Goal: Task Accomplishment & Management: Manage account settings

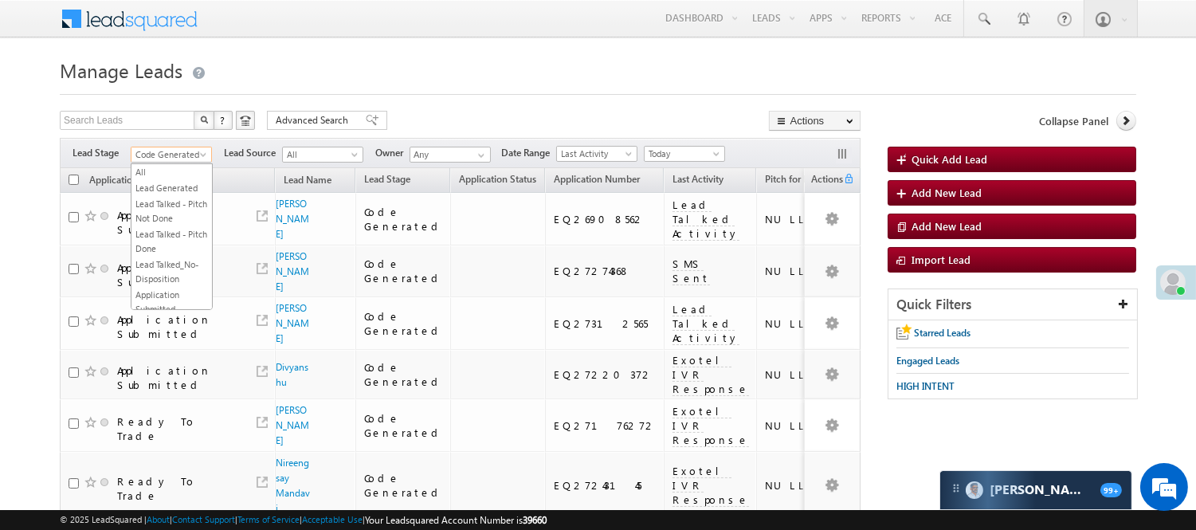
click at [155, 153] on span "Code Generated" at bounding box center [169, 154] width 76 height 14
click at [346, 123] on span "Advanced Search" at bounding box center [314, 120] width 77 height 14
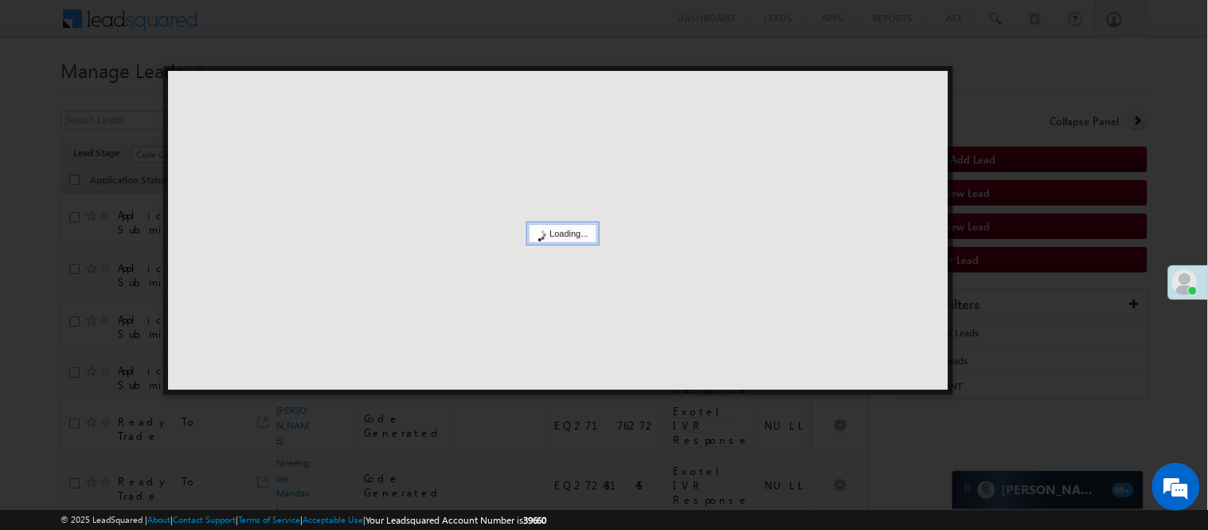
click at [928, 82] on div at bounding box center [558, 230] width 781 height 319
click at [936, 91] on div at bounding box center [558, 230] width 781 height 319
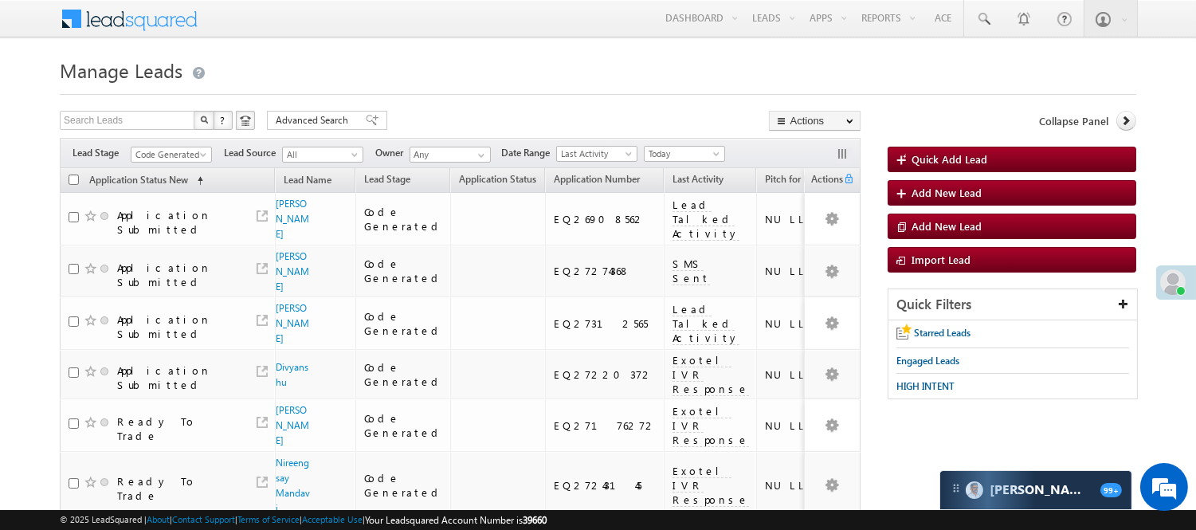
click at [966, 98] on form "Manage Leads Quick Add Lead Search Leads X ? 8 results found Advanced Search Ad…" at bounding box center [598, 420] width 1076 height 734
click at [173, 156] on span "Code Generated" at bounding box center [169, 154] width 76 height 14
click at [170, 192] on link "Lead Generated" at bounding box center [171, 188] width 80 height 14
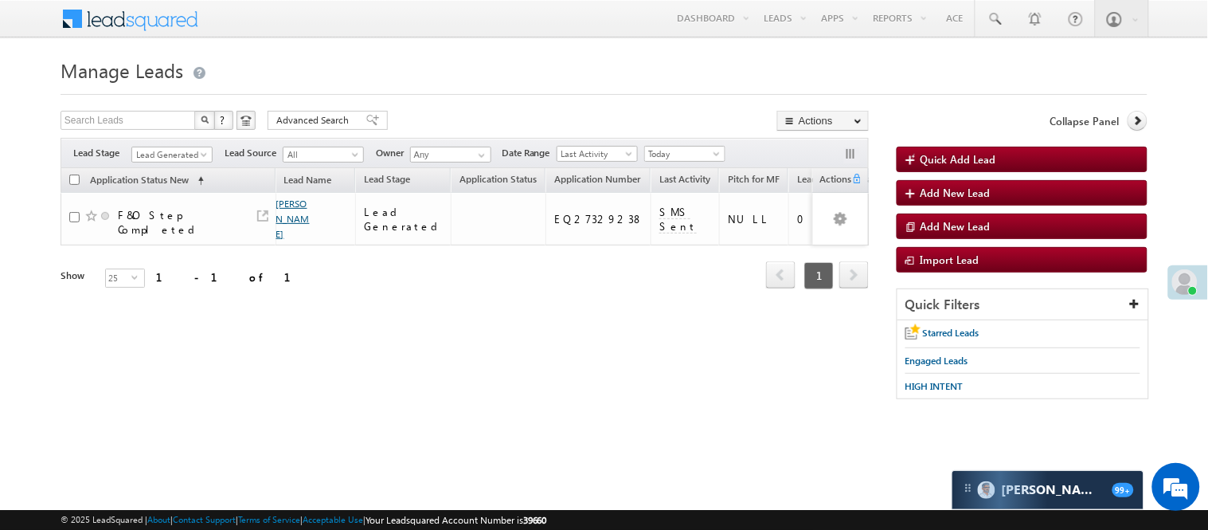
click at [284, 209] on div "View Lead" at bounding box center [283, 195] width 88 height 25
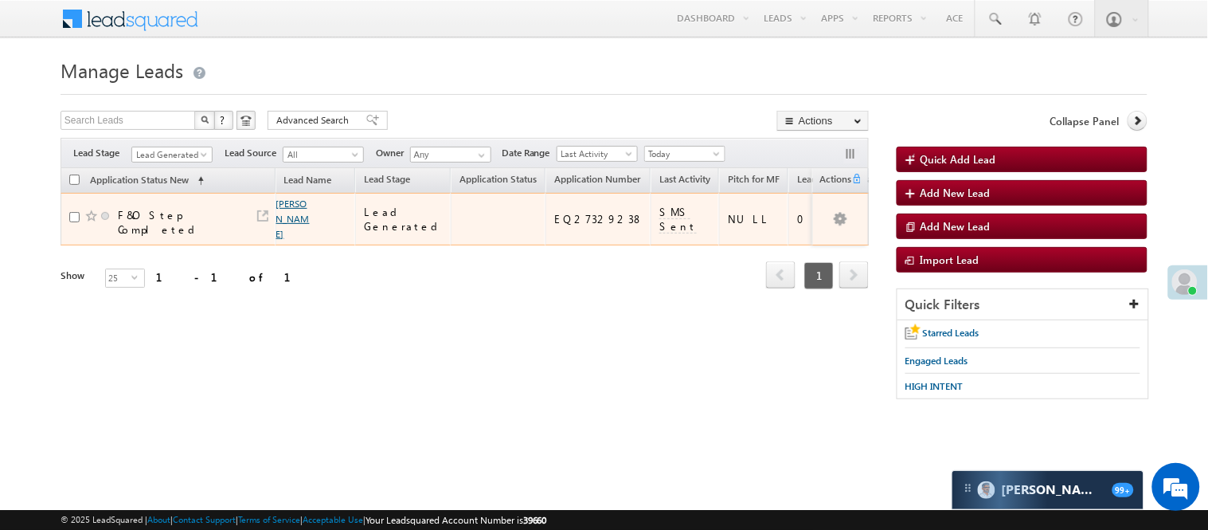
click at [285, 207] on link "Kishore kumar" at bounding box center [292, 219] width 33 height 42
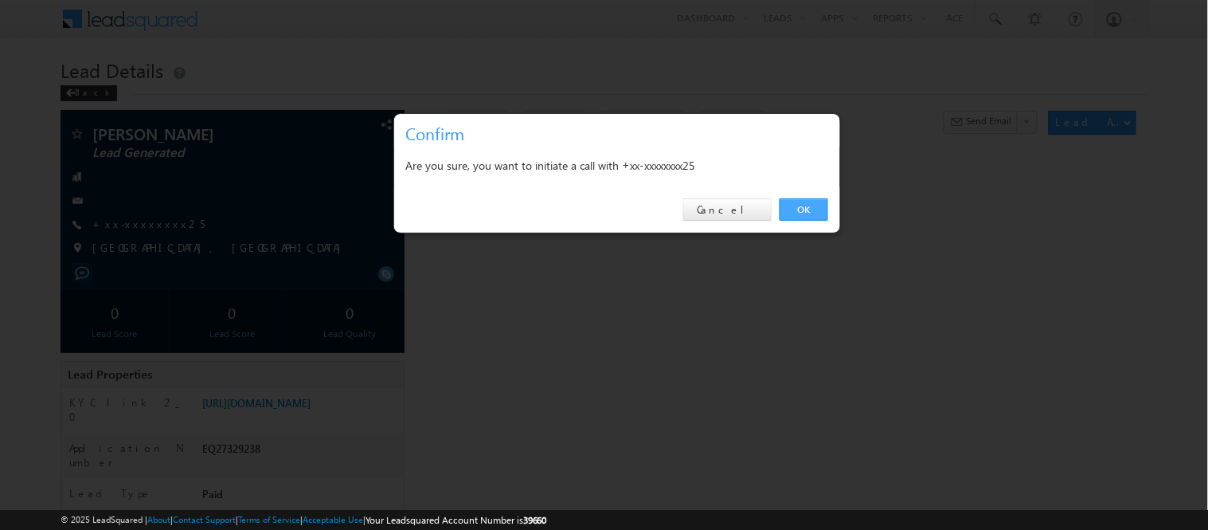
click at [809, 209] on link "OK" at bounding box center [804, 209] width 49 height 22
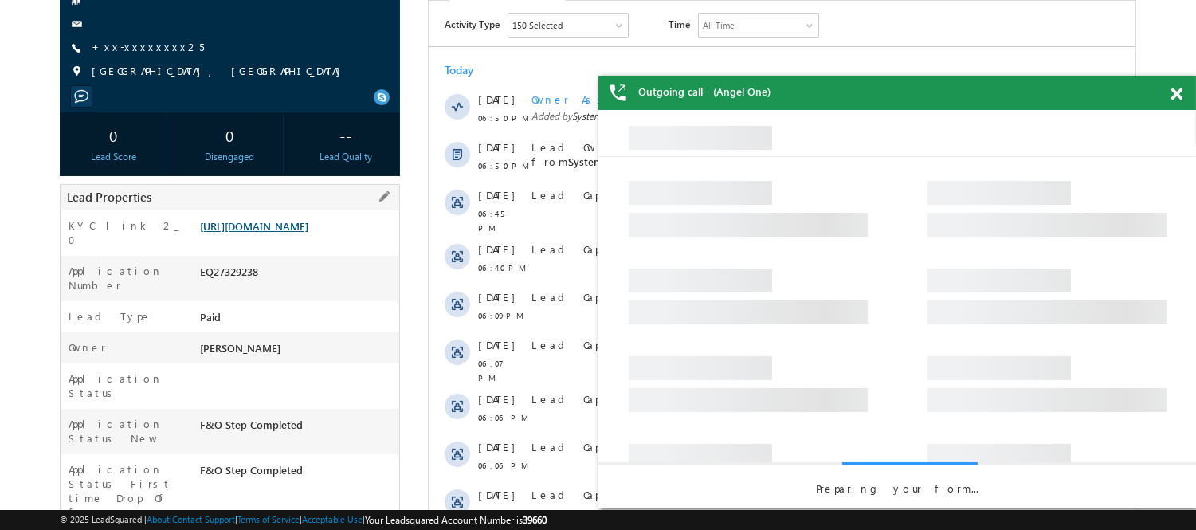
click at [296, 233] on link "https://angelbroking1-pk3em7sa.customui-test.leadsquared.com?leadId=25aac2a1-94…" at bounding box center [254, 226] width 108 height 14
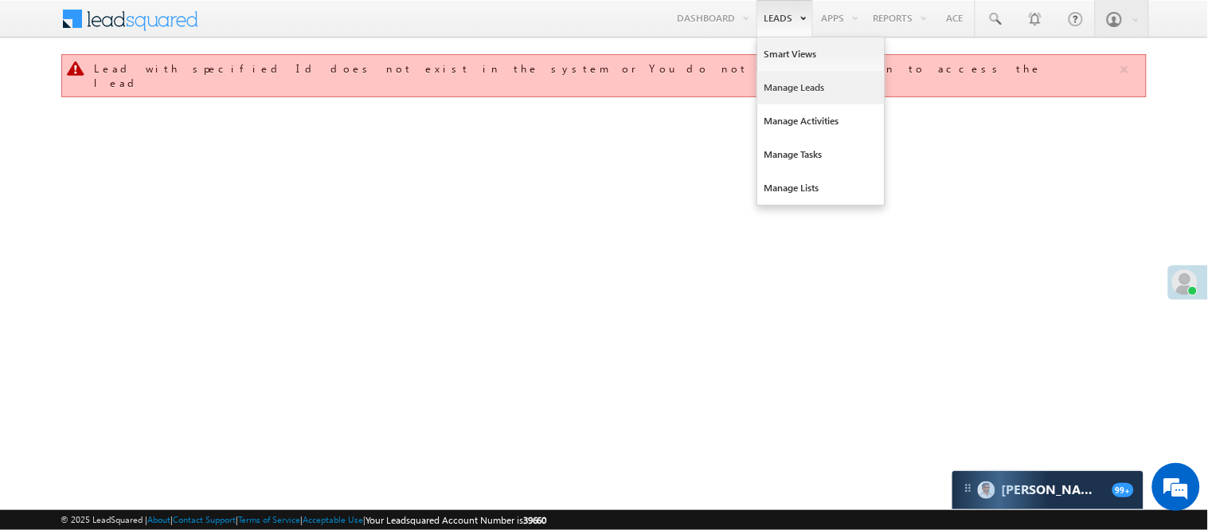
click at [797, 80] on link "Manage Leads" at bounding box center [821, 87] width 127 height 33
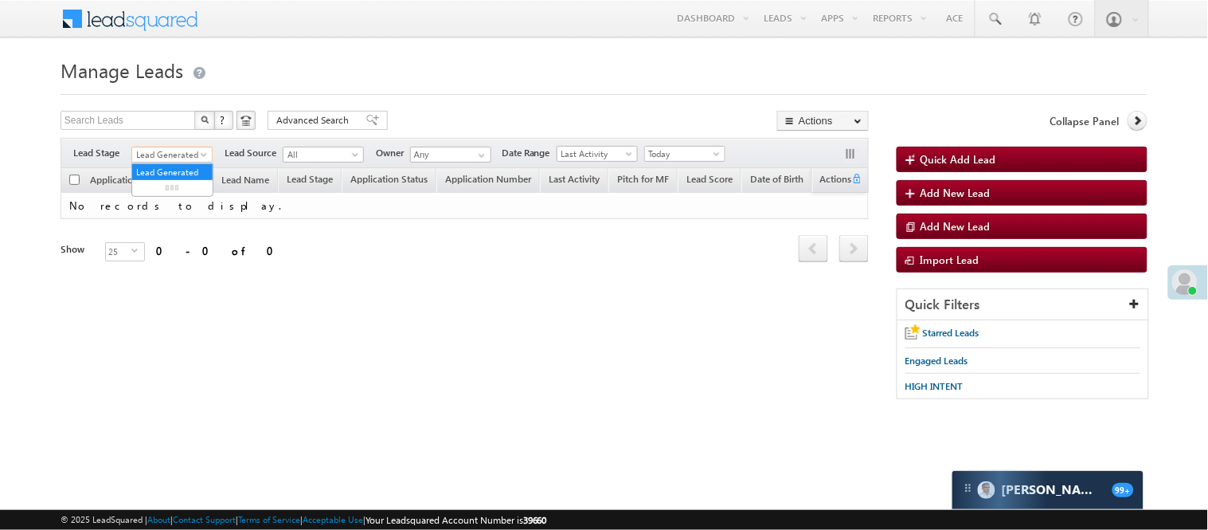
click at [199, 157] on span at bounding box center [205, 157] width 13 height 13
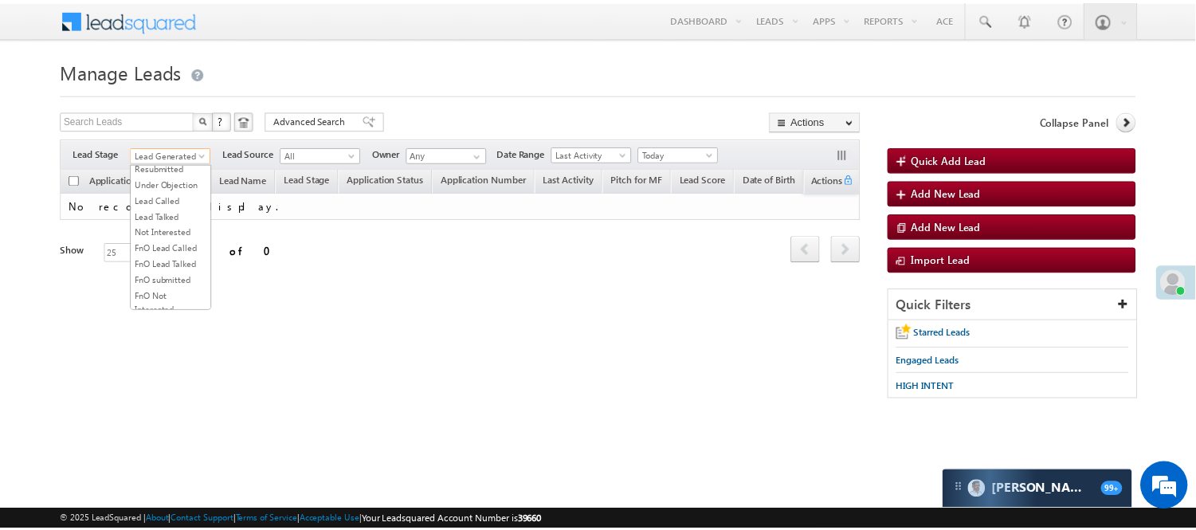
scroll to position [395, 0]
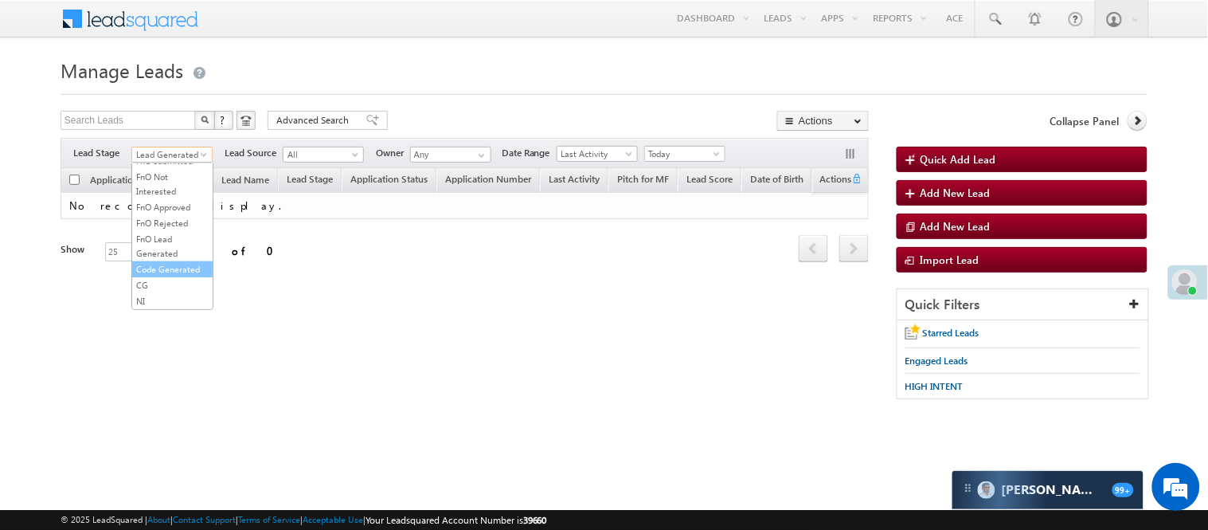
click at [178, 262] on link "Code Generated" at bounding box center [172, 269] width 80 height 14
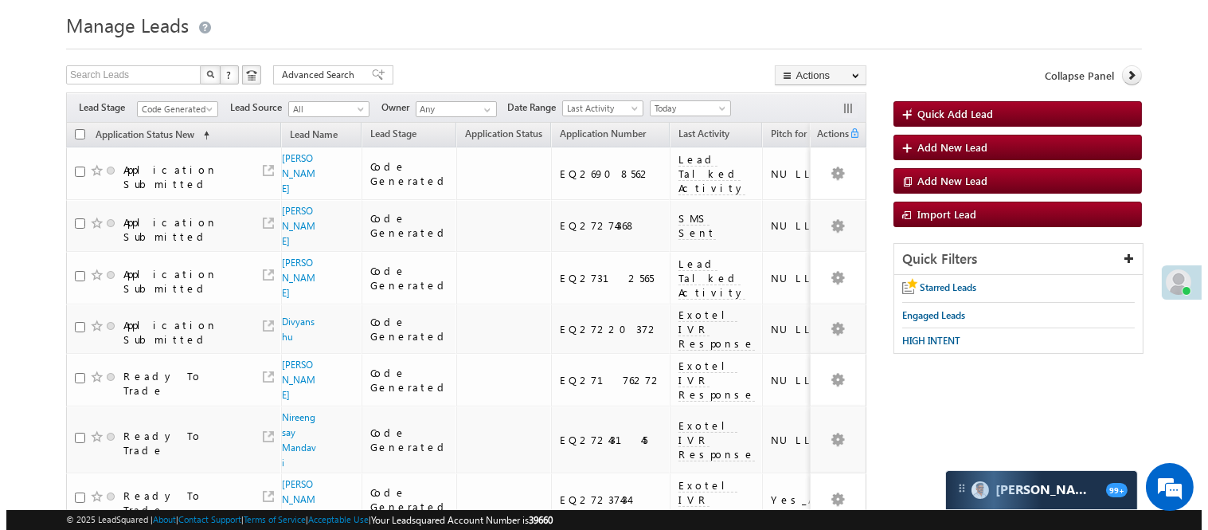
scroll to position [0, 0]
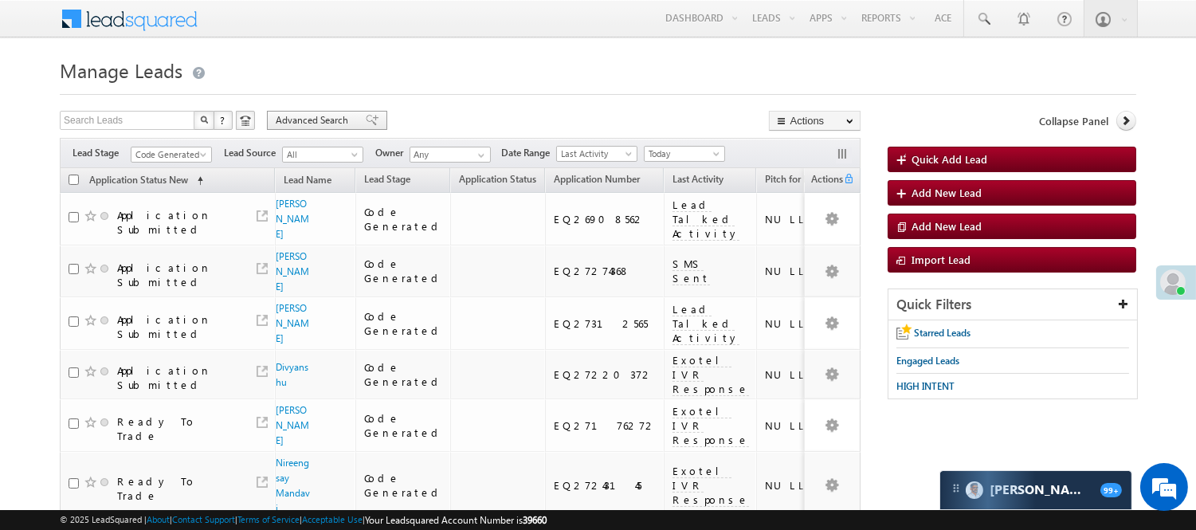
click at [307, 112] on div "Advanced Search" at bounding box center [327, 120] width 120 height 19
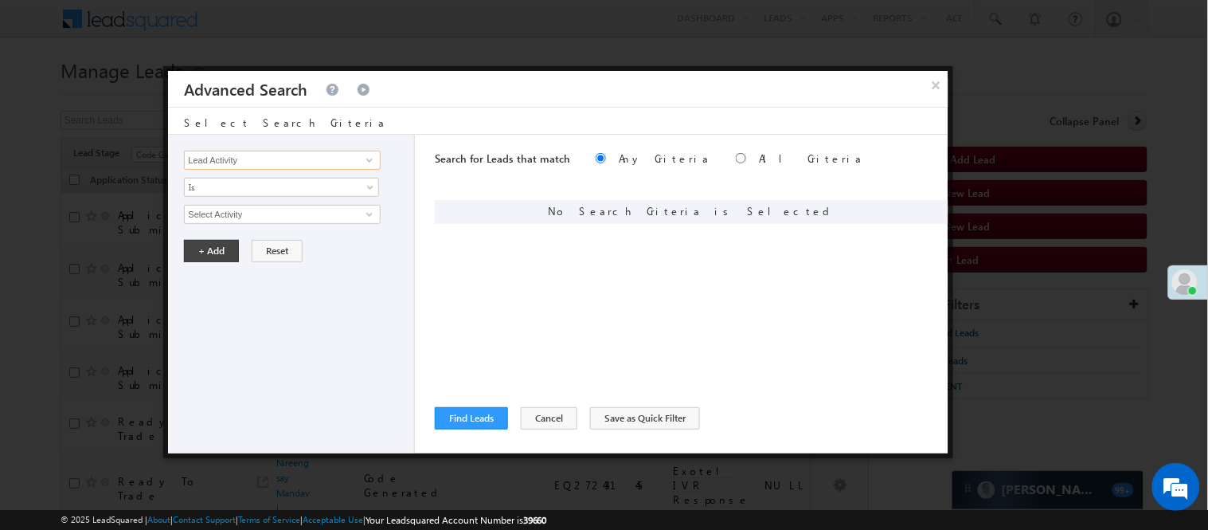
click at [307, 162] on input "Lead Activity" at bounding box center [282, 160] width 196 height 19
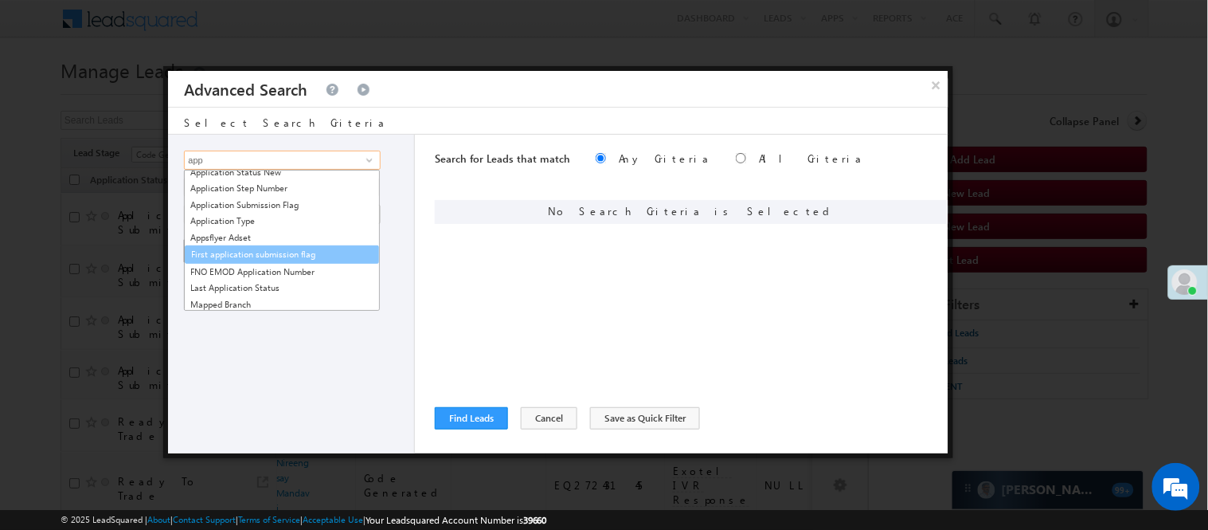
scroll to position [88, 0]
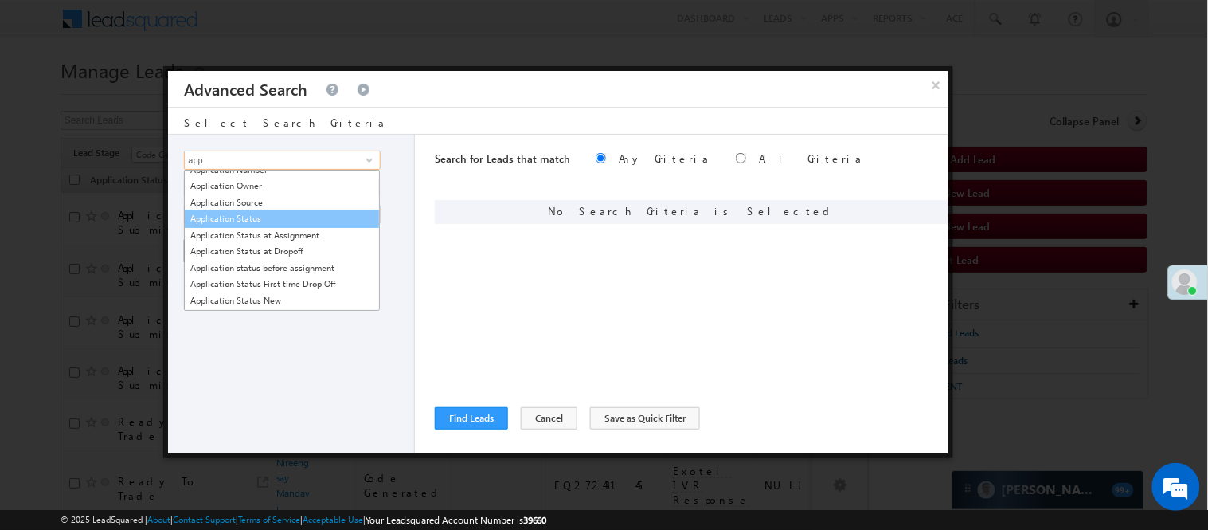
click at [229, 218] on link "Application Status" at bounding box center [282, 218] width 196 height 18
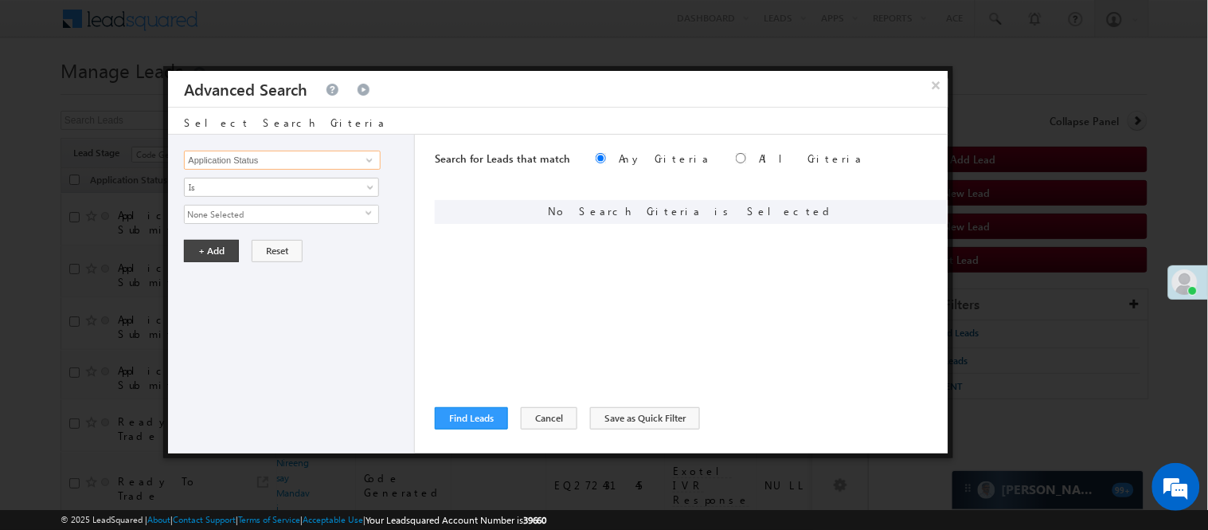
click at [305, 165] on input "Application Status" at bounding box center [282, 160] width 196 height 19
click at [369, 161] on span at bounding box center [369, 160] width 13 height 13
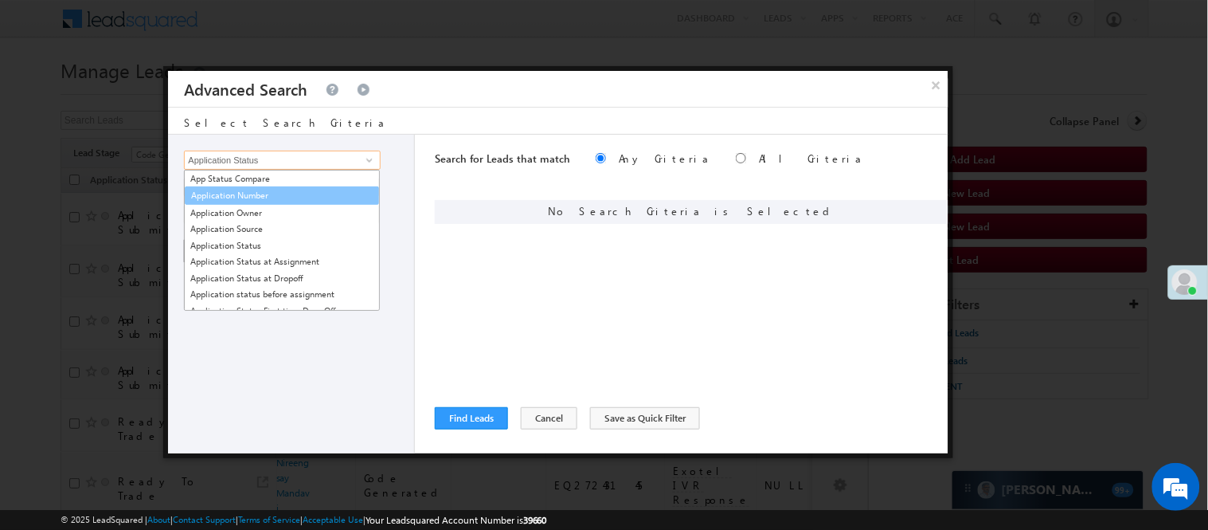
scroll to position [354, 0]
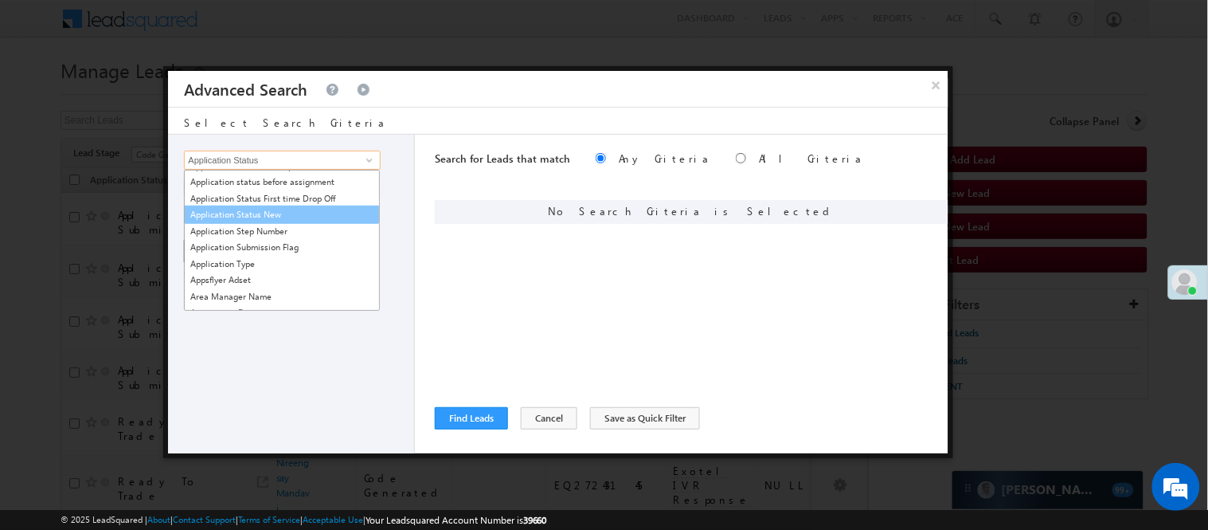
click at [256, 220] on link "Application Status New" at bounding box center [282, 215] width 196 height 18
type input "Application Status New"
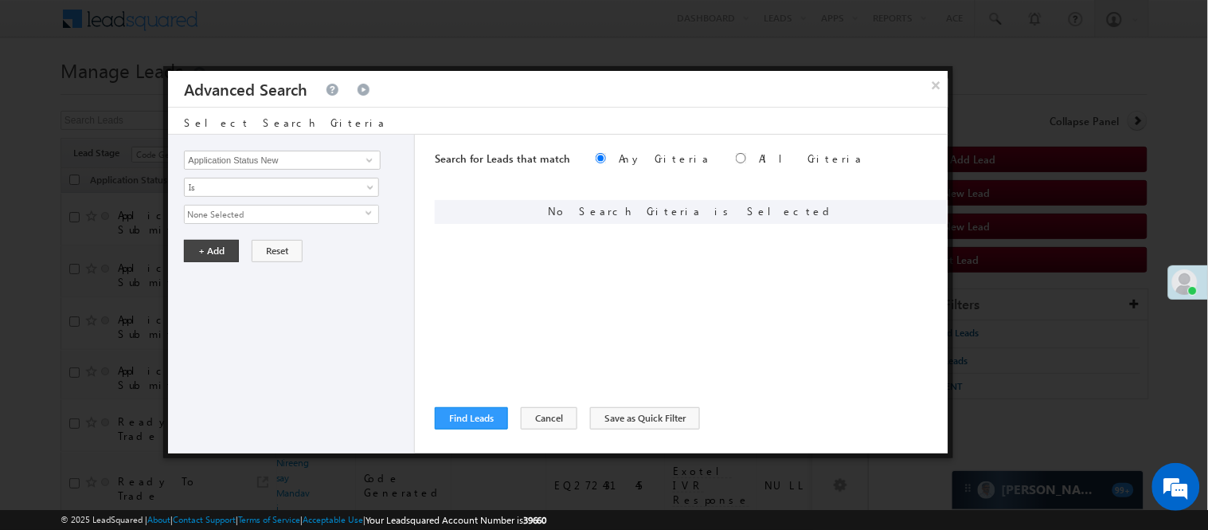
click at [249, 220] on span "None Selected" at bounding box center [275, 215] width 181 height 18
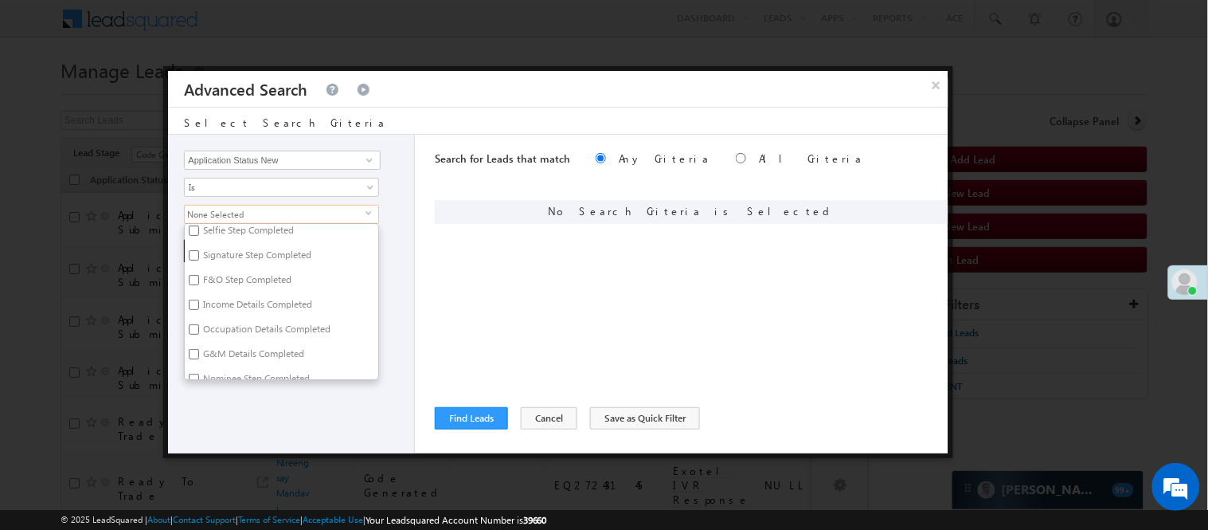
scroll to position [265, 0]
click at [236, 331] on label "STP Approved" at bounding box center [231, 343] width 93 height 25
click at [199, 336] on input "STP Approved" at bounding box center [194, 341] width 10 height 10
checkbox input "true"
click at [266, 399] on div "Lead Activity Task Sales Group Prospect Id WA Last Message Timestamp 4th Day Di…" at bounding box center [291, 294] width 247 height 319
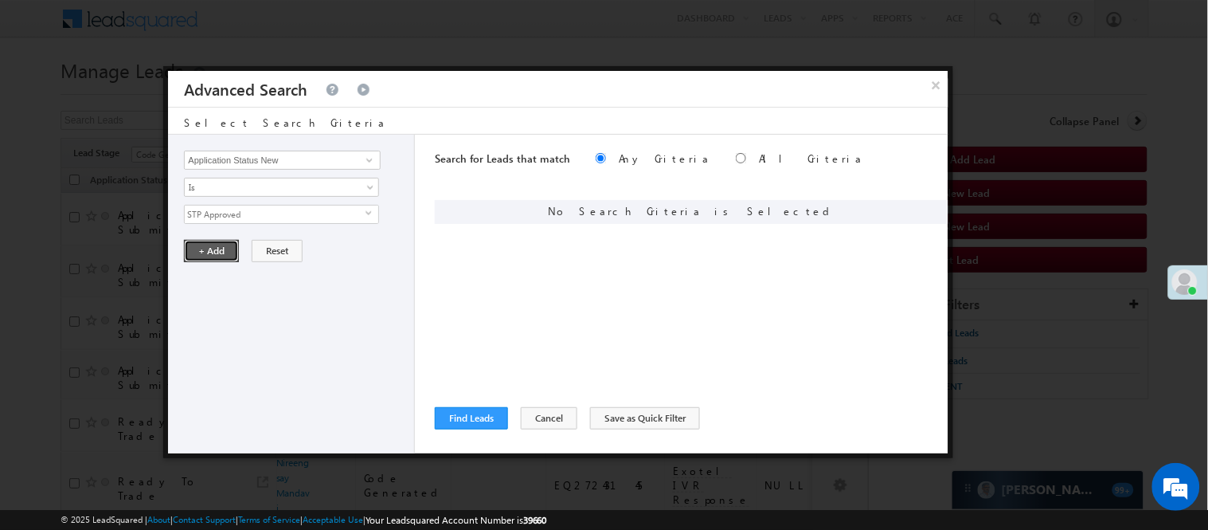
click at [202, 240] on button "+ Add" at bounding box center [211, 251] width 55 height 22
click at [465, 414] on button "Find Leads" at bounding box center [471, 418] width 73 height 22
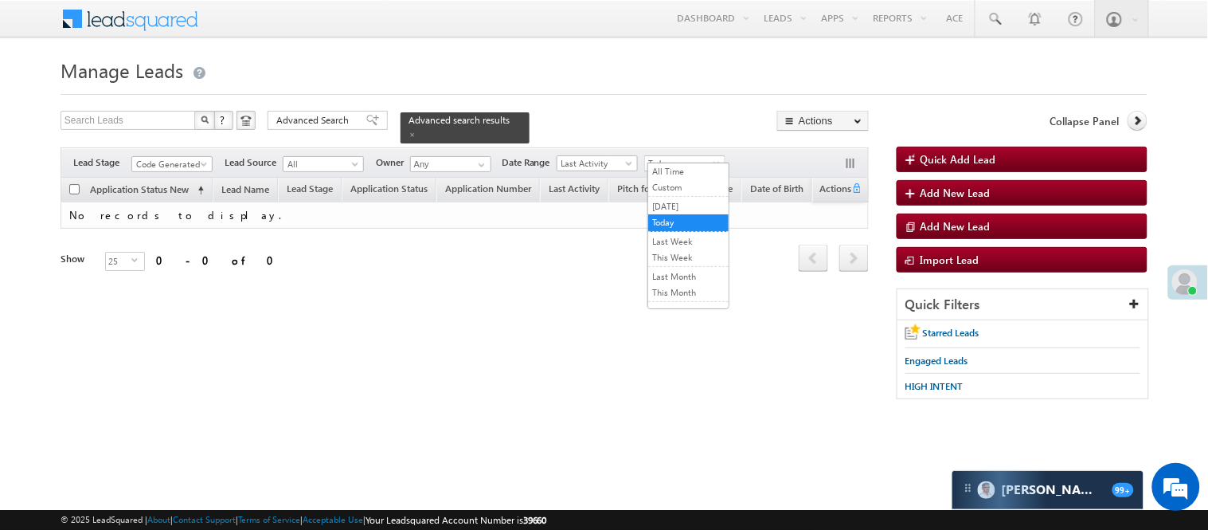
click at [679, 158] on span "Today" at bounding box center [683, 163] width 76 height 14
click at [674, 172] on link "All Time" at bounding box center [688, 171] width 80 height 14
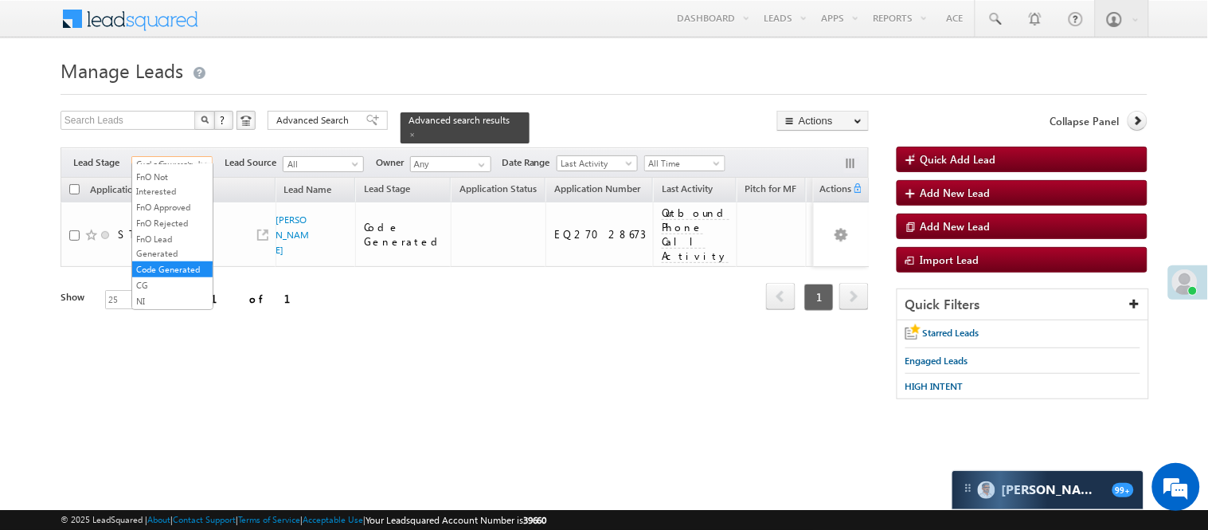
click at [174, 157] on span "Code Generated" at bounding box center [170, 164] width 76 height 14
click at [169, 220] on link "Lead Talked - Pitch Not Done" at bounding box center [172, 211] width 80 height 29
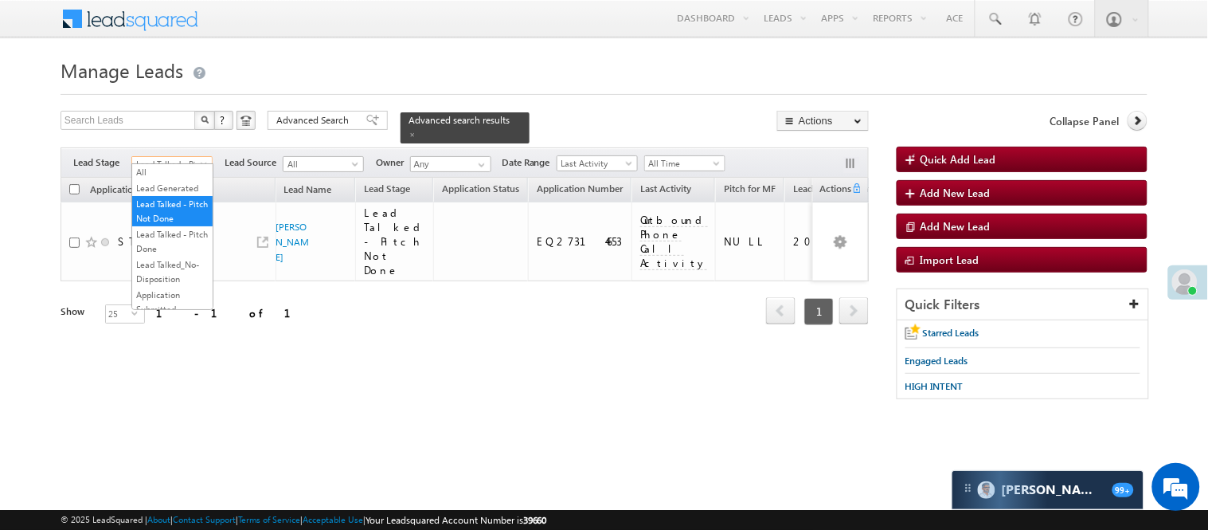
click at [202, 161] on span at bounding box center [205, 167] width 13 height 13
click at [175, 233] on link "Lead Talked" at bounding box center [172, 226] width 80 height 14
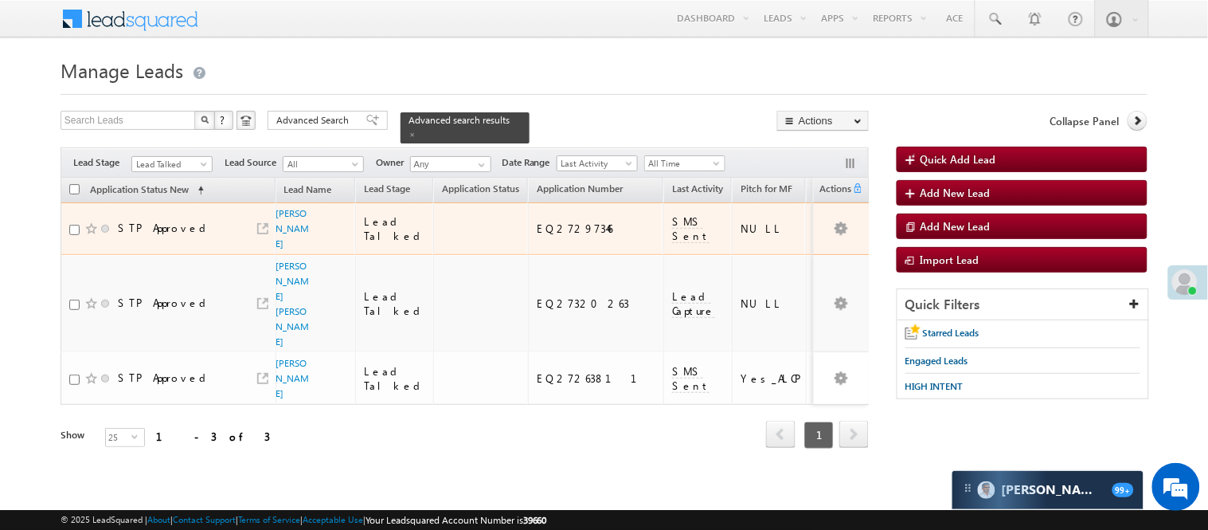
click at [528, 216] on td "EQ27297346" at bounding box center [595, 228] width 135 height 53
click at [537, 221] on div "EQ27297346" at bounding box center [596, 228] width 119 height 14
copy div "EQ27297346"
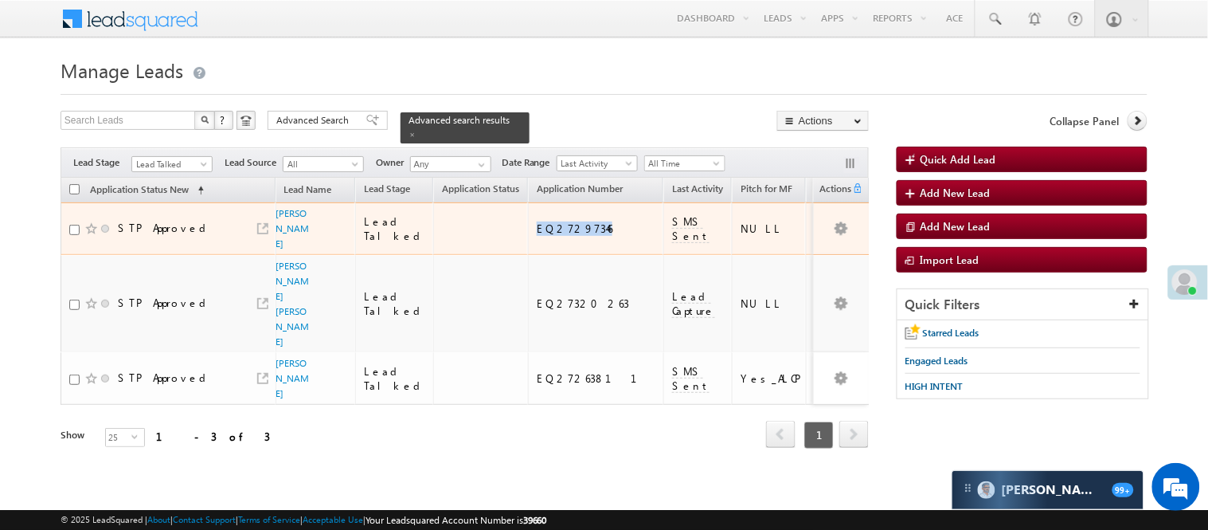
copy div "EQ27297346"
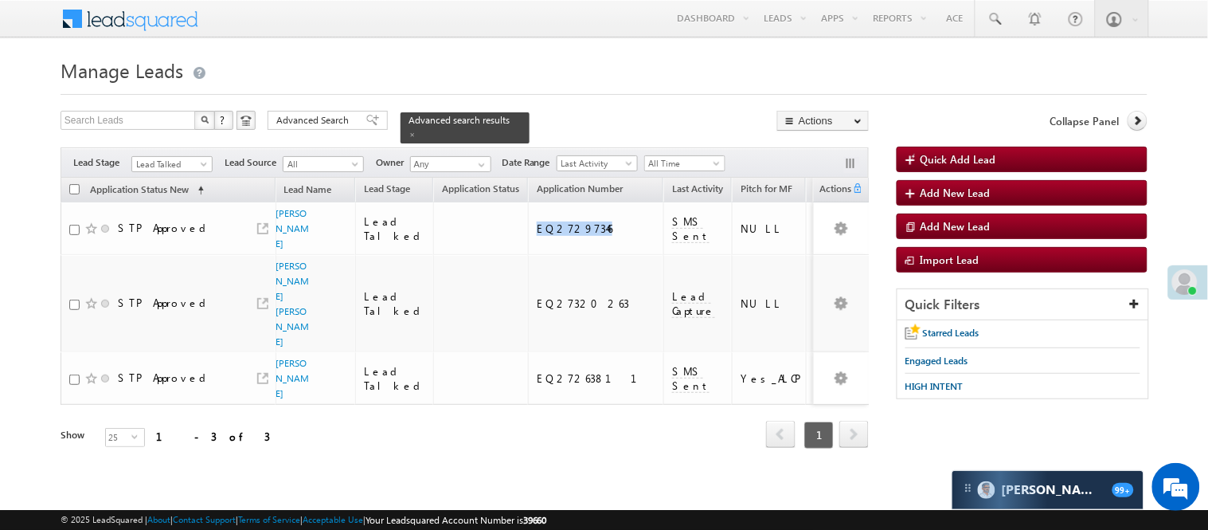
copy div "EQ27297346"
click at [170, 155] on span "Lead Talked" at bounding box center [171, 162] width 81 height 14
click at [172, 157] on span "Lead Talked" at bounding box center [170, 164] width 76 height 14
click at [154, 129] on link "Lead Called" at bounding box center [172, 122] width 80 height 14
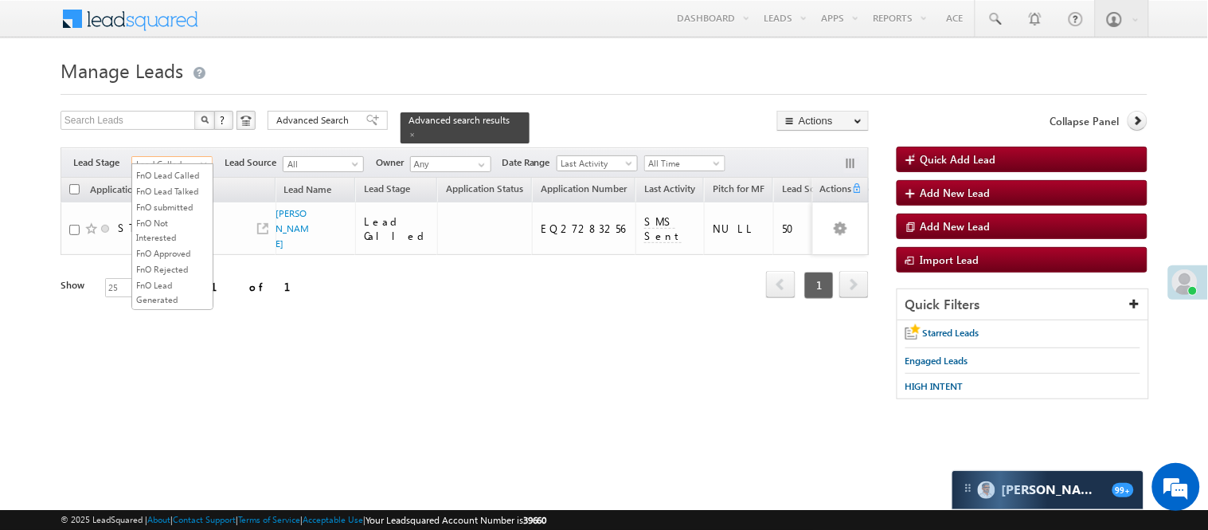
click at [169, 157] on span "Lead Called" at bounding box center [170, 164] width 76 height 14
click at [172, 225] on link "Lead Talked - Pitch Not Done" at bounding box center [172, 211] width 80 height 29
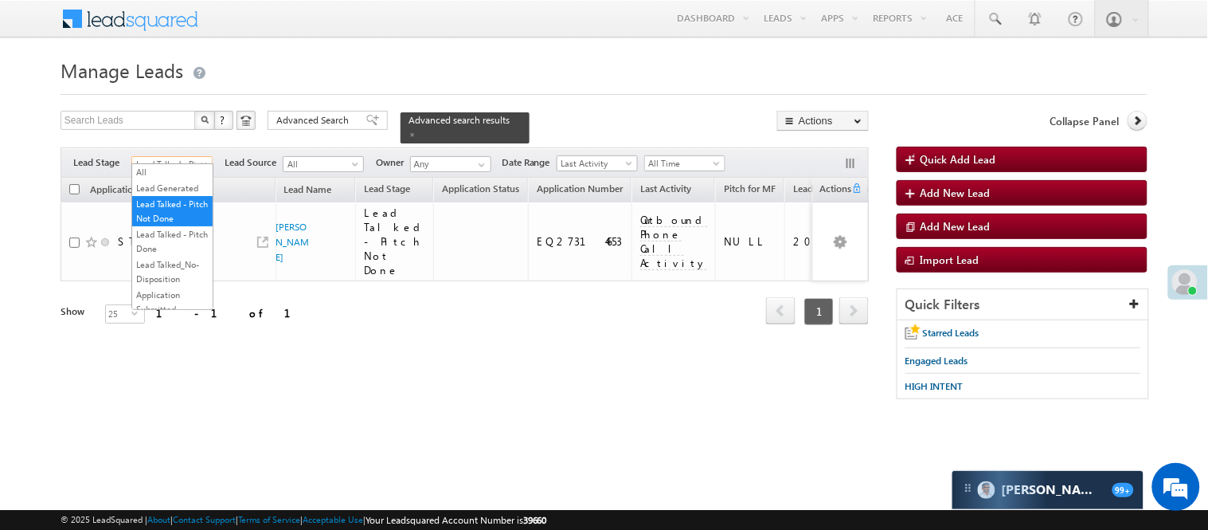
click at [177, 156] on link "Lead Talked - Pitch Not Done" at bounding box center [171, 164] width 81 height 16
click at [144, 188] on link "Lead Generated" at bounding box center [172, 188] width 80 height 14
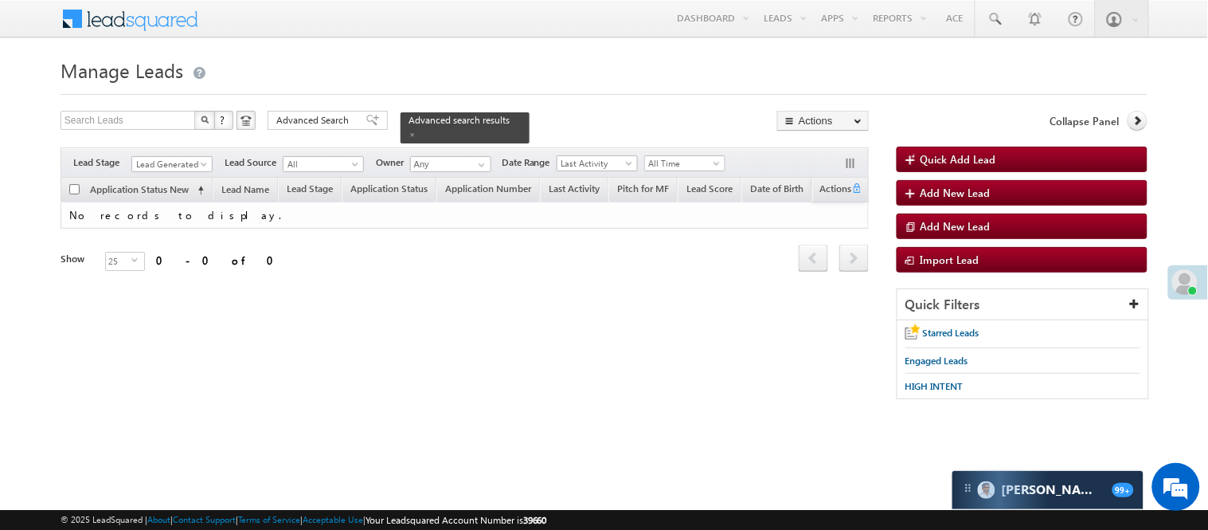
drag, startPoint x: 168, startPoint y: 165, endPoint x: 176, endPoint y: 160, distance: 9.3
click at [170, 165] on div "Filters Lead Stage All Lead Generated Lead Talked - Pitch Not Done Lead Talked …" at bounding box center [465, 162] width 808 height 30
click at [176, 160] on span "Lead Generated" at bounding box center [170, 164] width 76 height 14
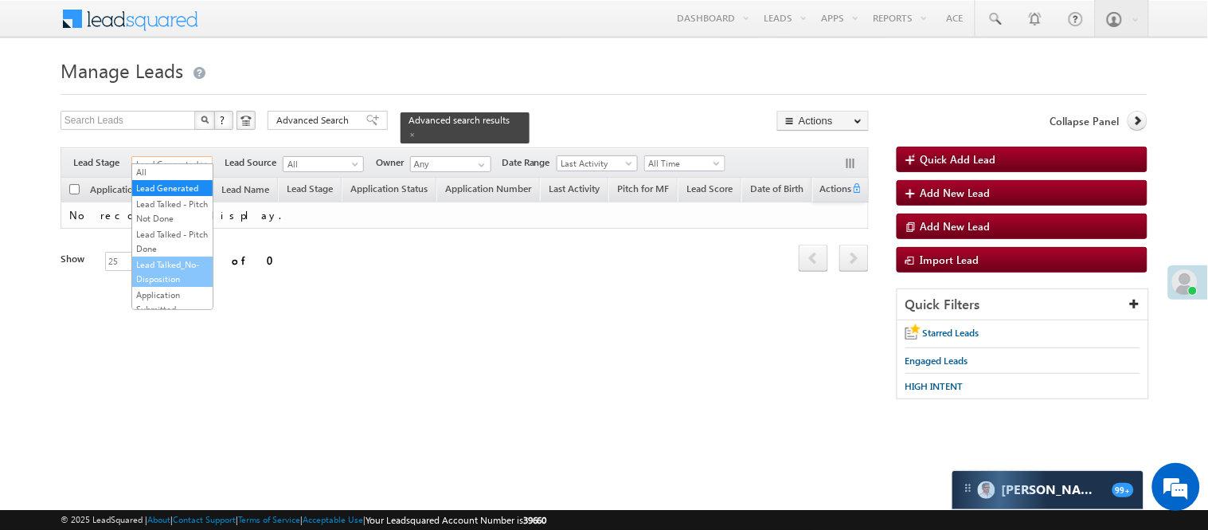
scroll to position [177, 0]
click at [173, 233] on link "Lead Talked" at bounding box center [172, 226] width 80 height 14
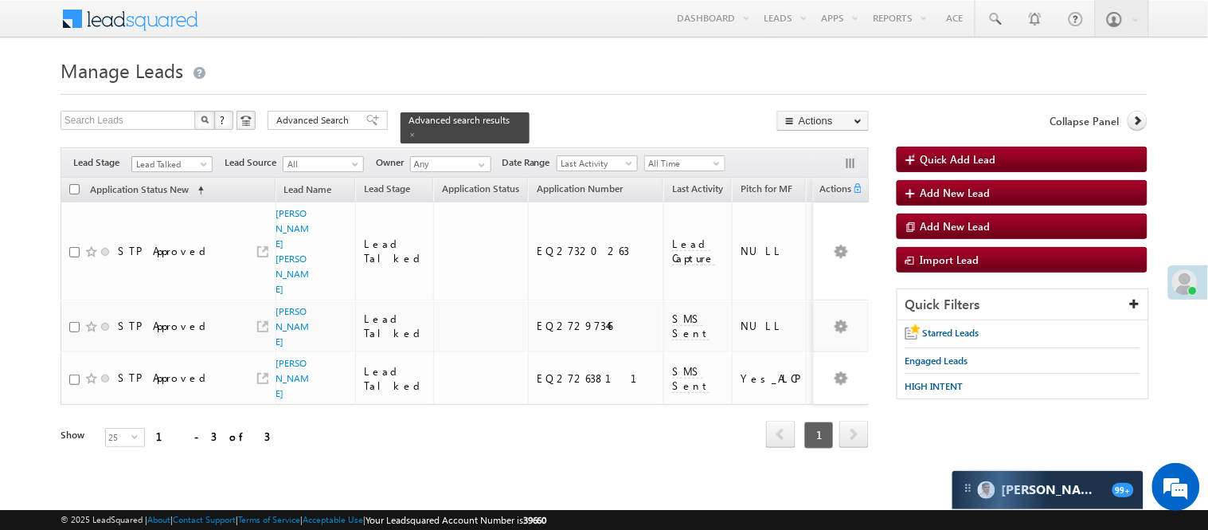
click at [194, 157] on span "Lead Talked" at bounding box center [170, 164] width 76 height 14
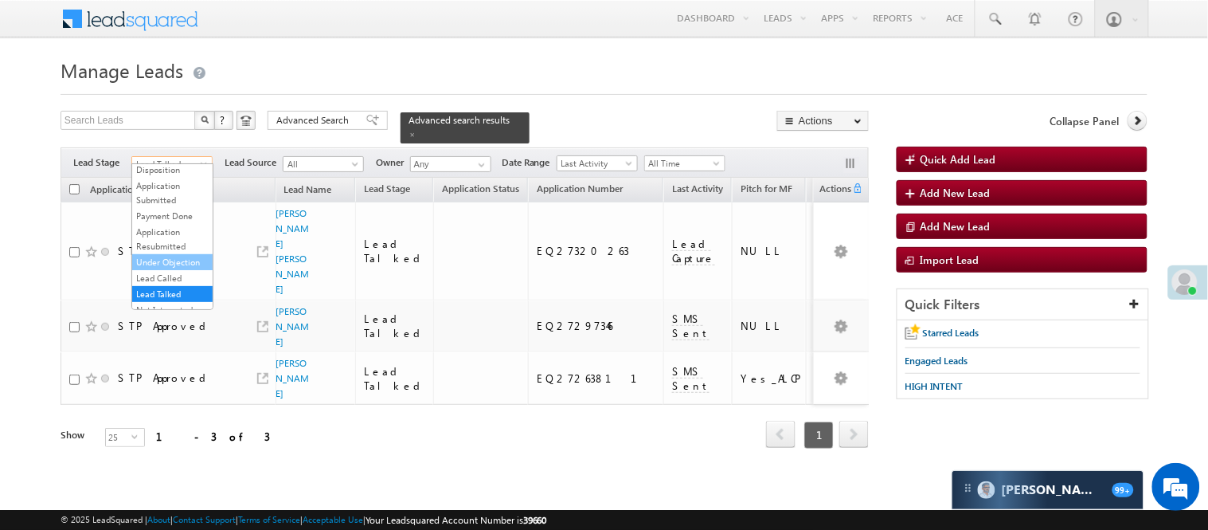
scroll to position [0, 0]
click at [158, 182] on link "Lead Generated" at bounding box center [172, 188] width 80 height 14
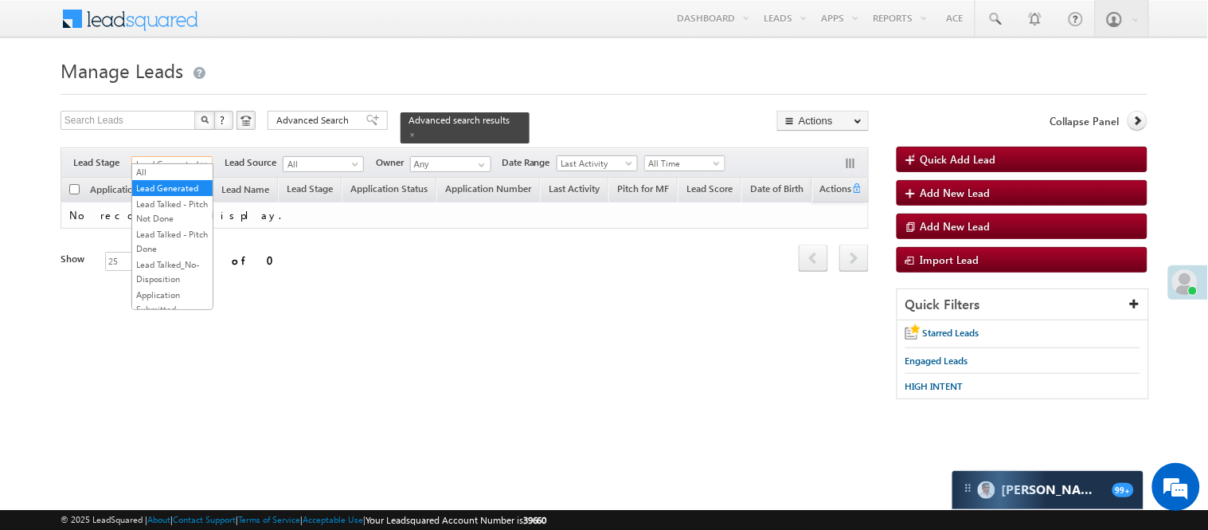
click at [162, 157] on span "Lead Generated" at bounding box center [170, 164] width 76 height 14
click at [167, 225] on link "Lead Talked - Pitch Not Done" at bounding box center [172, 211] width 80 height 29
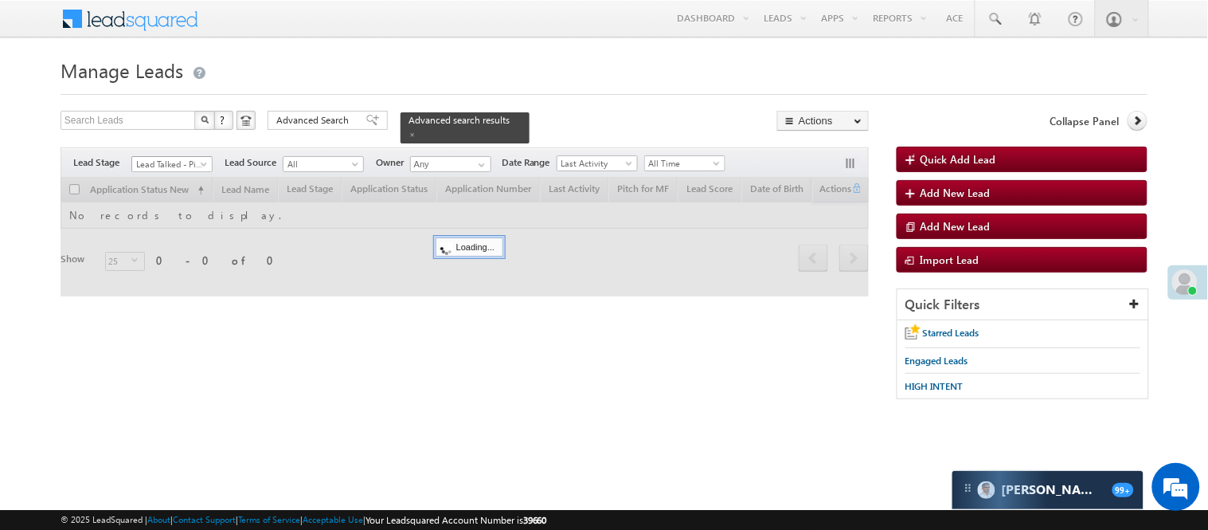
click at [181, 157] on span "Lead Talked - Pitch Not Done" at bounding box center [170, 164] width 76 height 14
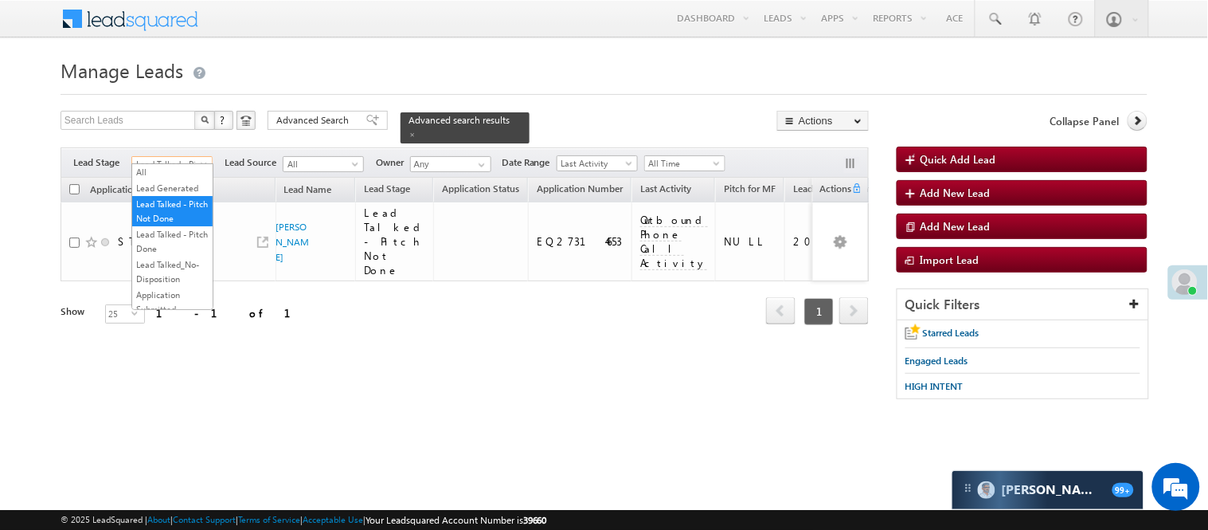
click at [355, 281] on div "Refresh first prev 1 next last 1 - 1 of 1" at bounding box center [465, 304] width 808 height 46
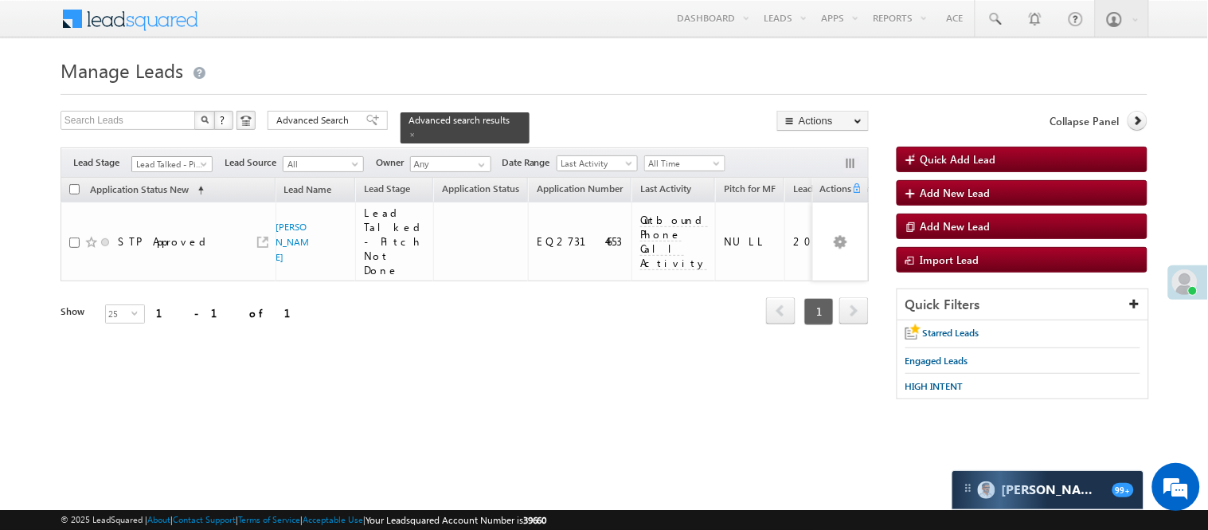
click at [178, 157] on span "Lead Talked - Pitch Not Done" at bounding box center [170, 164] width 76 height 14
click at [178, 192] on link "Lead Talked" at bounding box center [172, 185] width 80 height 14
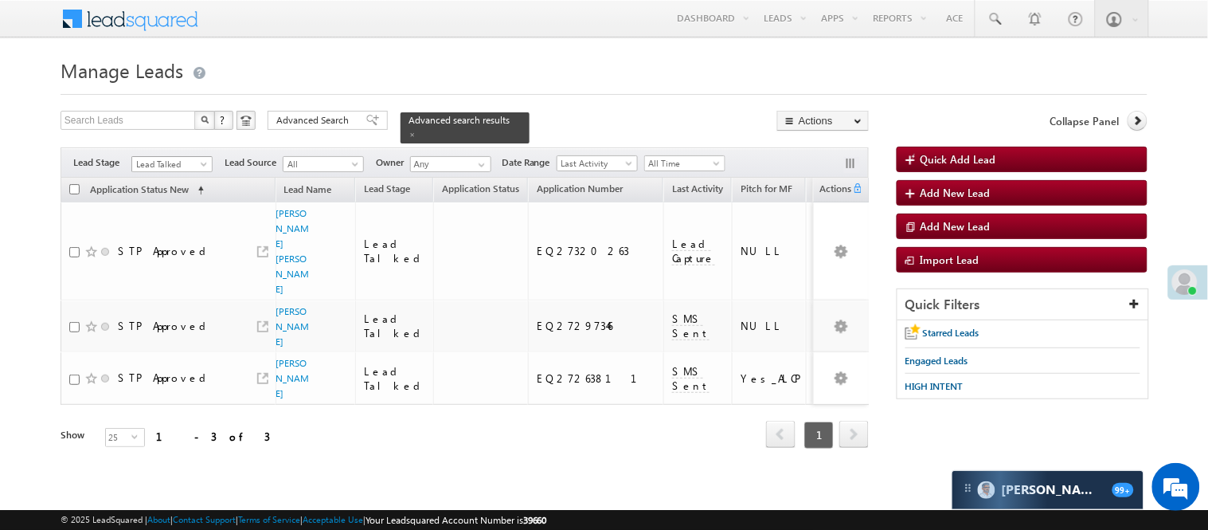
click at [175, 160] on span "Lead Talked" at bounding box center [170, 164] width 76 height 14
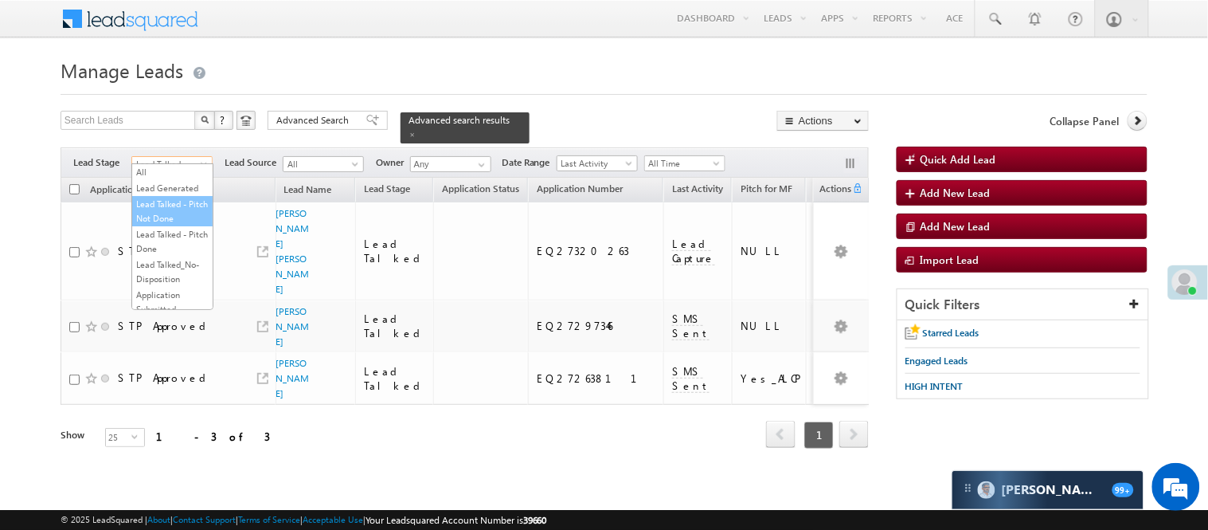
click at [175, 225] on link "Lead Talked - Pitch Not Done" at bounding box center [172, 211] width 80 height 29
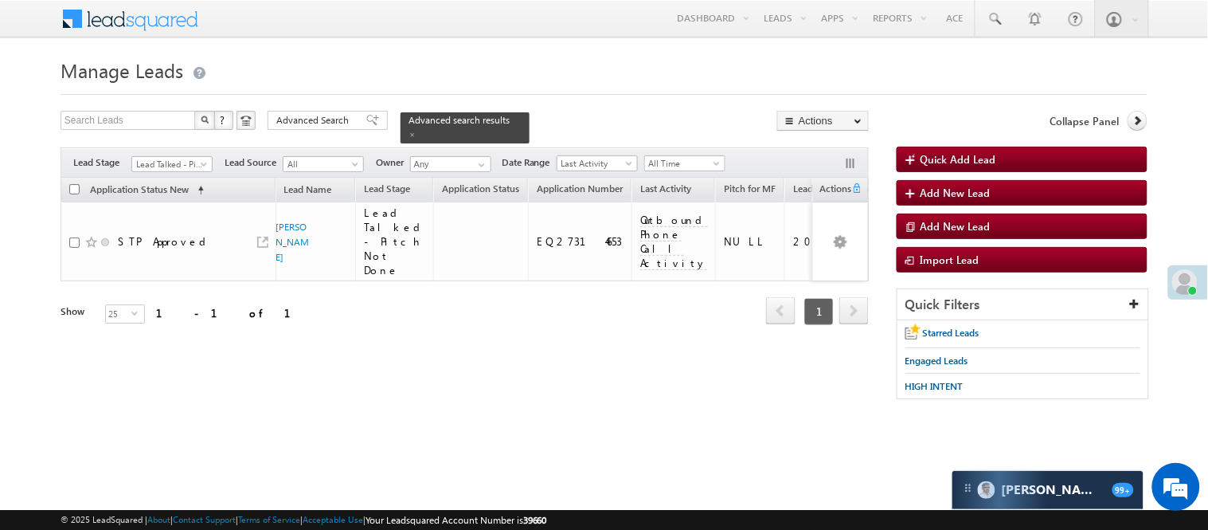
click at [155, 147] on div "Filters Lead Stage All Lead Generated Lead Talked - Pitch Not Done Lead Talked …" at bounding box center [465, 162] width 808 height 30
click at [161, 157] on span "Lead Talked - Pitch Not Done" at bounding box center [170, 164] width 76 height 14
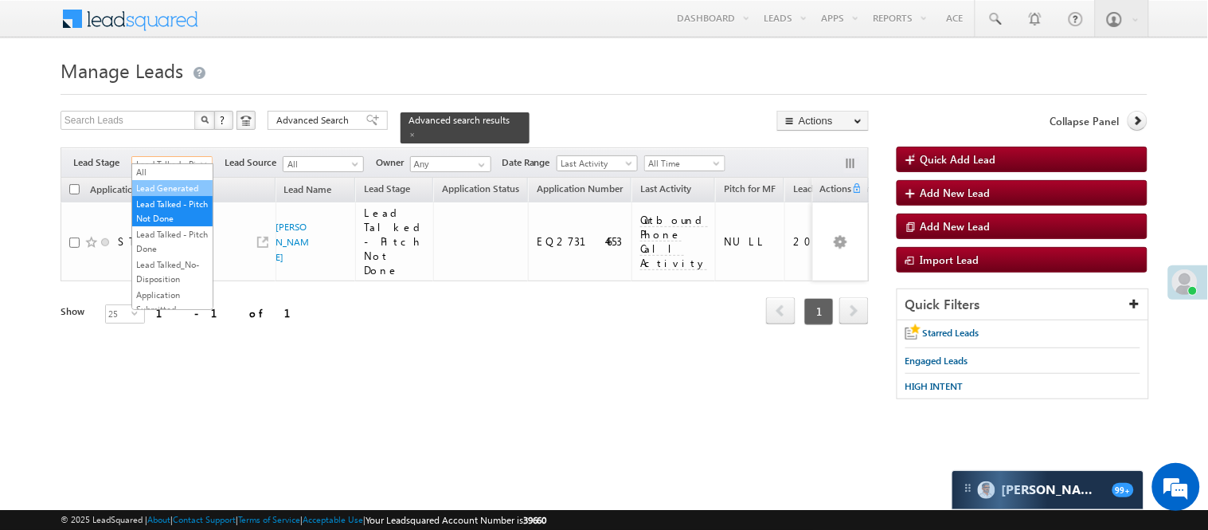
click at [157, 195] on link "Lead Generated" at bounding box center [172, 188] width 80 height 14
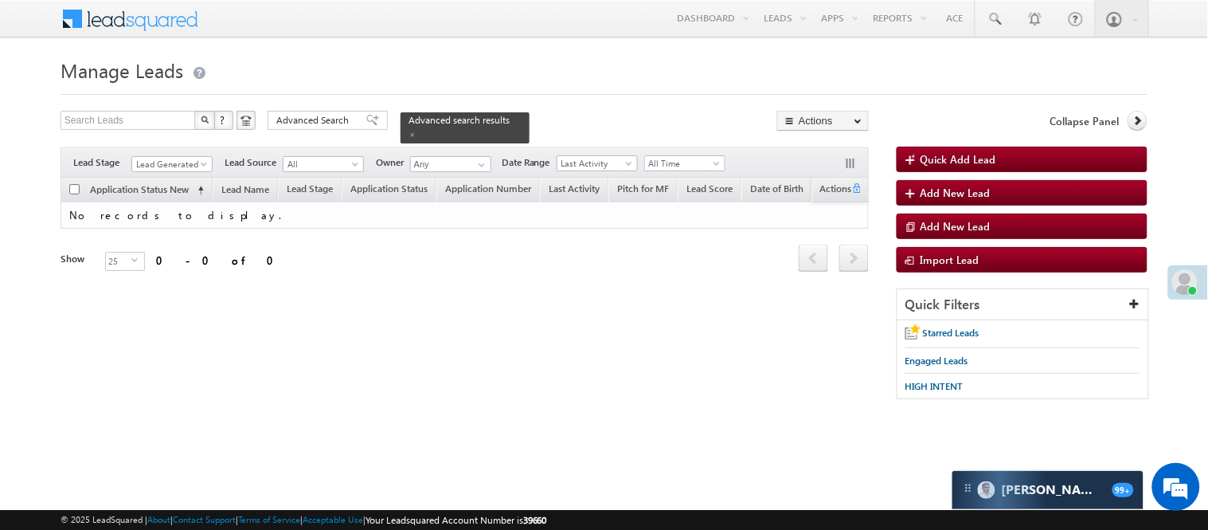
click at [498, 107] on form "Manage Leads Quick Add Lead Search Leads X ? 0 results found Advanced Search Ad…" at bounding box center [604, 234] width 1087 height 362
click at [417, 127] on link at bounding box center [413, 134] width 8 height 14
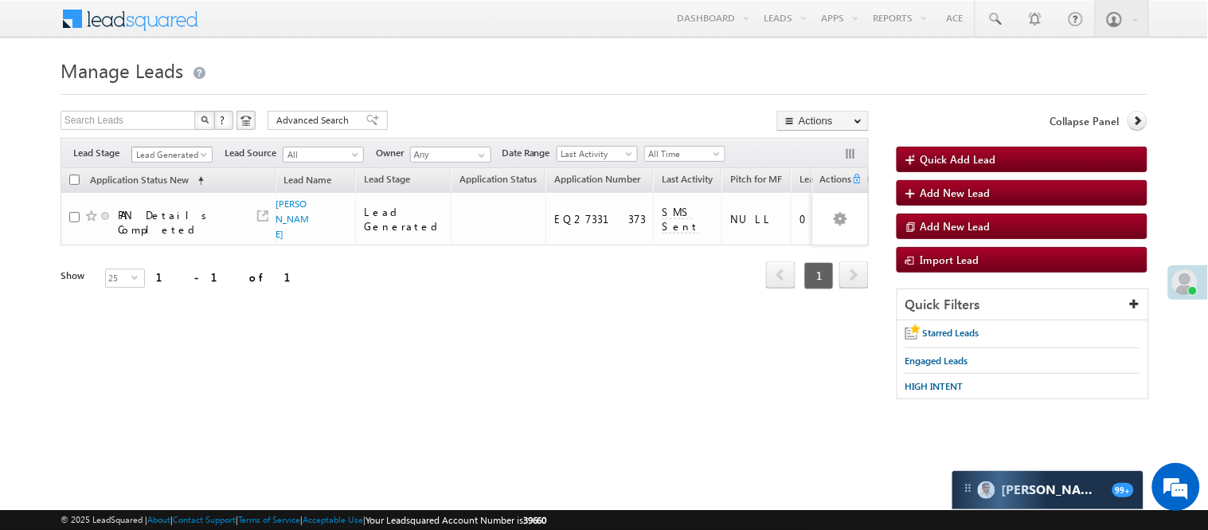
click at [186, 154] on span "Lead Generated" at bounding box center [170, 154] width 76 height 14
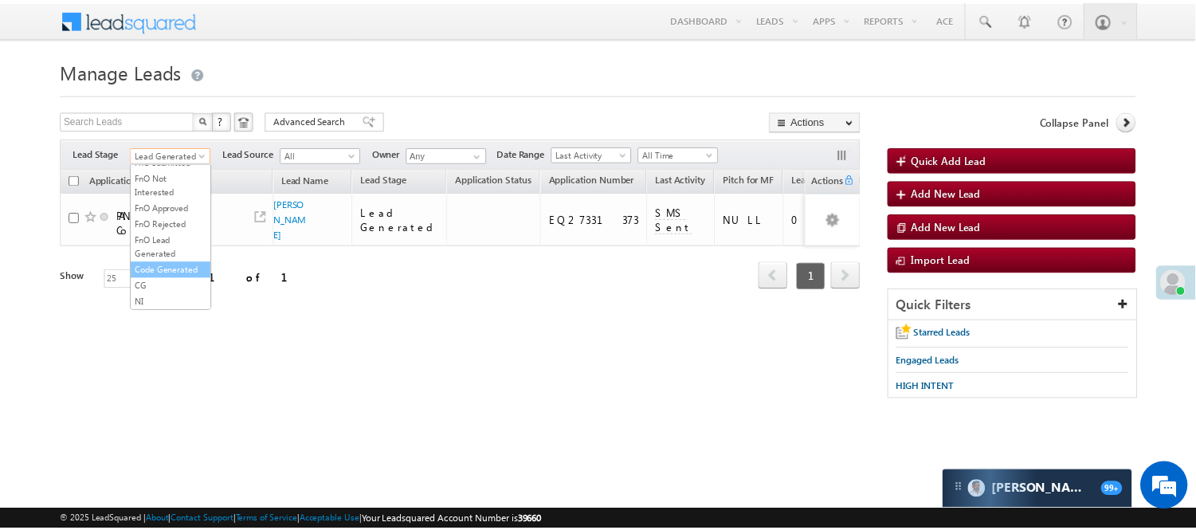
scroll to position [395, 0]
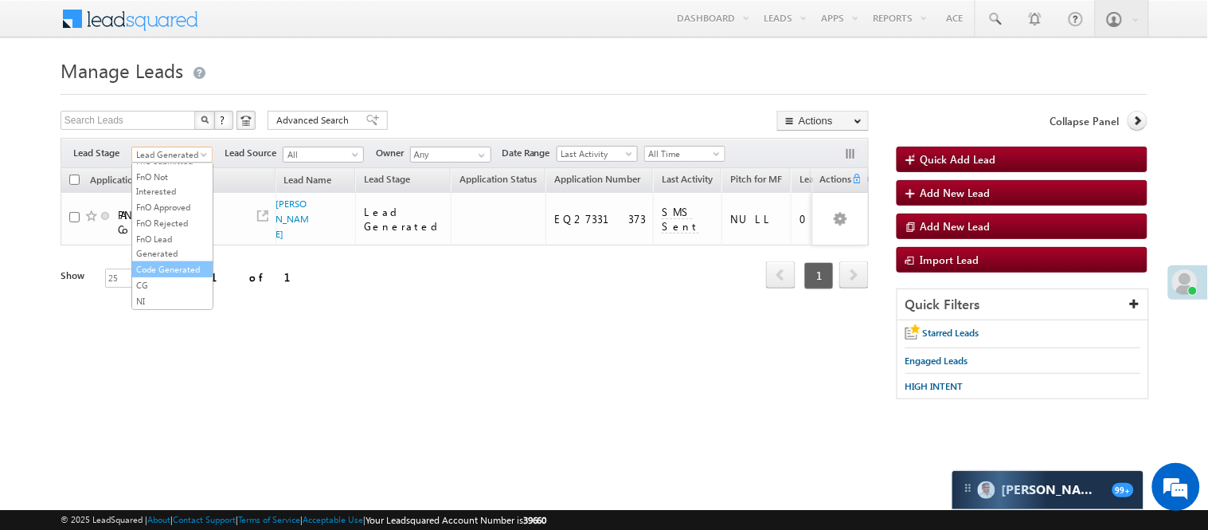
click at [172, 272] on link "Code Generated" at bounding box center [172, 269] width 80 height 14
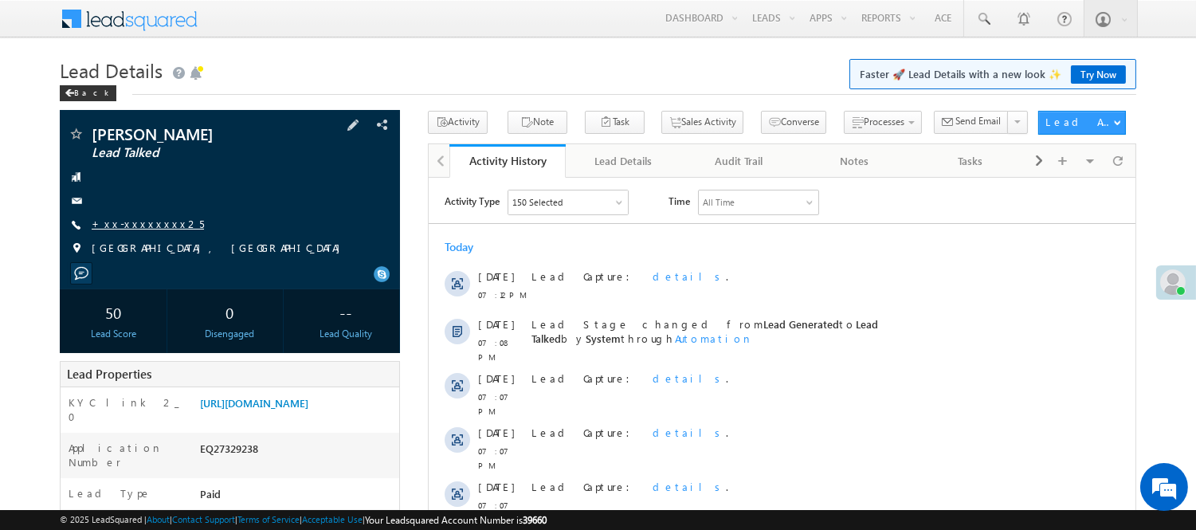
click at [118, 230] on link "+xx-xxxxxxxx25" at bounding box center [148, 224] width 112 height 14
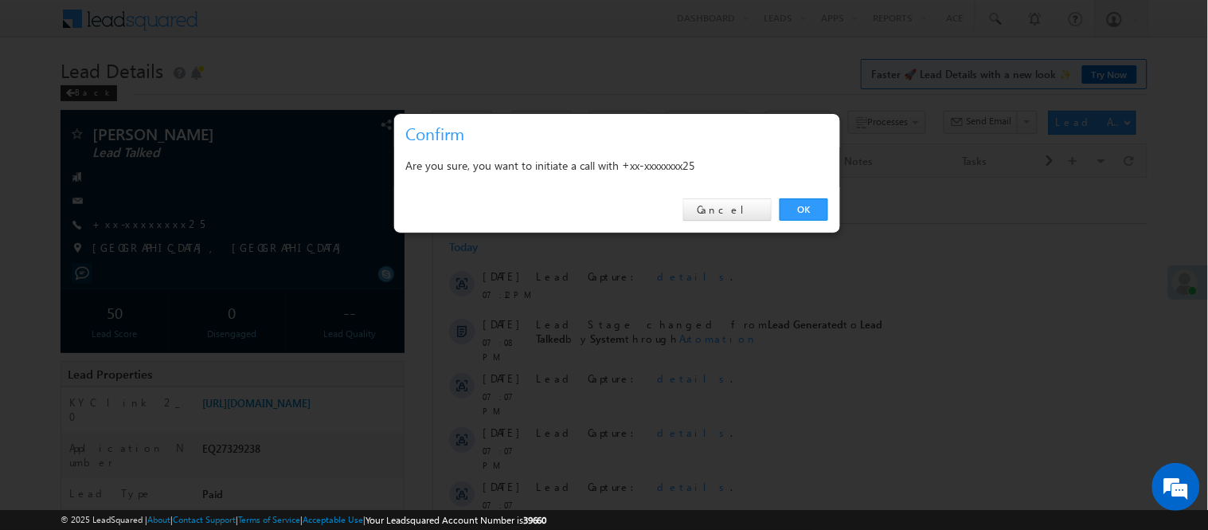
click at [813, 193] on div "OK Cancel" at bounding box center [617, 209] width 446 height 45
click at [810, 203] on link "OK" at bounding box center [804, 209] width 49 height 22
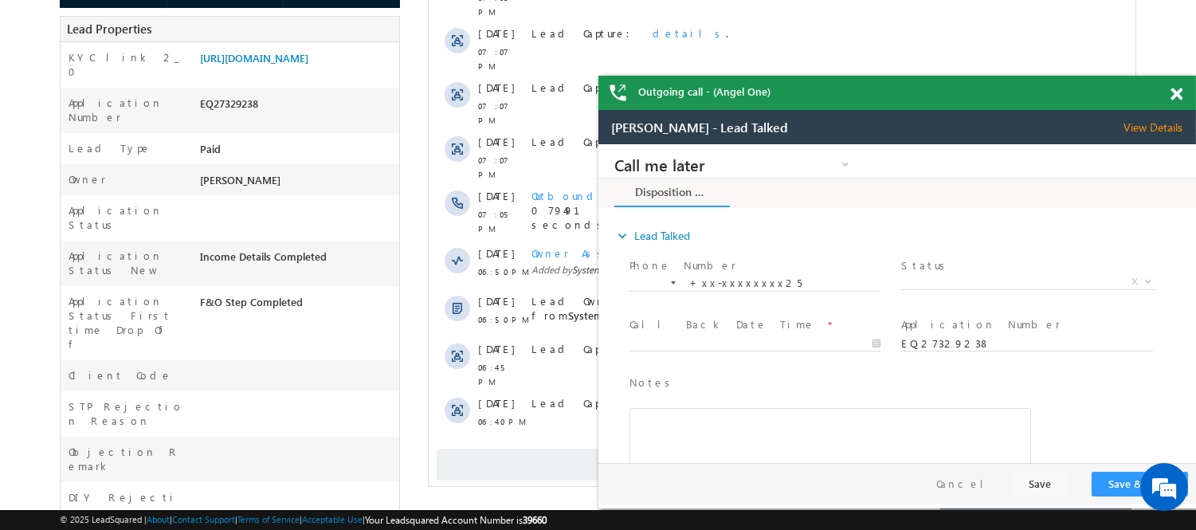
scroll to position [144, 0]
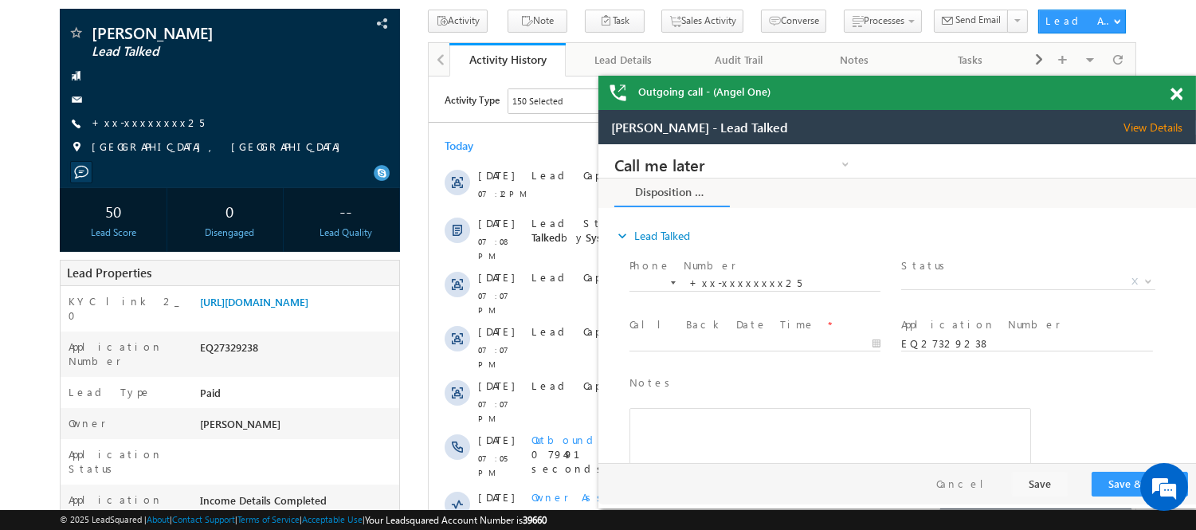
click at [1182, 96] on div at bounding box center [1185, 91] width 22 height 31
click at [1173, 91] on span at bounding box center [1176, 95] width 12 height 14
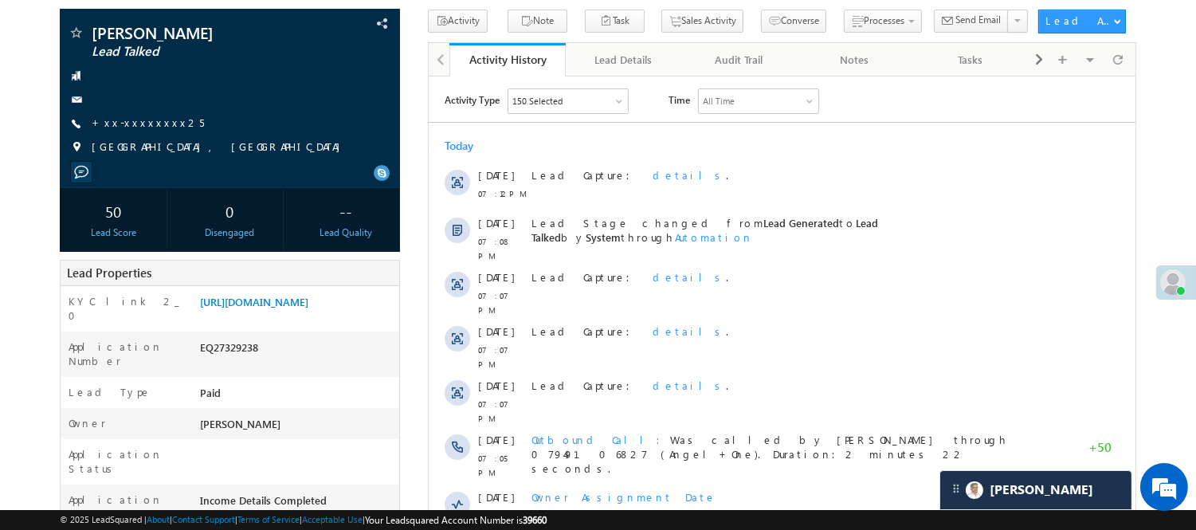
scroll to position [0, 0]
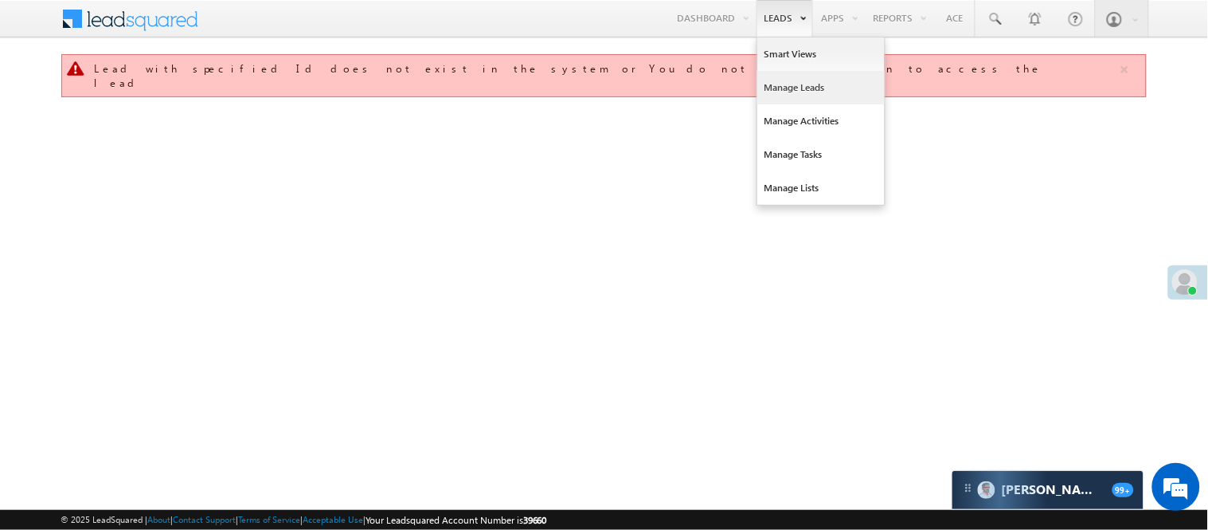
click at [783, 86] on link "Manage Leads" at bounding box center [821, 87] width 127 height 33
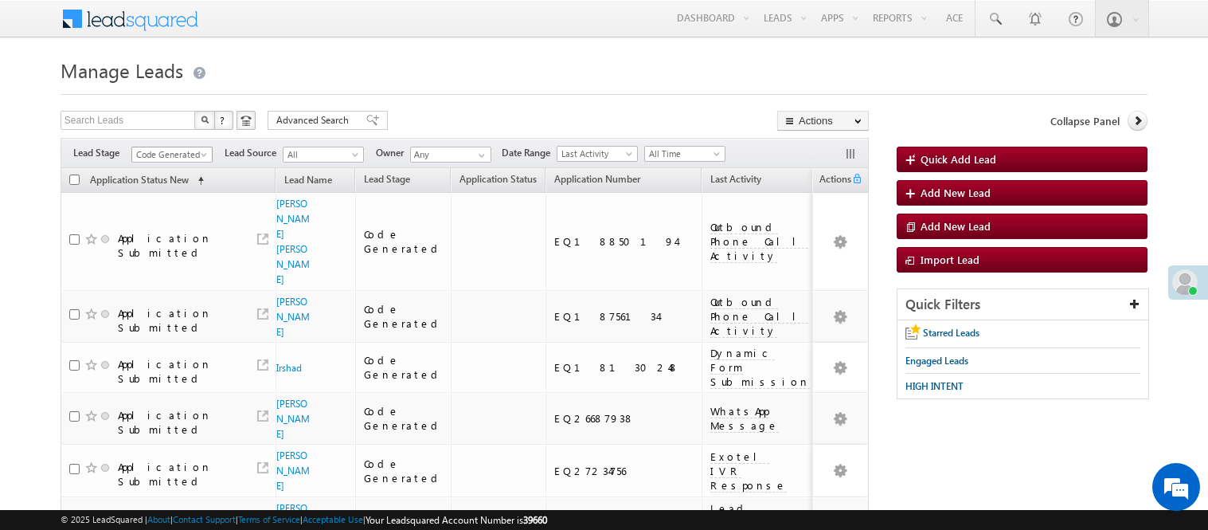
click at [175, 156] on span "Code Generated" at bounding box center [170, 154] width 76 height 14
click at [674, 156] on span "All Time" at bounding box center [683, 154] width 76 height 14
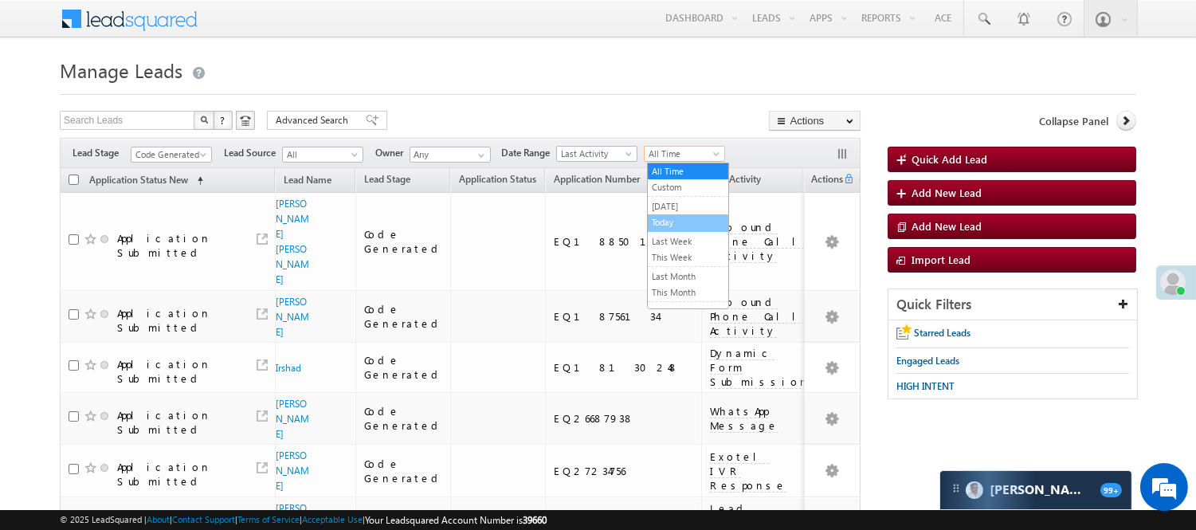
click at [816, 225] on td "NULL" at bounding box center [853, 242] width 74 height 98
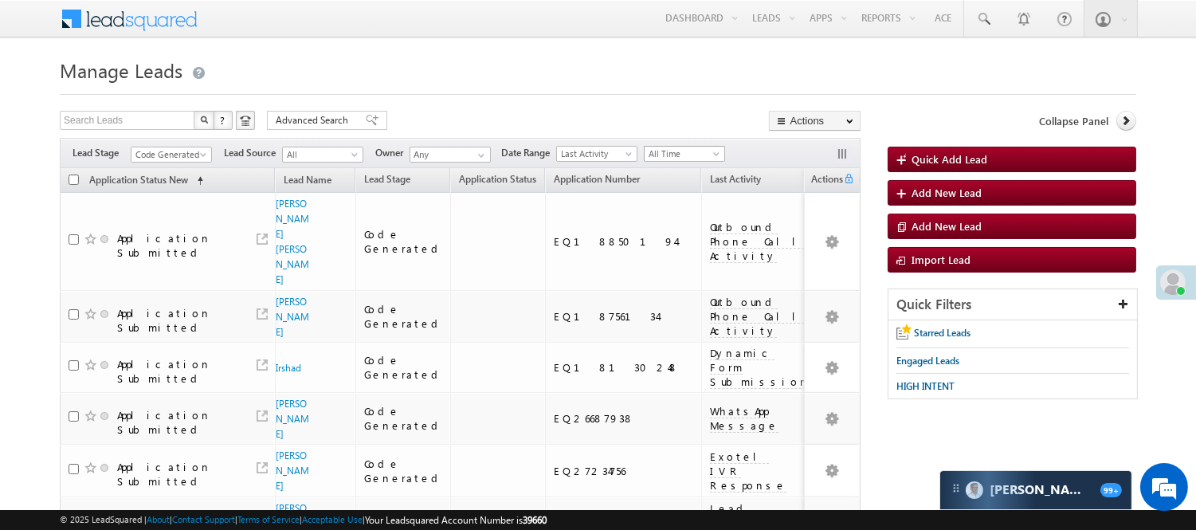
click at [691, 153] on span "All Time" at bounding box center [682, 154] width 76 height 14
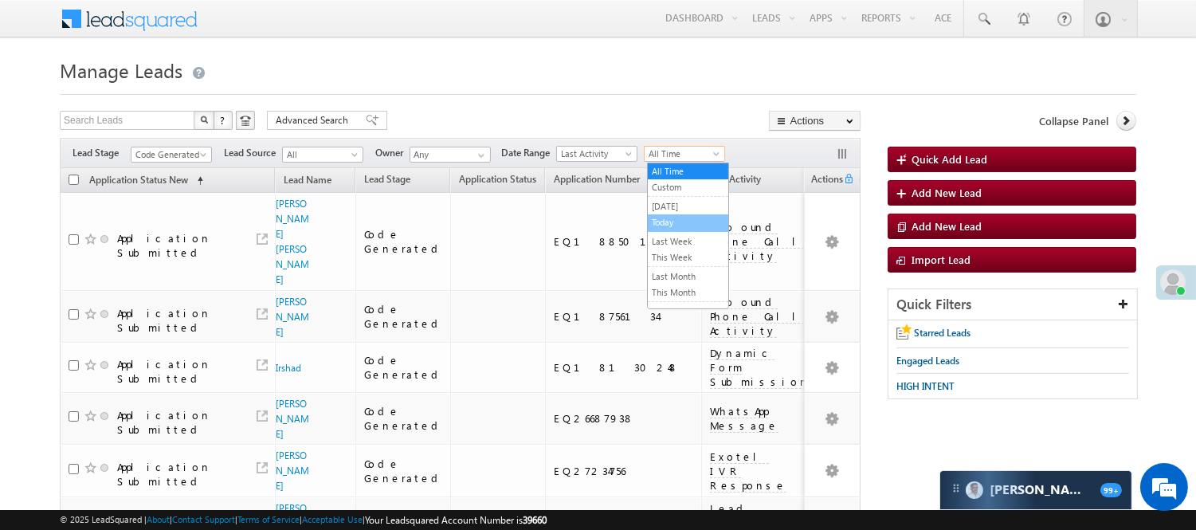
click at [697, 225] on link "Today" at bounding box center [688, 222] width 80 height 14
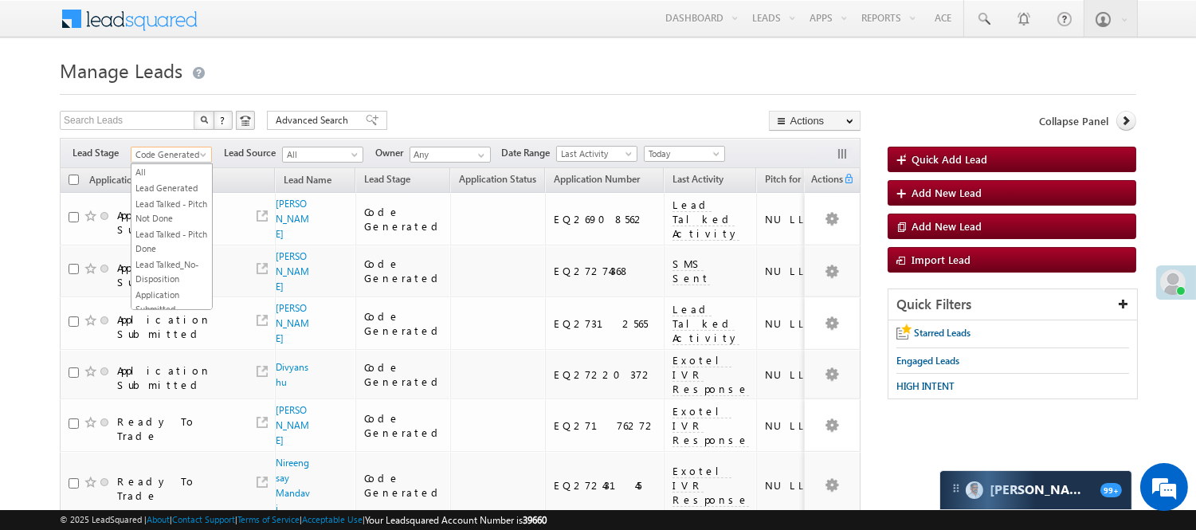
click at [198, 154] on span at bounding box center [204, 157] width 13 height 13
click at [160, 195] on link "Lead Generated" at bounding box center [171, 188] width 80 height 14
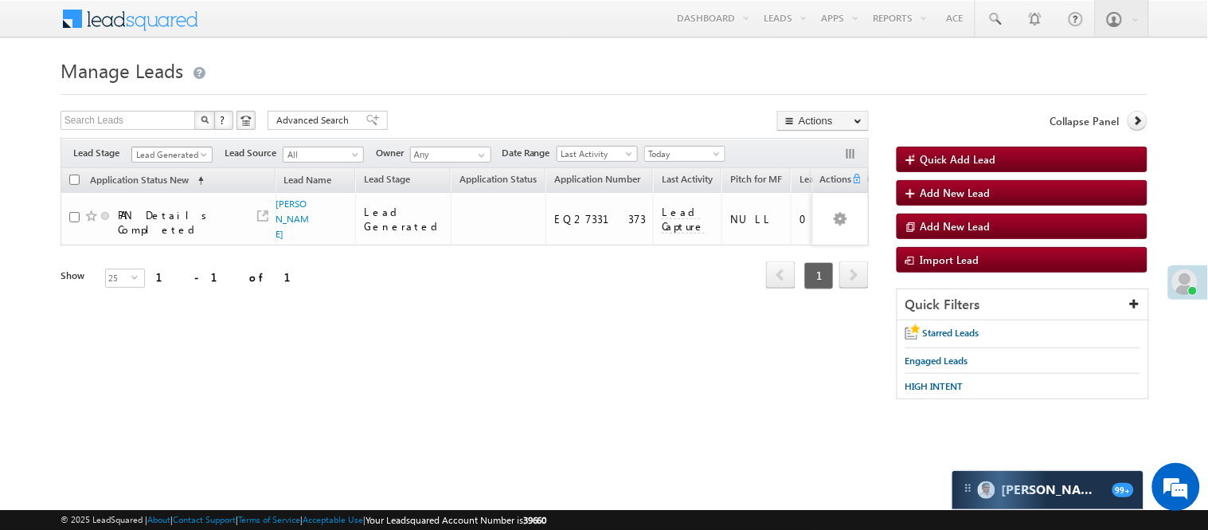
click at [187, 153] on span "Lead Generated" at bounding box center [170, 154] width 76 height 14
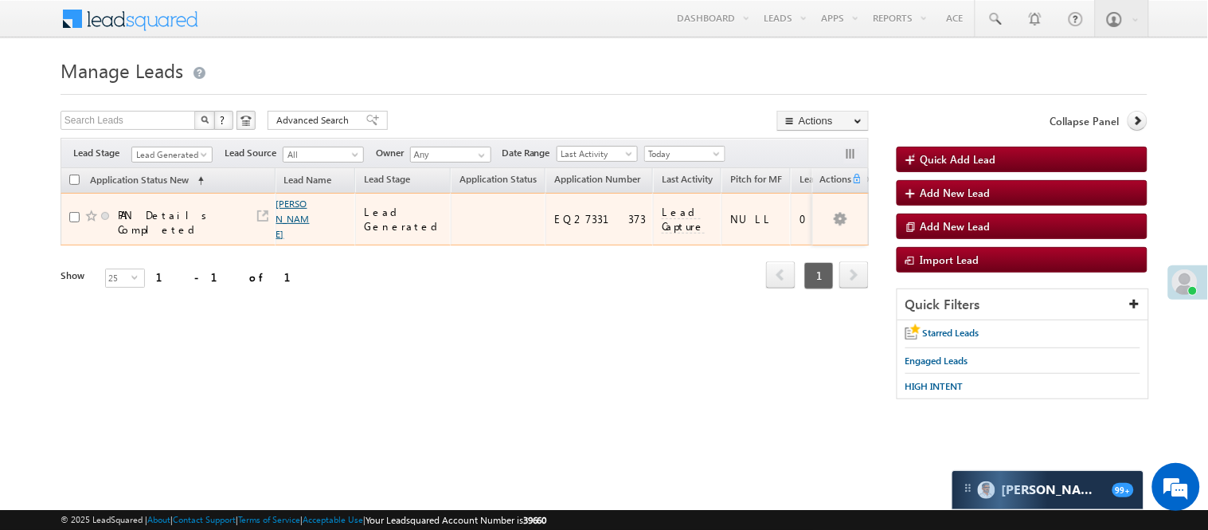
click at [288, 207] on link "[PERSON_NAME]" at bounding box center [292, 219] width 33 height 42
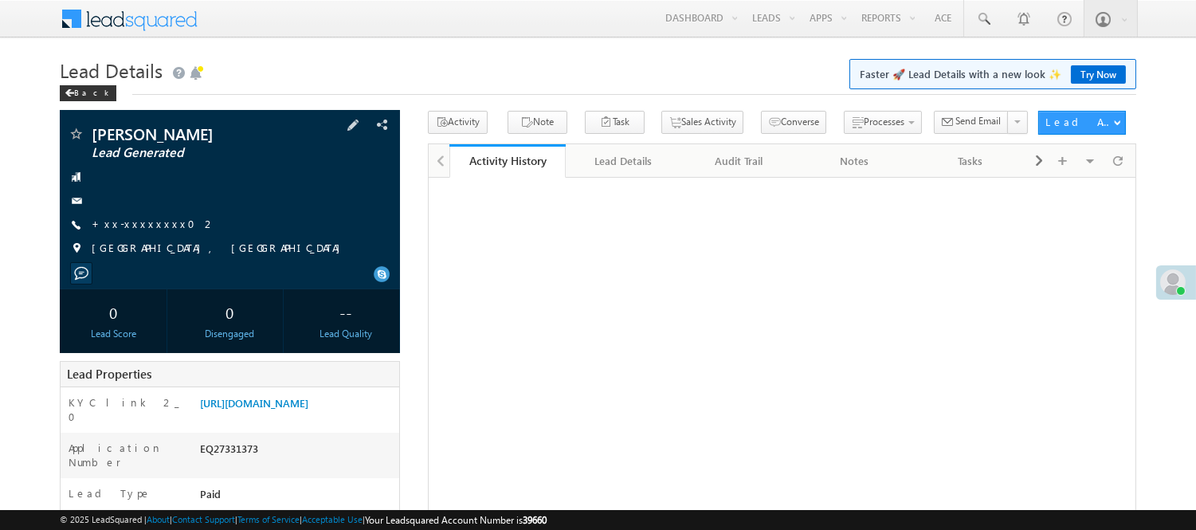
click at [141, 233] on div "[PERSON_NAME] Lead Generated +xx-xxxxxxxx02" at bounding box center [230, 195] width 324 height 139
click at [140, 224] on link "+xx-xxxxxxxx02" at bounding box center [154, 224] width 124 height 14
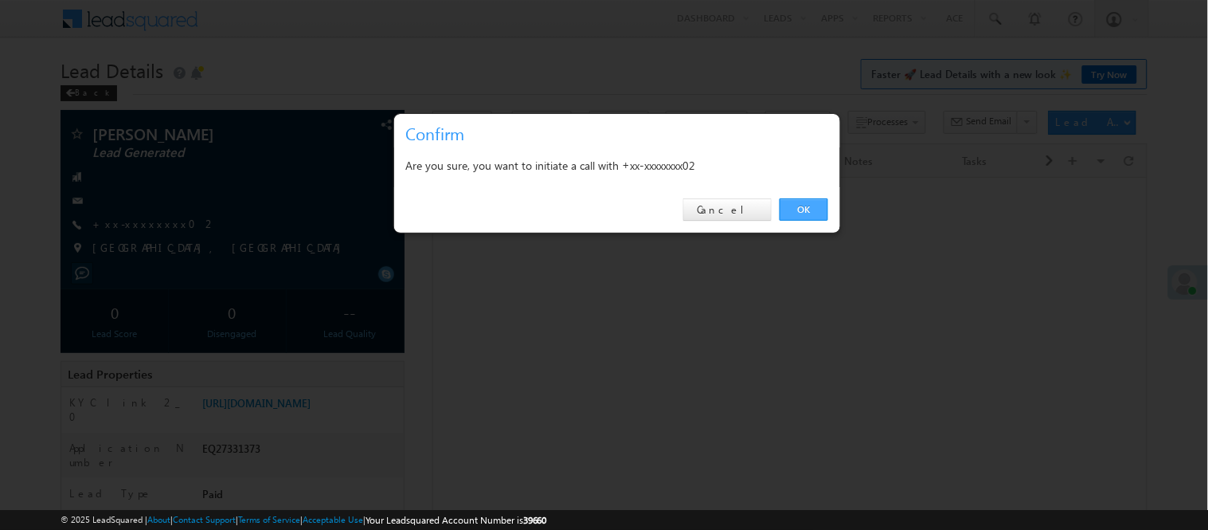
click at [808, 217] on link "OK" at bounding box center [804, 209] width 49 height 22
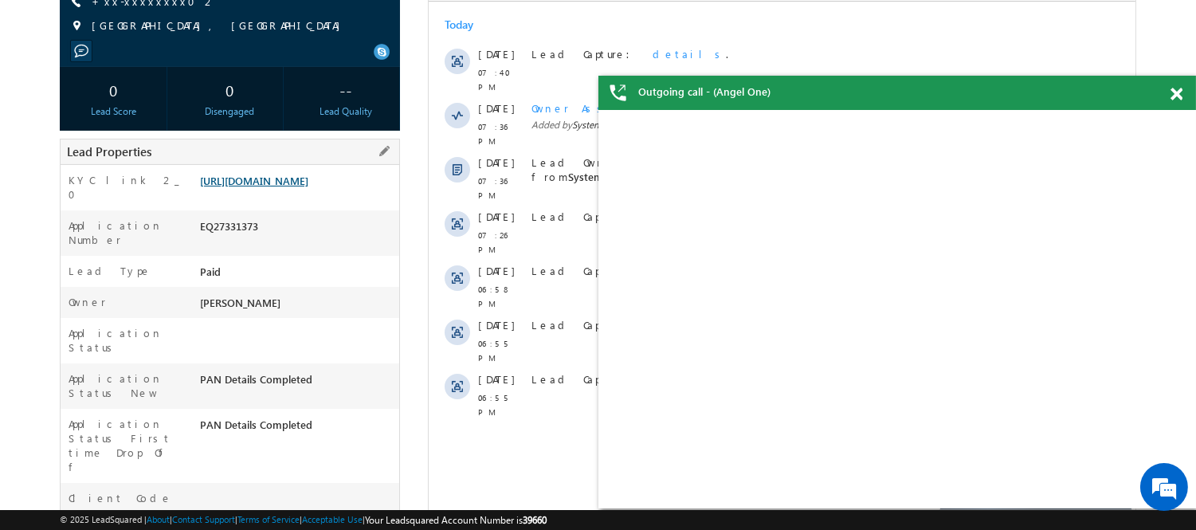
click at [308, 187] on link "https://angelbroking1-pk3em7sa.customui-test.leadsquared.com?leadId=af15441f-65…" at bounding box center [254, 181] width 108 height 14
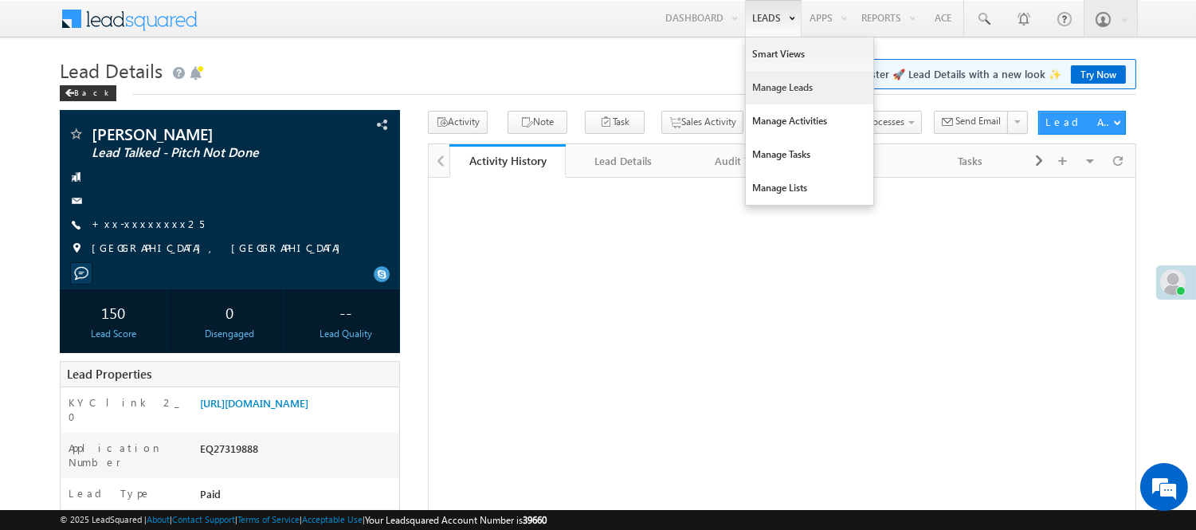
click at [781, 89] on link "Manage Leads" at bounding box center [809, 87] width 127 height 33
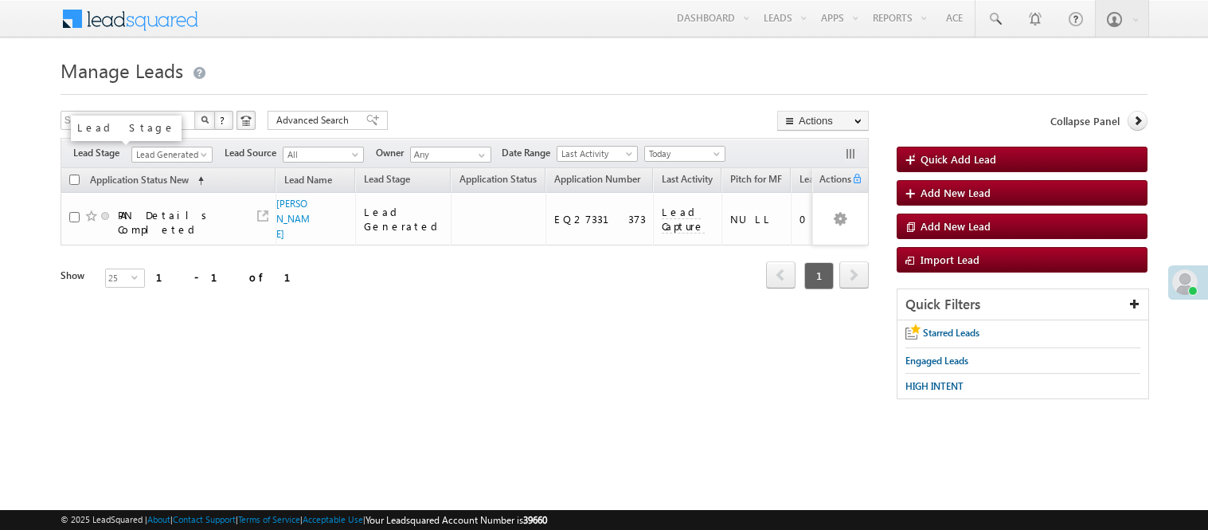
click at [180, 148] on span "Lead Generated" at bounding box center [170, 154] width 76 height 14
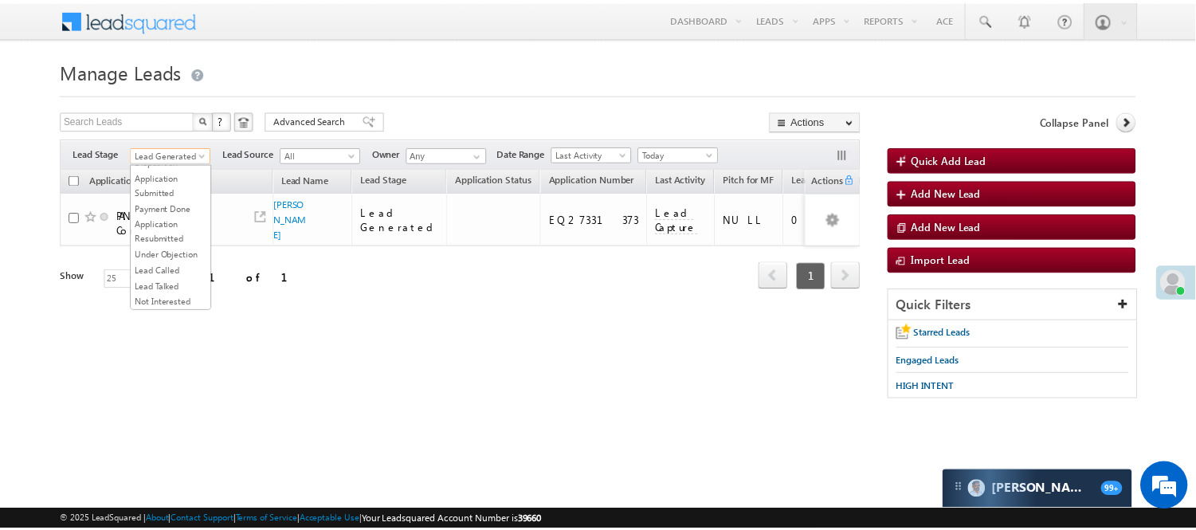
scroll to position [395, 0]
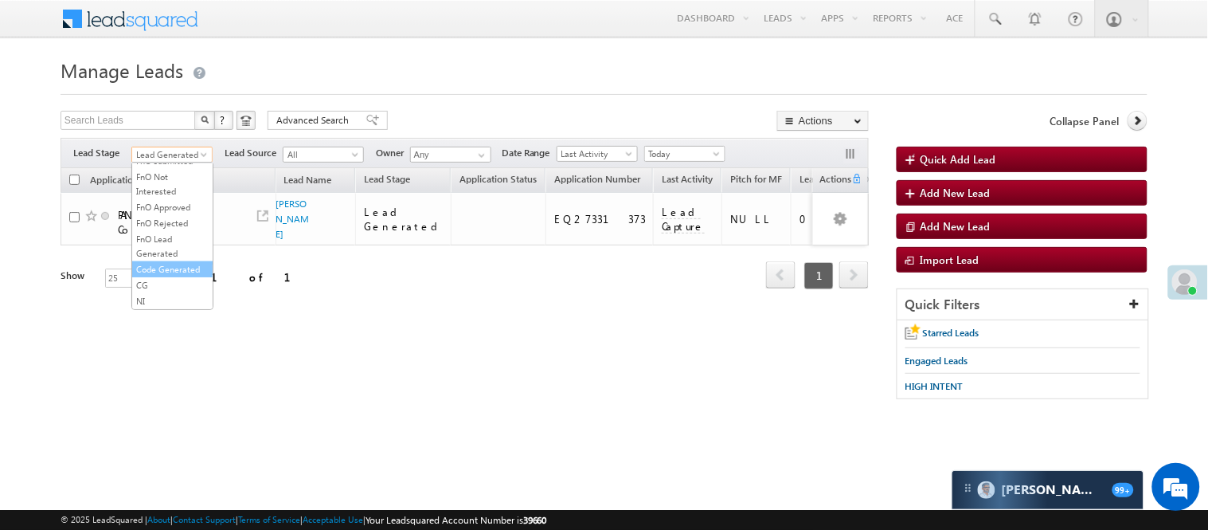
click at [181, 273] on link "Code Generated" at bounding box center [172, 269] width 80 height 14
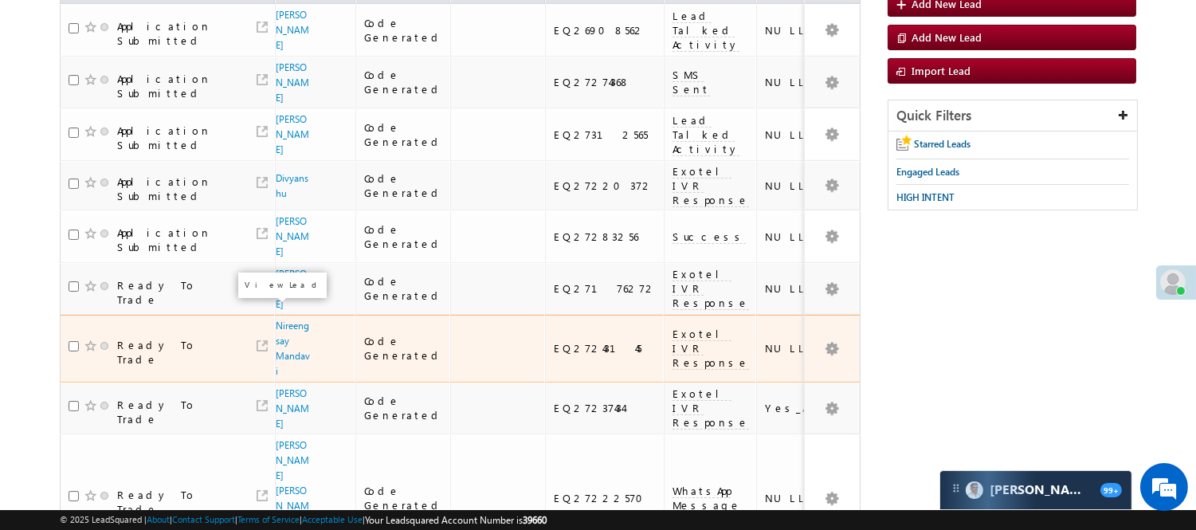
scroll to position [100, 0]
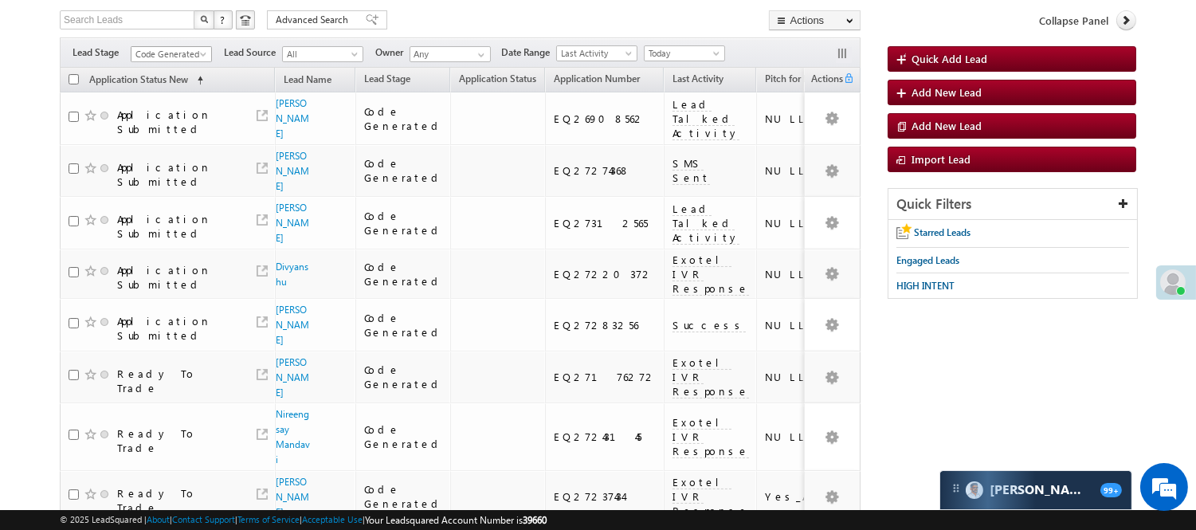
click at [147, 53] on span "Code Generated" at bounding box center [169, 54] width 76 height 14
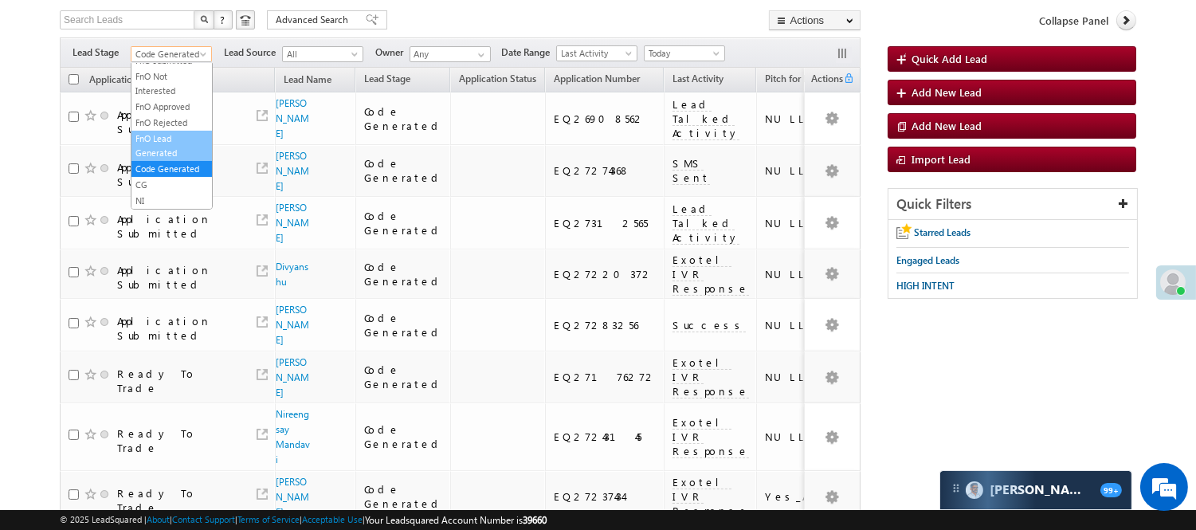
scroll to position [0, 0]
click at [159, 95] on link "Lead Generated" at bounding box center [171, 87] width 80 height 14
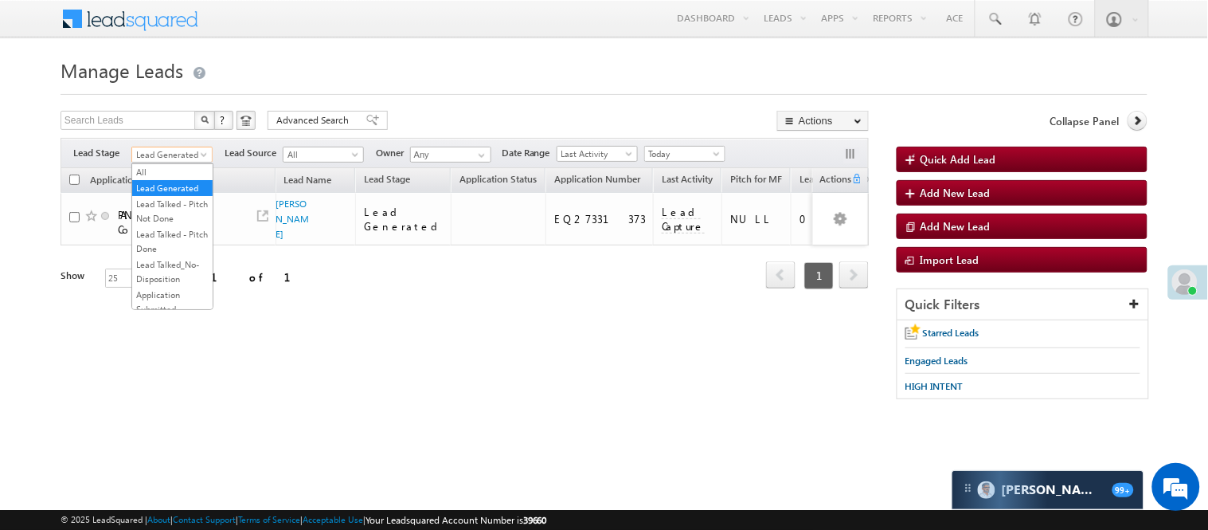
click at [184, 153] on span "Lead Generated" at bounding box center [170, 154] width 76 height 14
click at [332, 131] on div "Search Leads X ? 1 results found Advanced Search Advanced Search Advanced searc…" at bounding box center [465, 122] width 808 height 23
click at [335, 109] on form "Manage Leads Quick Add Lead Search Leads X ? 1 results found Advanced Search Ad…" at bounding box center [604, 234] width 1087 height 362
click at [335, 114] on span "Advanced Search" at bounding box center [314, 120] width 77 height 14
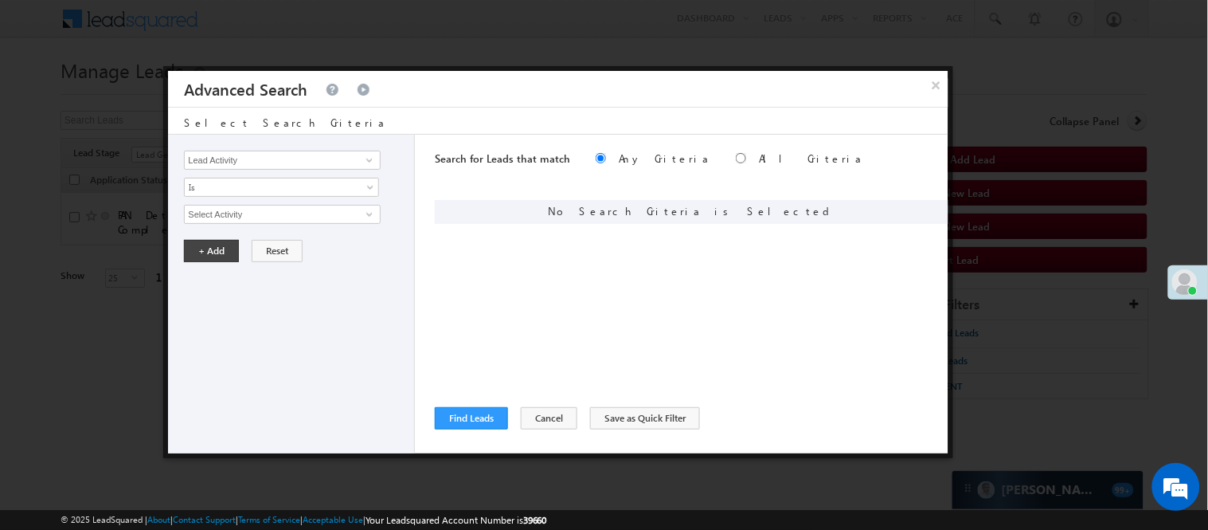
click at [346, 143] on div "Lead Activity Task Sales Group Prospect Id WA Last Message Timestamp 4th Day Di…" at bounding box center [291, 294] width 247 height 319
click at [348, 161] on input "Lead Activity" at bounding box center [282, 160] width 196 height 19
click at [373, 162] on span at bounding box center [369, 160] width 13 height 13
click at [369, 161] on span at bounding box center [369, 160] width 13 height 13
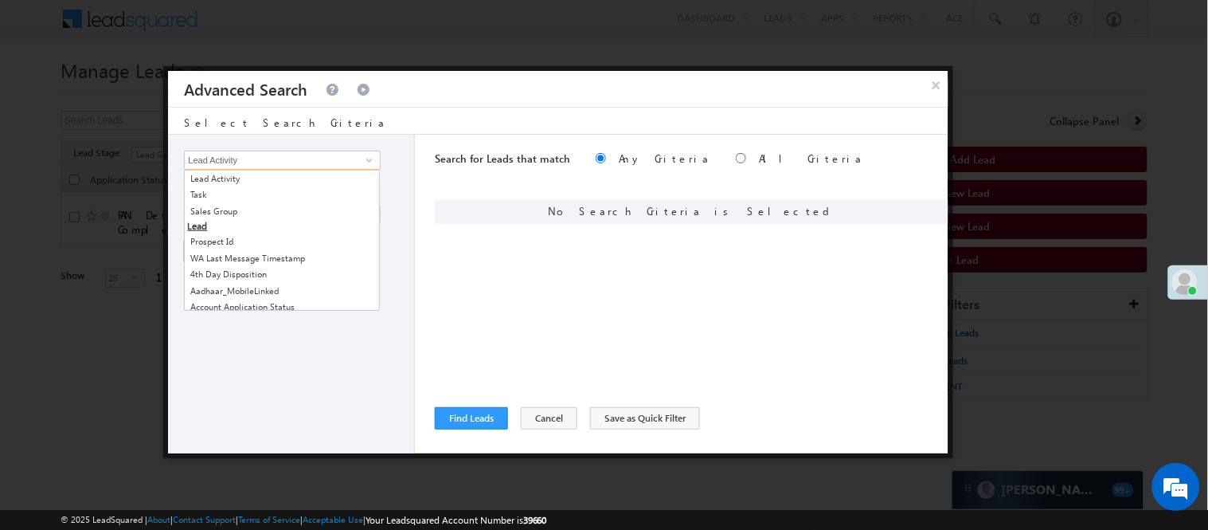
click at [338, 155] on input "Lead Activity" at bounding box center [282, 160] width 196 height 19
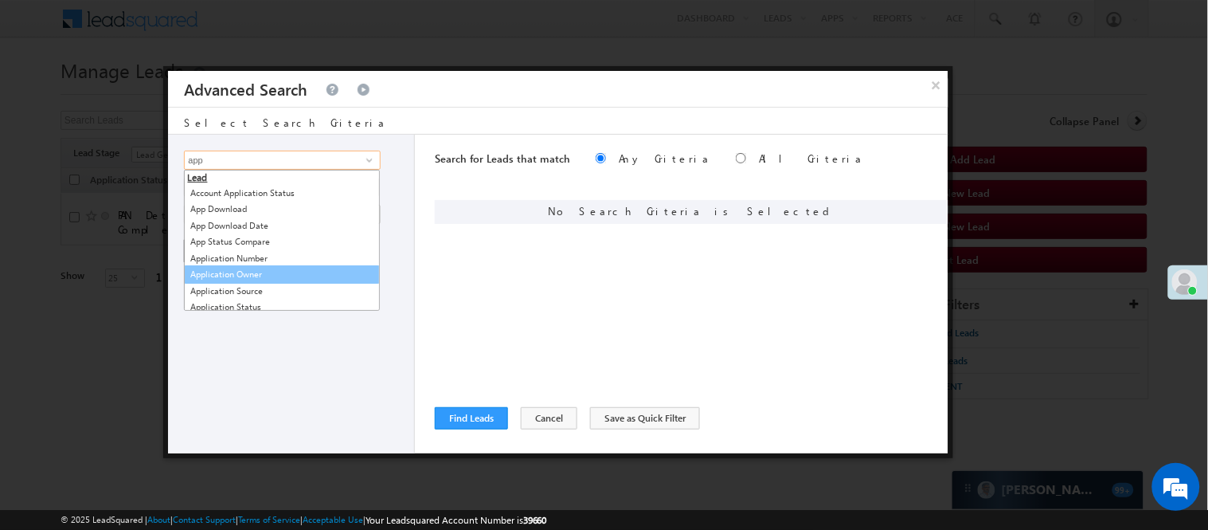
scroll to position [177, 0]
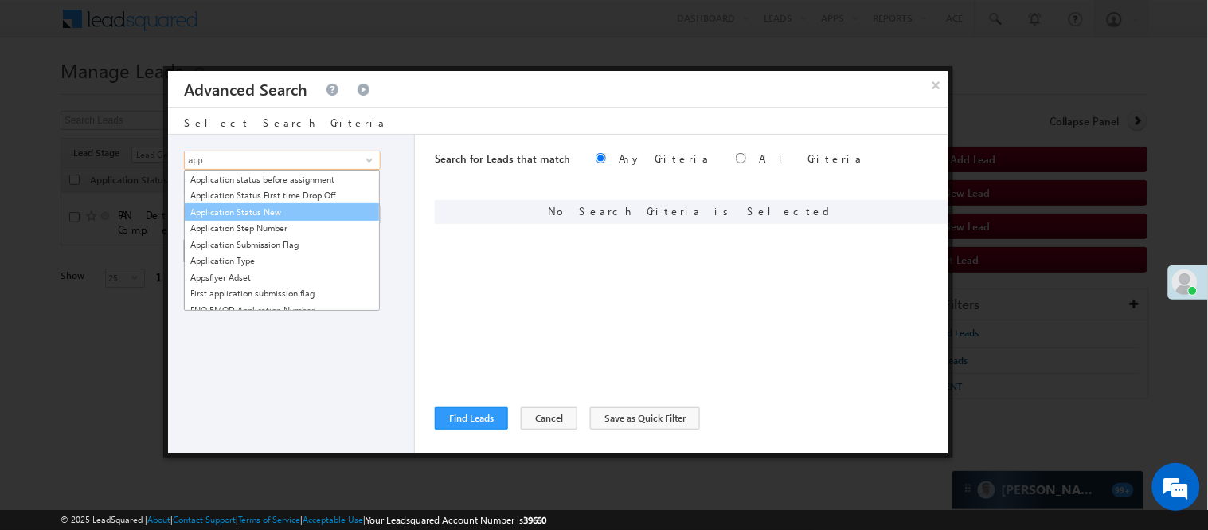
click at [271, 215] on link "Application Status New" at bounding box center [282, 212] width 196 height 18
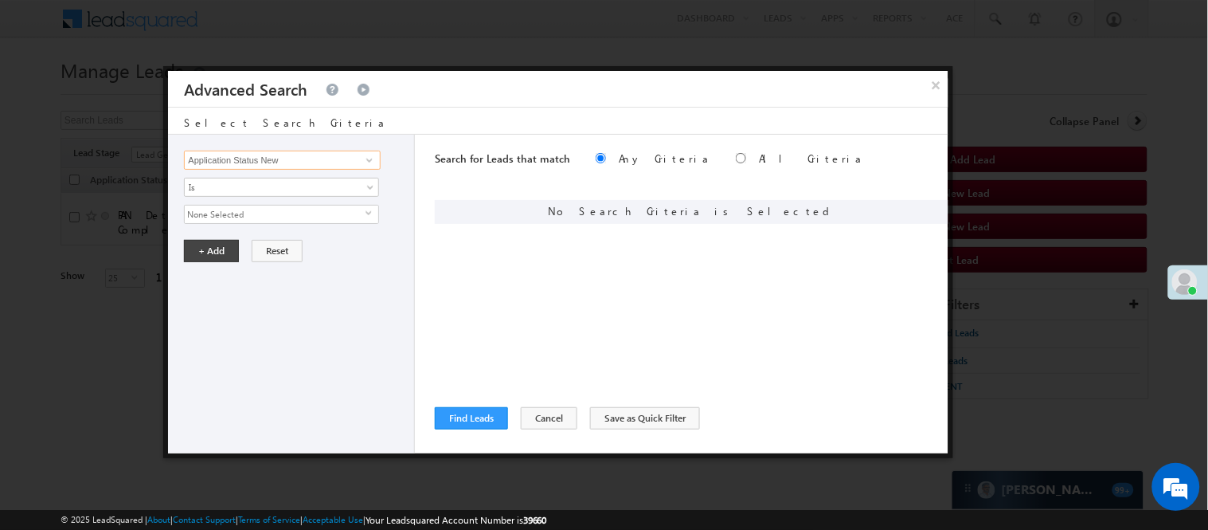
type input "Application Status New"
click at [259, 210] on span "None Selected" at bounding box center [275, 215] width 181 height 18
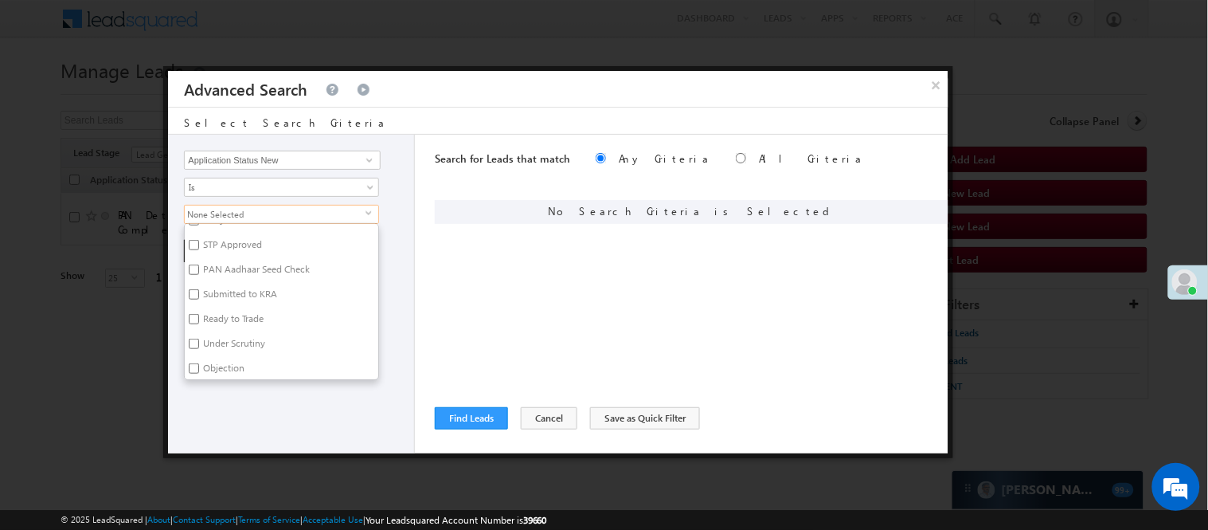
scroll to position [354, 0]
click at [209, 252] on label "STP Approved" at bounding box center [231, 255] width 93 height 25
click at [199, 252] on input "STP Approved" at bounding box center [194, 253] width 10 height 10
checkbox input "true"
click at [288, 404] on div "Lead Activity Task Sales Group Prospect Id WA Last Message Timestamp 4th Day Di…" at bounding box center [291, 294] width 247 height 319
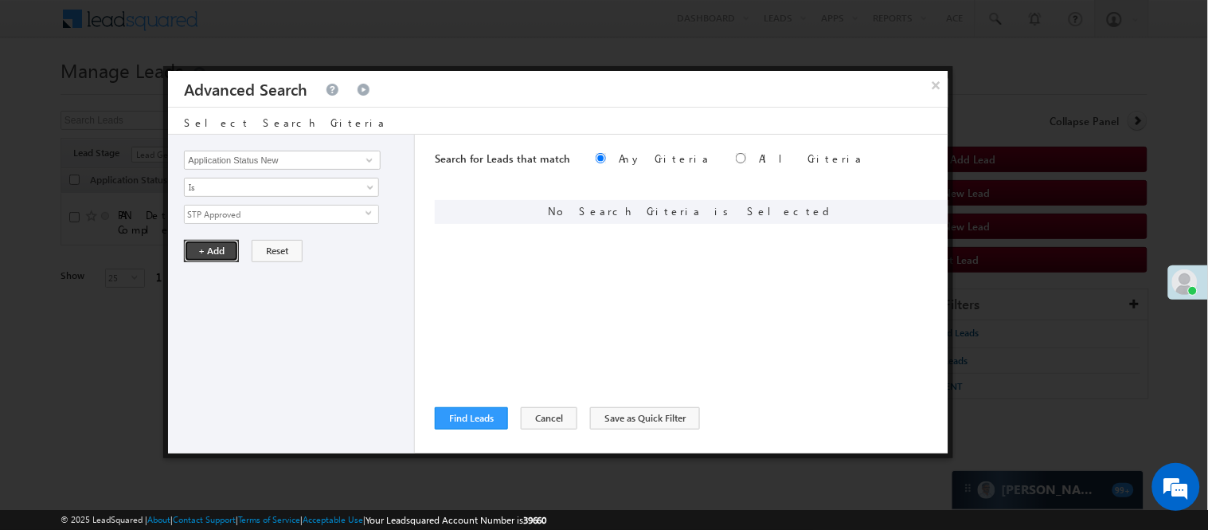
click at [210, 256] on button "+ Add" at bounding box center [211, 251] width 55 height 22
click at [484, 412] on button "Find Leads" at bounding box center [471, 418] width 73 height 22
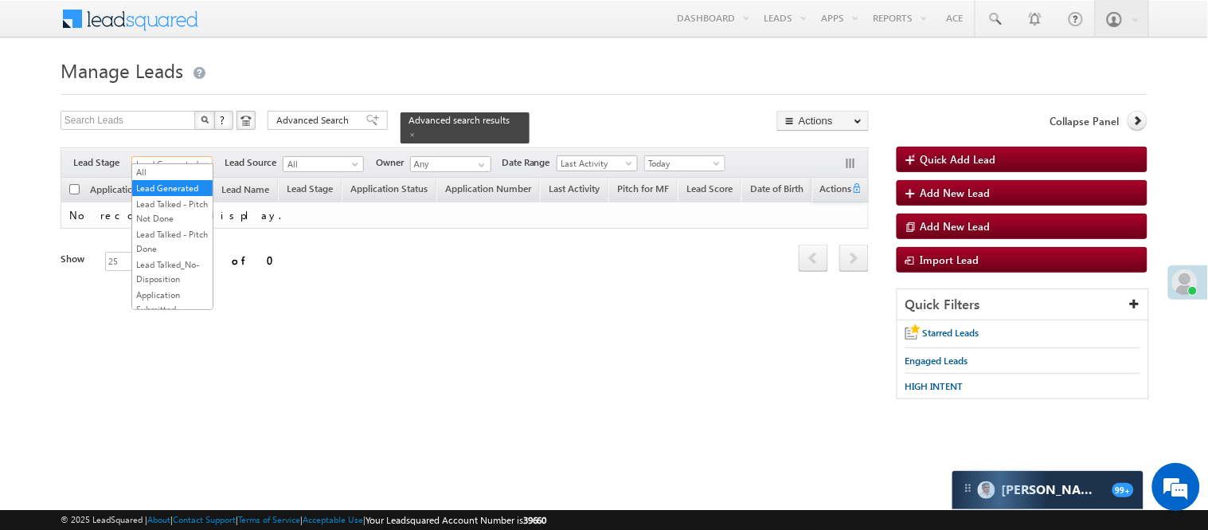
click at [201, 156] on link "Lead Generated" at bounding box center [171, 164] width 81 height 16
click at [201, 161] on span at bounding box center [205, 167] width 13 height 13
click at [200, 161] on span at bounding box center [205, 167] width 13 height 13
click at [194, 225] on link "Lead Talked - Pitch Not Done" at bounding box center [172, 211] width 80 height 29
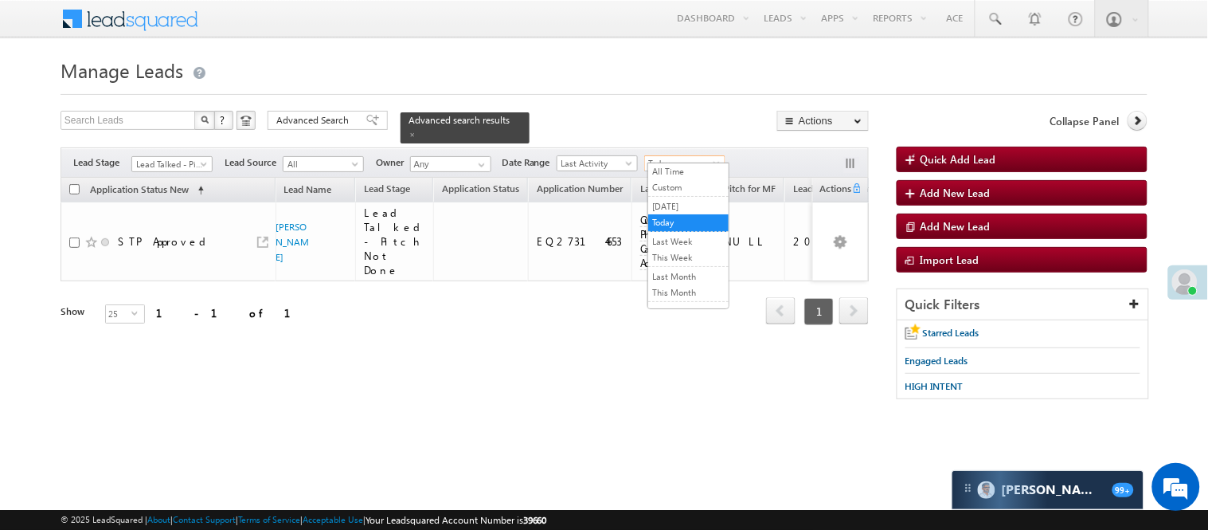
click at [670, 157] on span "Today" at bounding box center [683, 163] width 76 height 14
click at [680, 178] on link "All Time" at bounding box center [688, 171] width 80 height 14
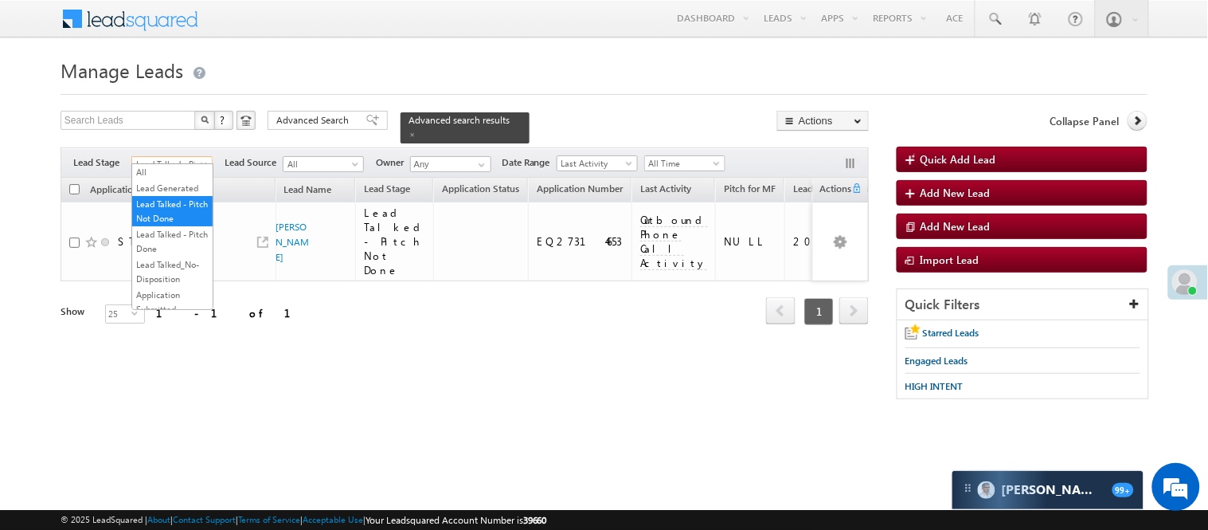
click at [145, 157] on span "Lead Talked - Pitch Not Done" at bounding box center [170, 164] width 76 height 14
click at [178, 129] on link "Lead Called" at bounding box center [172, 122] width 80 height 14
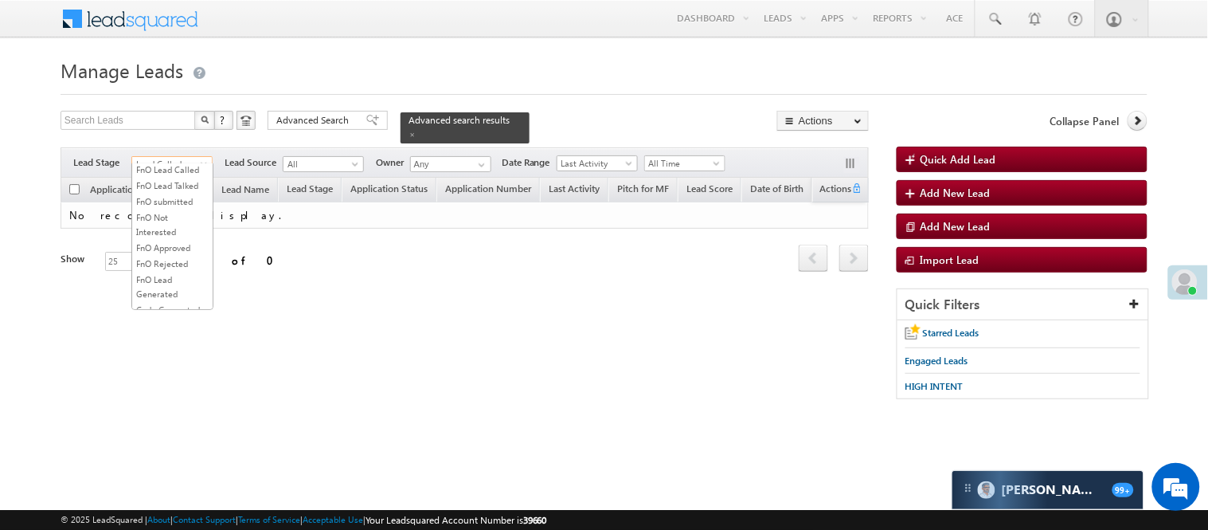
scroll to position [260, 0]
click at [174, 157] on span "Lead Called" at bounding box center [170, 164] width 76 height 14
click at [173, 151] on link "Lead Talked" at bounding box center [172, 143] width 80 height 14
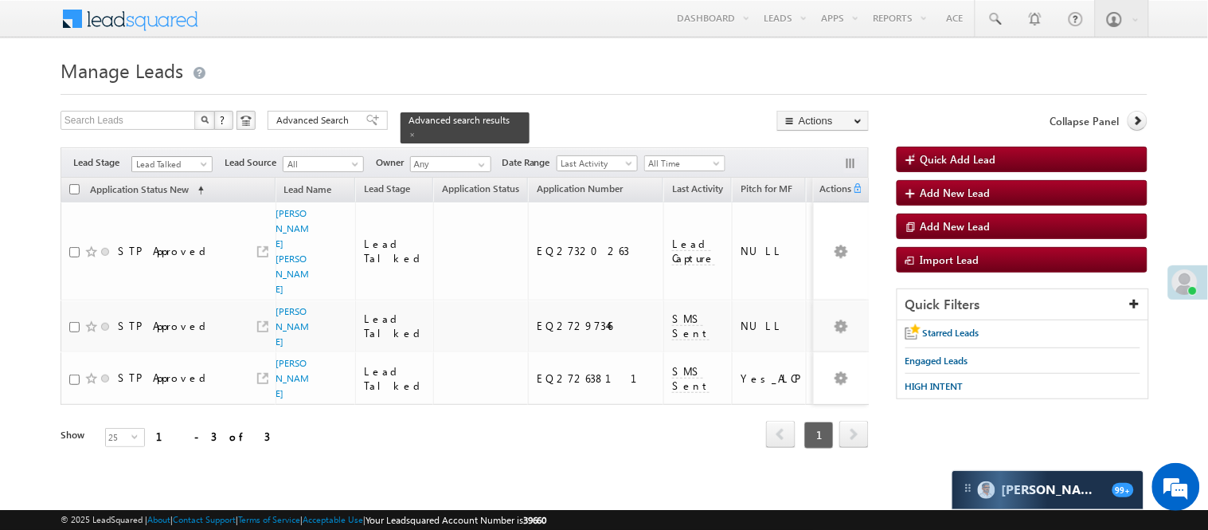
click at [192, 157] on span "Lead Talked" at bounding box center [170, 164] width 76 height 14
click at [163, 195] on link "Lead Generated" at bounding box center [172, 188] width 80 height 14
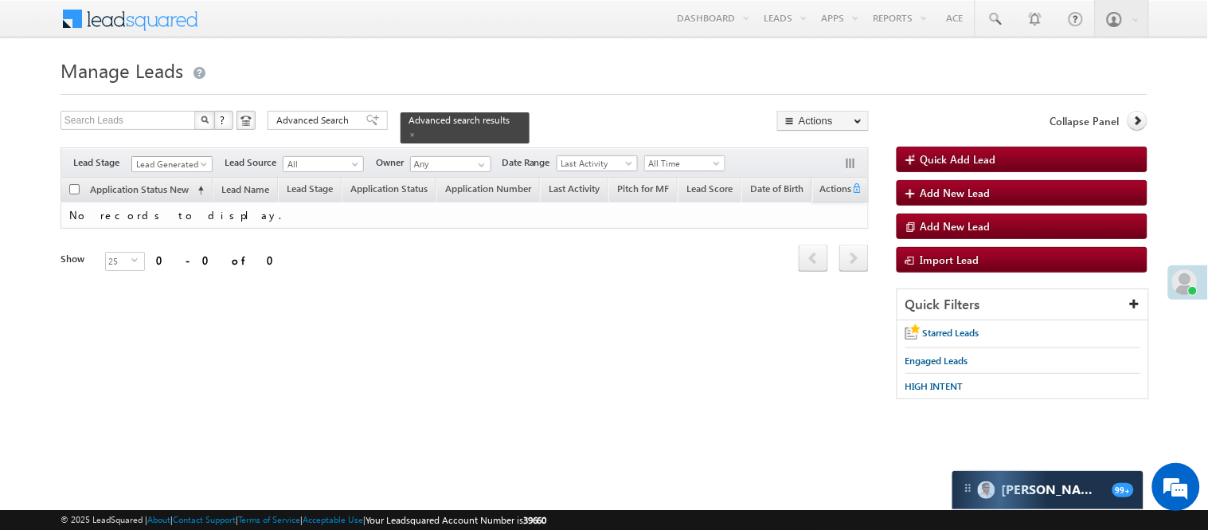
click at [167, 157] on span "Lead Generated" at bounding box center [170, 164] width 76 height 14
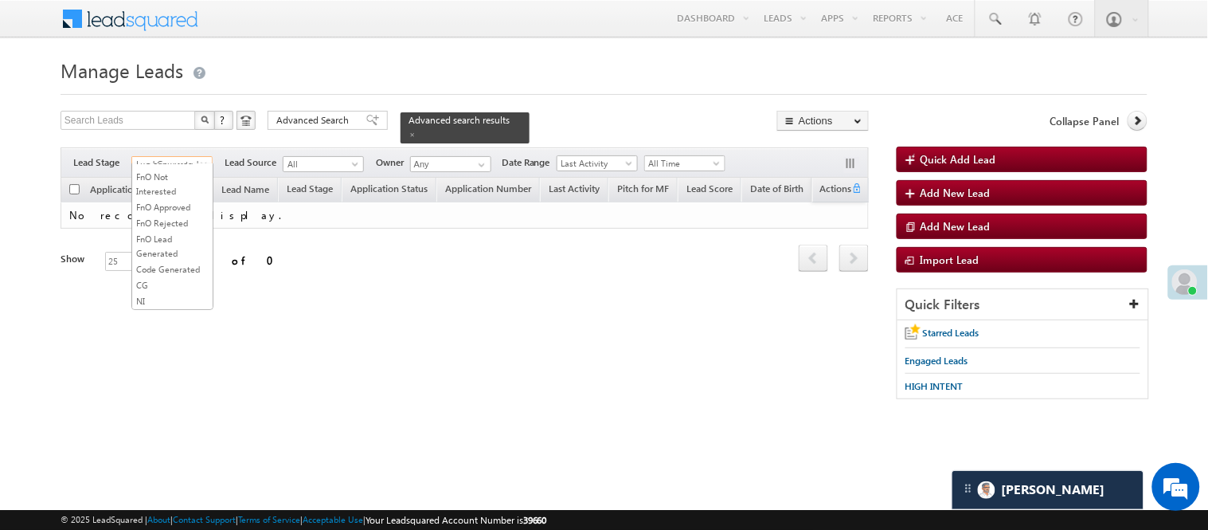
scroll to position [130, 0]
click at [175, 264] on link "Lead Called" at bounding box center [172, 257] width 80 height 14
click at [178, 156] on link "Lead Called" at bounding box center [171, 164] width 81 height 16
click at [174, 195] on link "Lead Generated" at bounding box center [172, 188] width 80 height 14
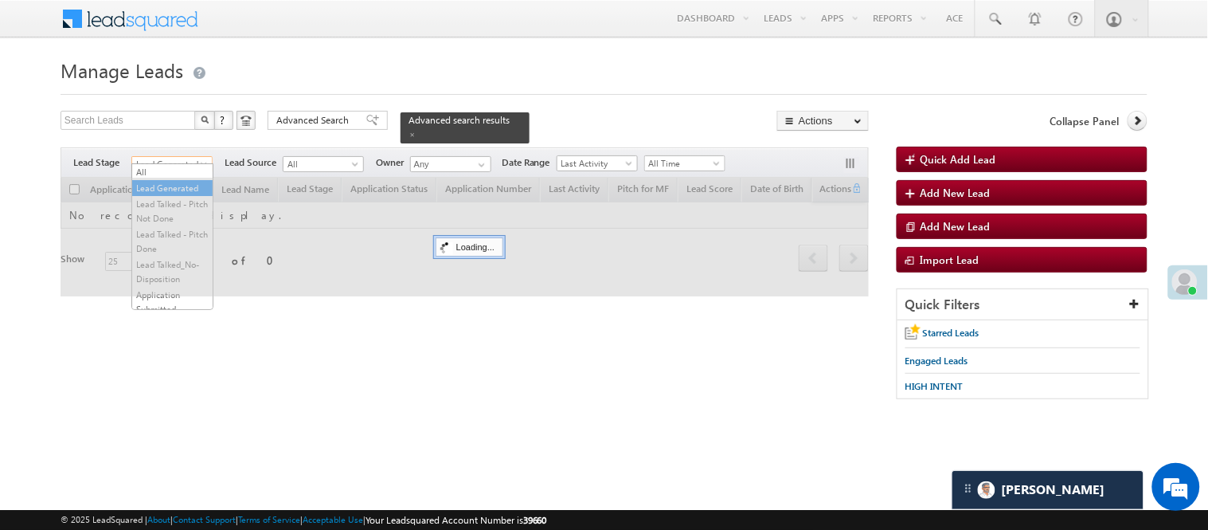
click at [188, 158] on span "Lead Generated" at bounding box center [170, 164] width 76 height 14
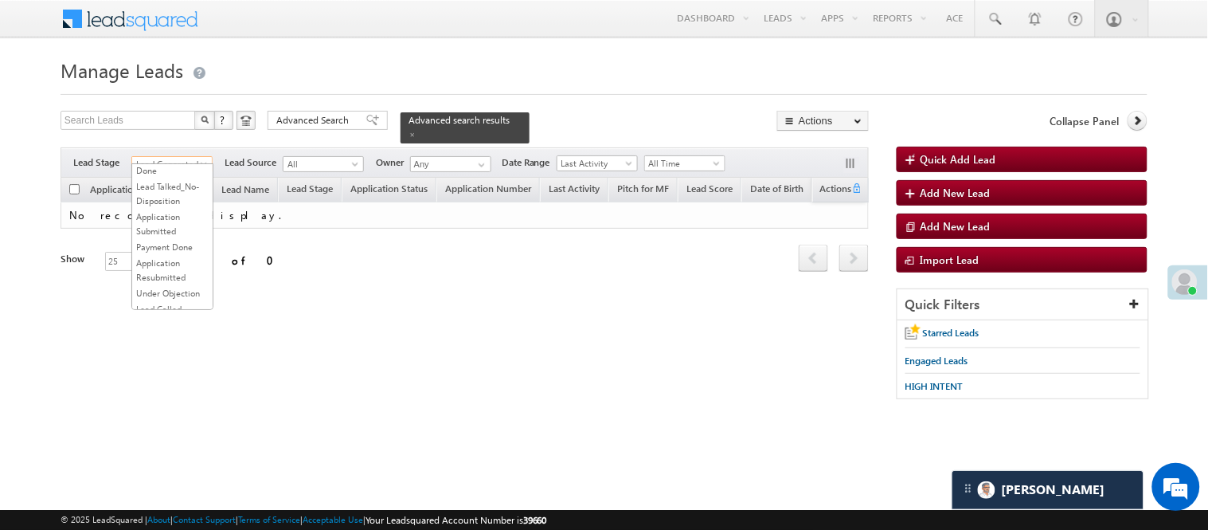
scroll to position [41, 0]
click at [178, 184] on link "Lead Talked - Pitch Not Done" at bounding box center [172, 169] width 80 height 29
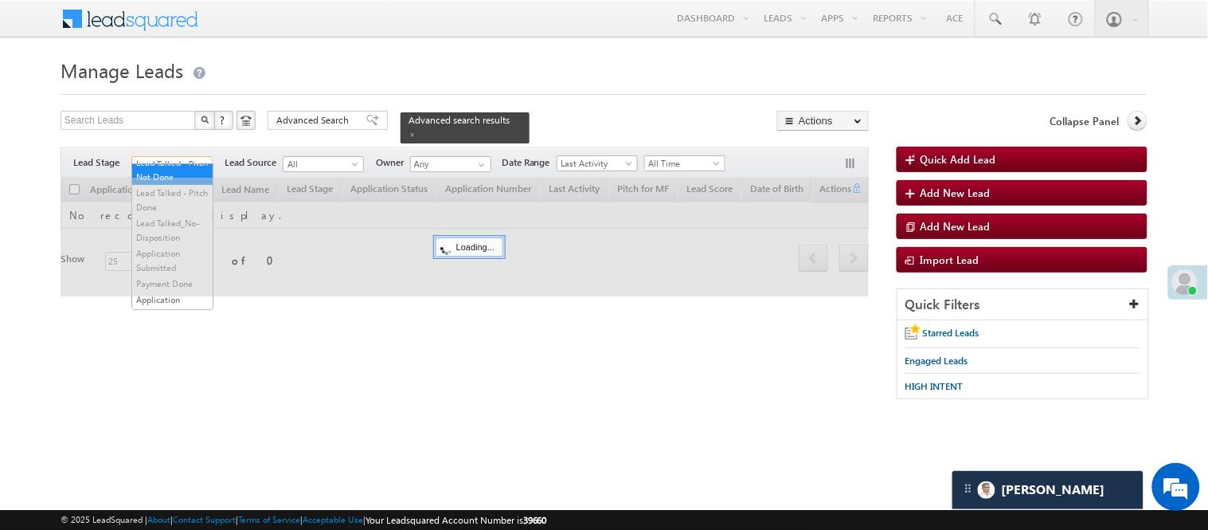
click at [192, 157] on span "Lead Talked - Pitch Not Done" at bounding box center [170, 164] width 76 height 14
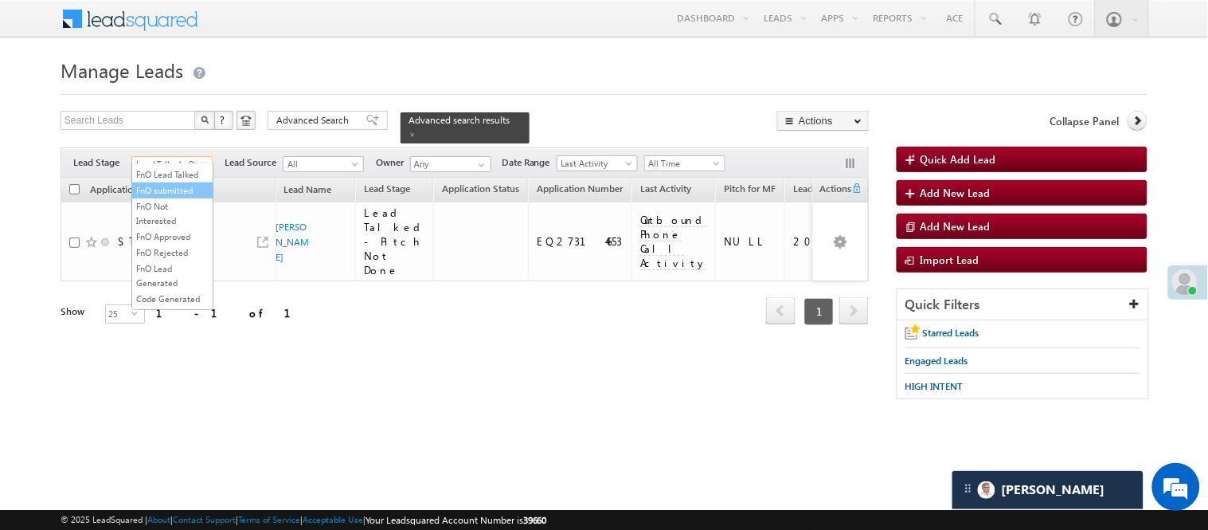
scroll to position [307, 0]
click at [277, 292] on div "Refresh first prev 1 next last 1 - 1 of 1" at bounding box center [465, 304] width 808 height 46
click at [188, 157] on span "Lead Talked - Pitch Not Done" at bounding box center [170, 164] width 76 height 14
click at [178, 195] on link "Lead Generated" at bounding box center [172, 188] width 80 height 14
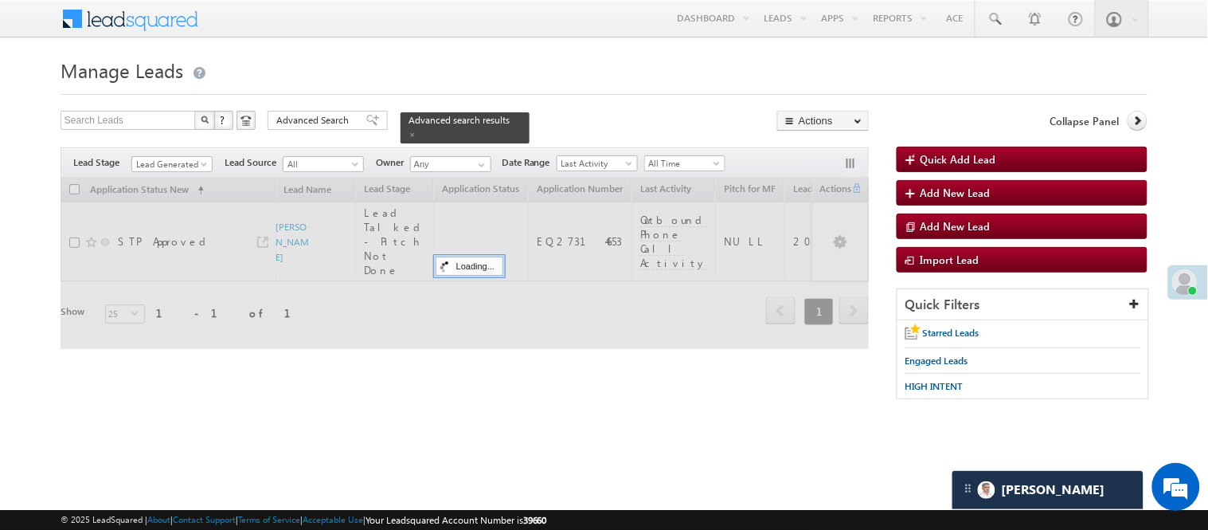
click at [339, 62] on h1 "Manage Leads" at bounding box center [604, 68] width 1087 height 31
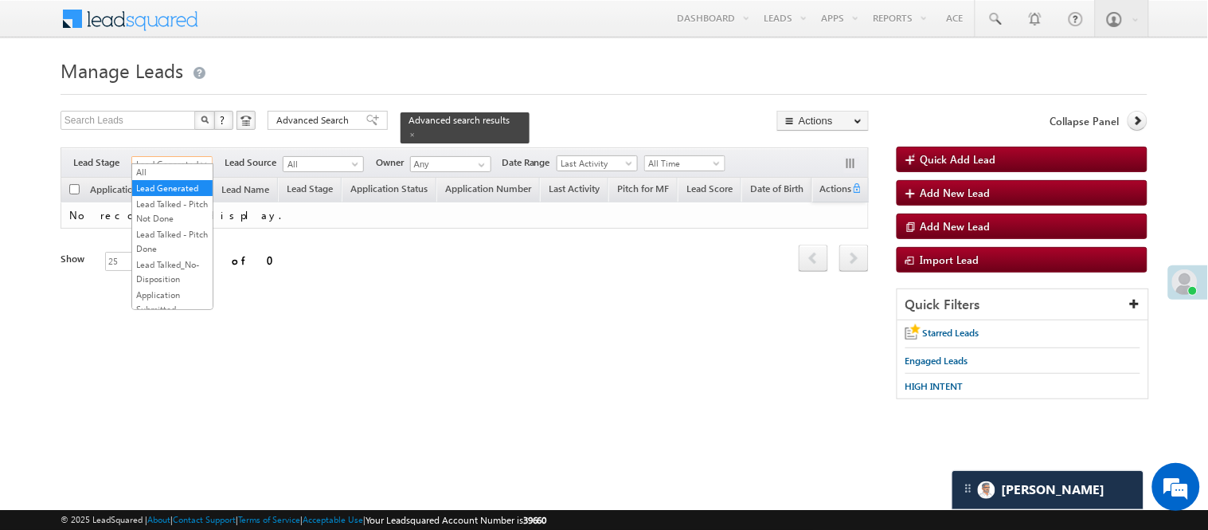
click at [175, 157] on span "Lead Generated" at bounding box center [170, 164] width 76 height 14
click at [175, 216] on link "Lead Talked - Pitch Not Done" at bounding box center [172, 211] width 80 height 29
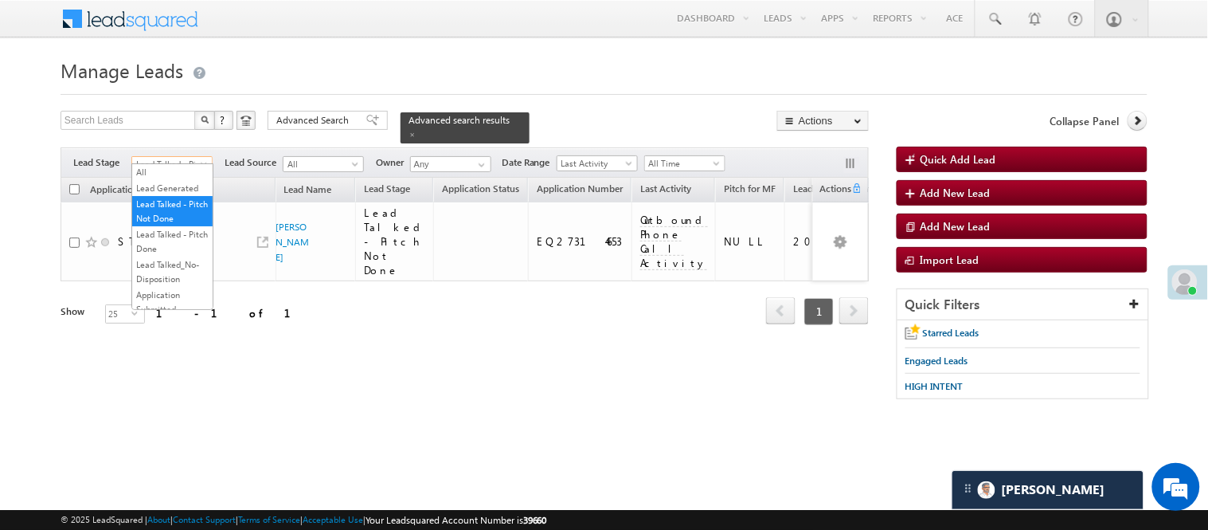
click at [180, 157] on span "Lead Talked - Pitch Not Done" at bounding box center [170, 164] width 76 height 14
click at [175, 195] on link "Lead Generated" at bounding box center [172, 188] width 80 height 14
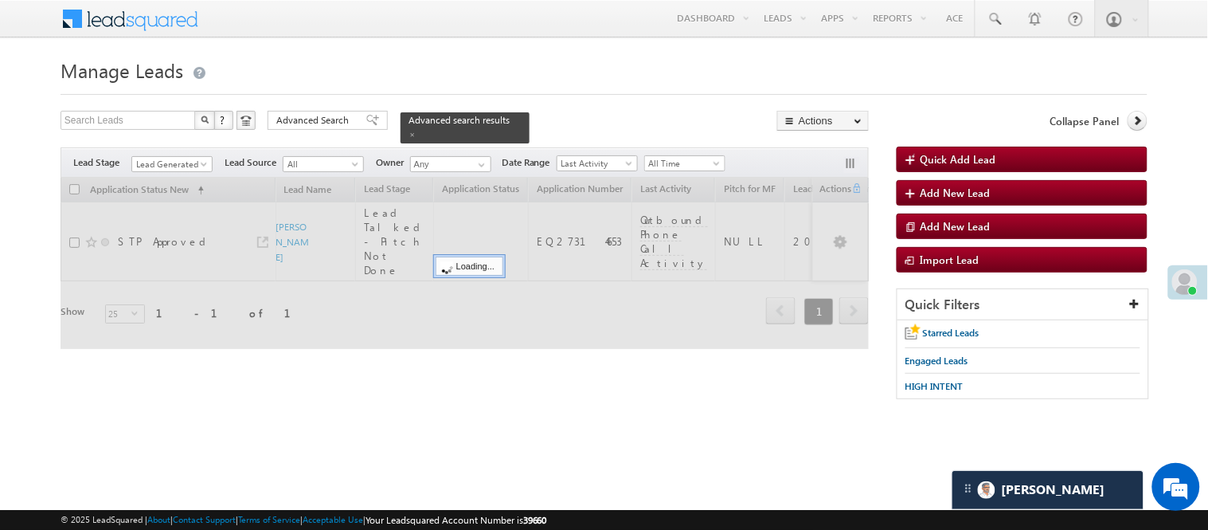
click at [327, 74] on h1 "Manage Leads" at bounding box center [604, 68] width 1087 height 31
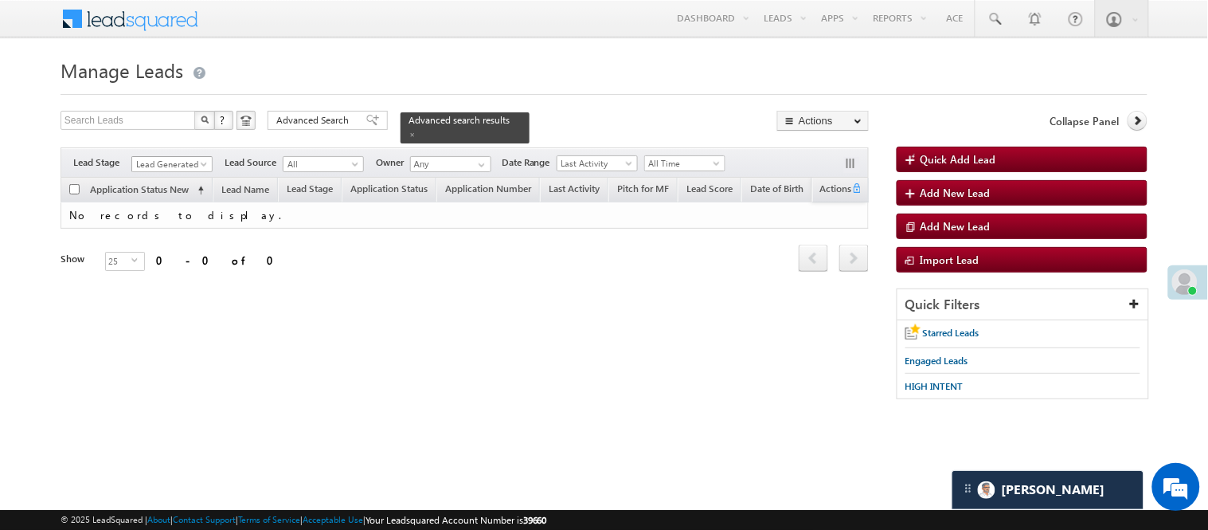
click at [167, 157] on span "Lead Generated" at bounding box center [170, 164] width 76 height 14
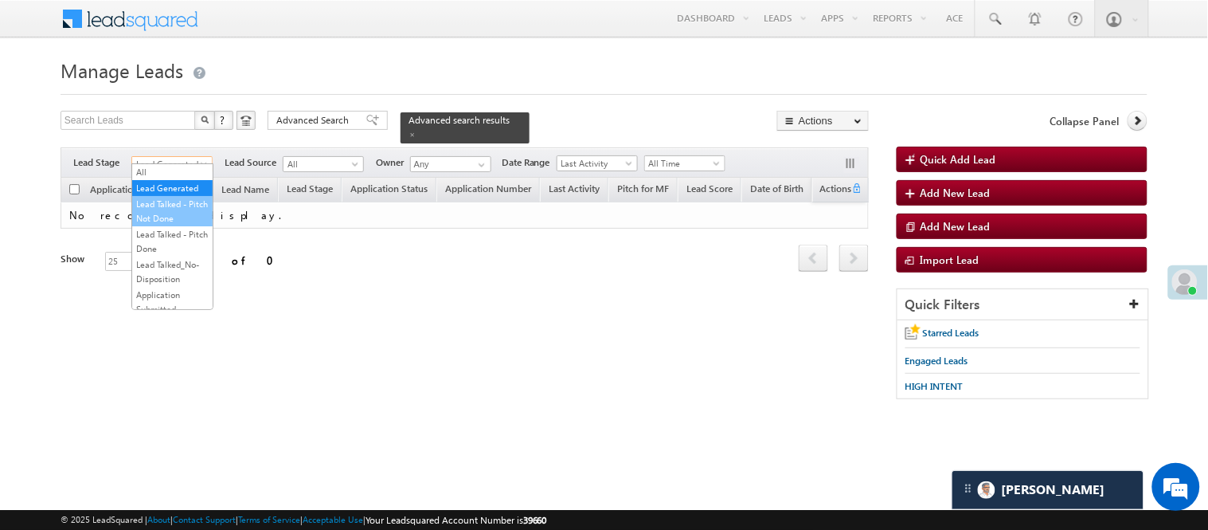
scroll to position [265, 0]
click at [175, 145] on link "Lead Talked" at bounding box center [172, 138] width 80 height 14
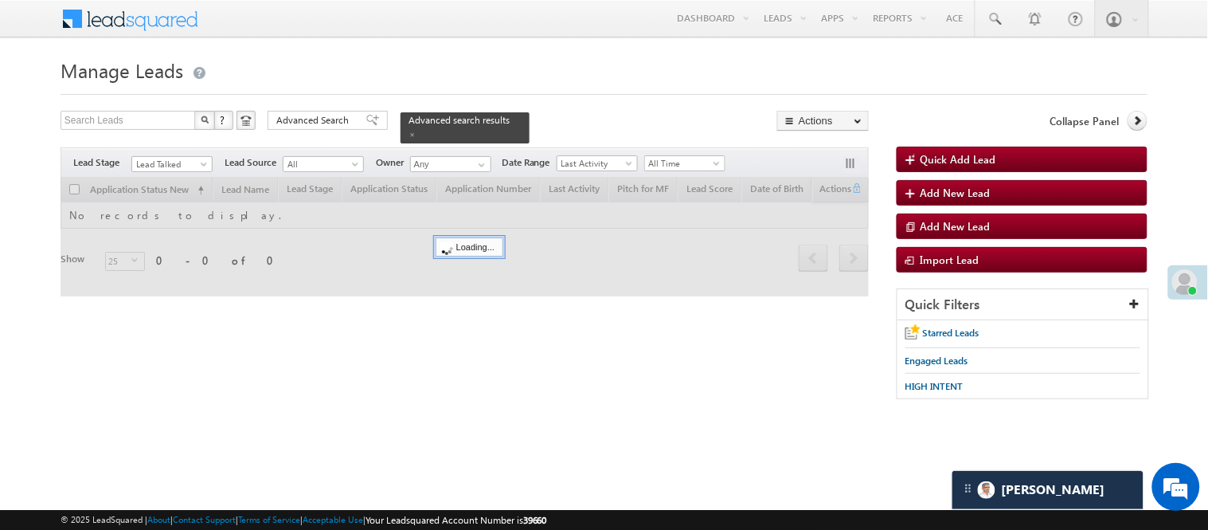
click at [408, 80] on h1 "Manage Leads" at bounding box center [604, 68] width 1087 height 31
click at [186, 157] on span "Lead Talked" at bounding box center [170, 164] width 76 height 14
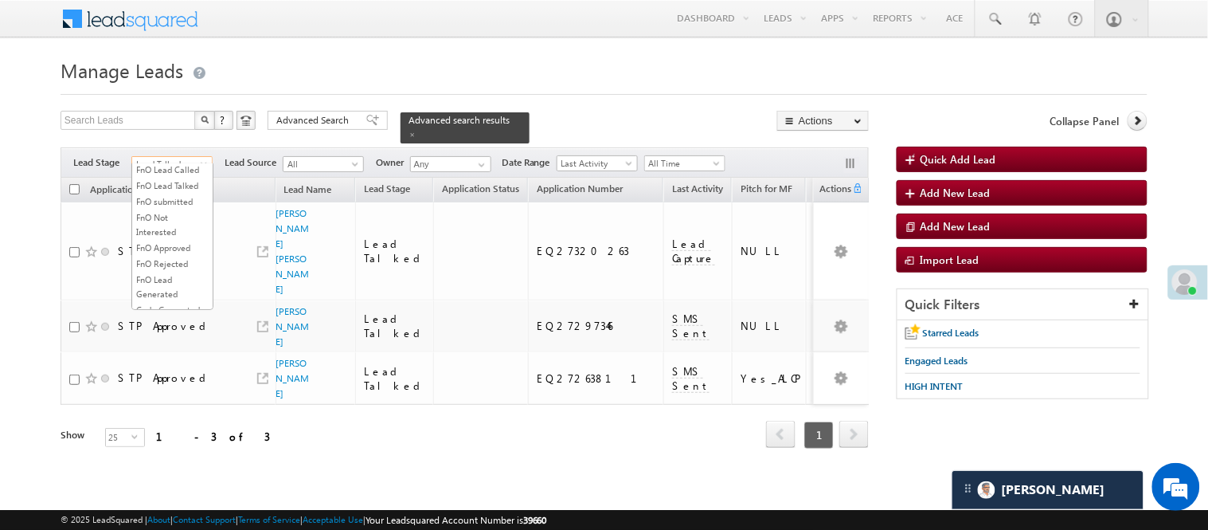
click at [166, 129] on link "Lead Called" at bounding box center [172, 122] width 80 height 14
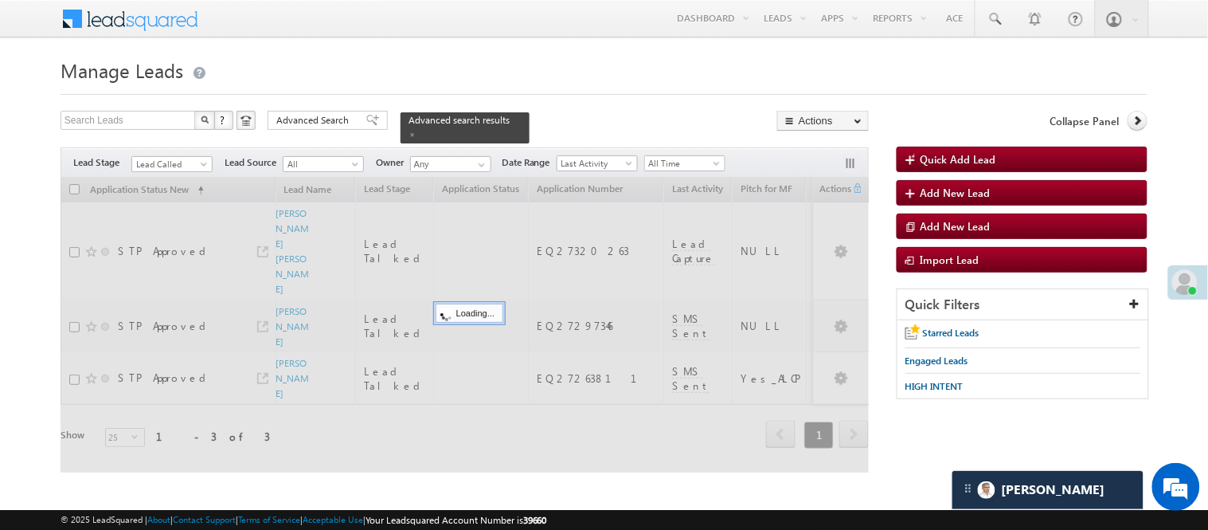
click at [400, 25] on div "Menu Nisha Anand Yadav Nisha .Yada v@ang elbro king. com Angel Broki" at bounding box center [604, 19] width 1087 height 39
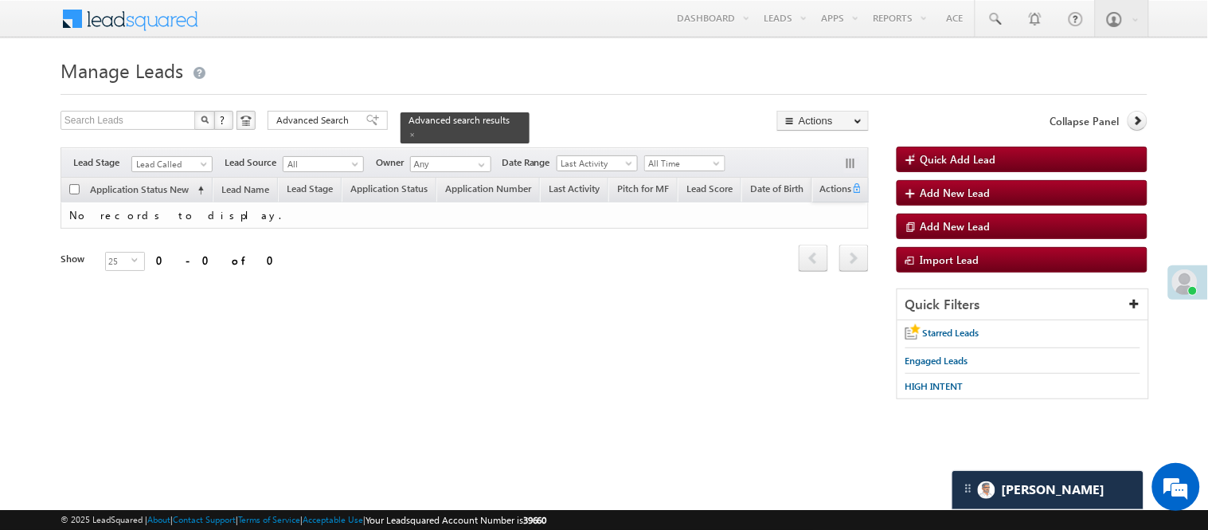
click at [189, 163] on div "Filters Lead Stage All Lead Generated Lead Talked - Pitch Not Done Lead Talked …" at bounding box center [465, 162] width 808 height 30
click at [188, 157] on span "Lead Called" at bounding box center [170, 164] width 76 height 14
click at [182, 195] on link "Lead Generated" at bounding box center [172, 188] width 80 height 14
click at [180, 157] on span "Lead Generated" at bounding box center [170, 164] width 76 height 14
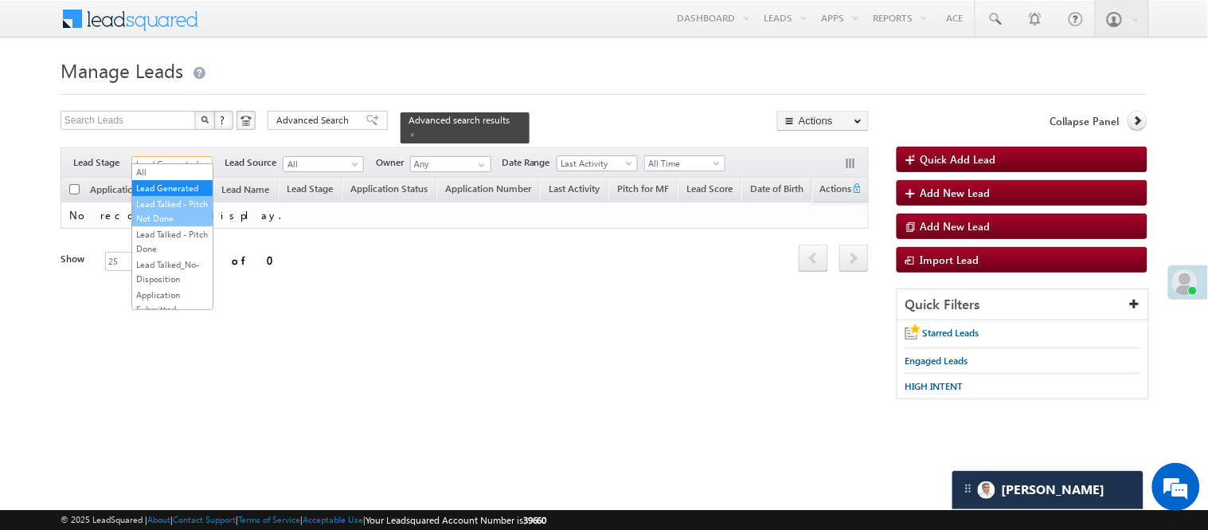
click at [178, 224] on link "Lead Talked - Pitch Not Done" at bounding box center [172, 211] width 80 height 29
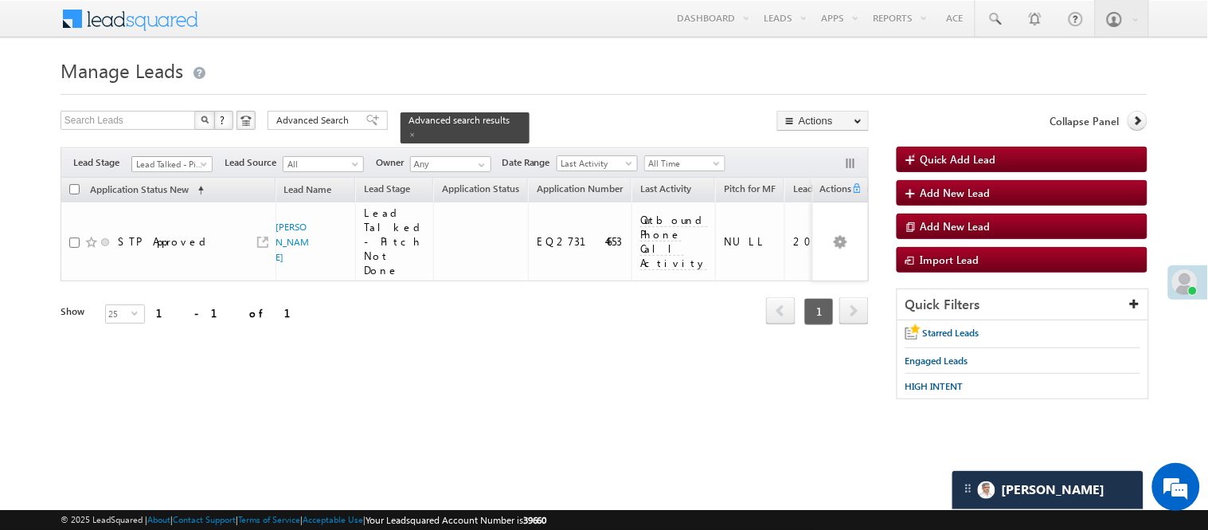
click at [185, 157] on span "Lead Talked - Pitch Not Done" at bounding box center [170, 164] width 76 height 14
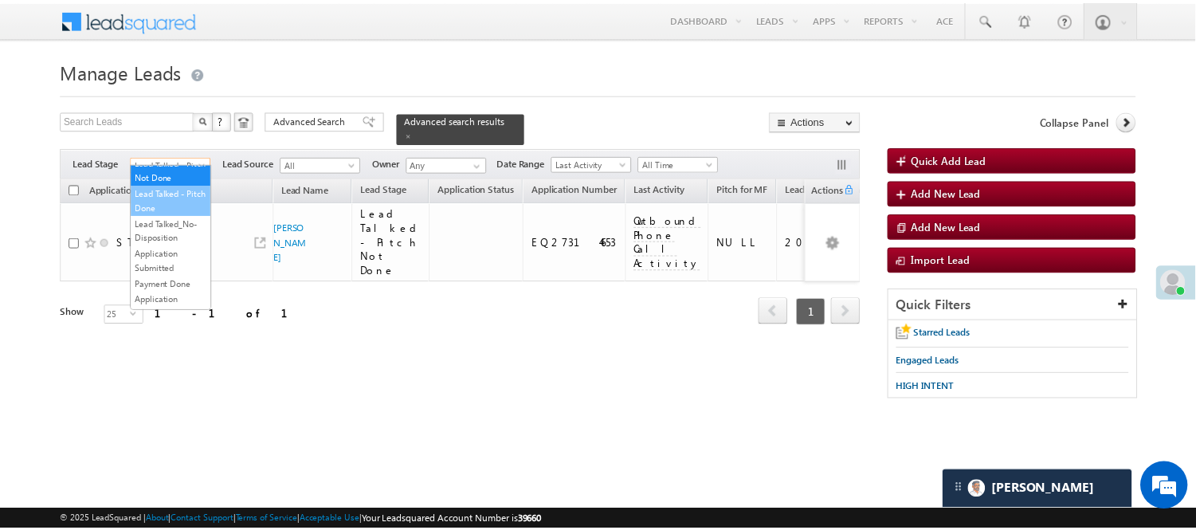
scroll to position [218, 0]
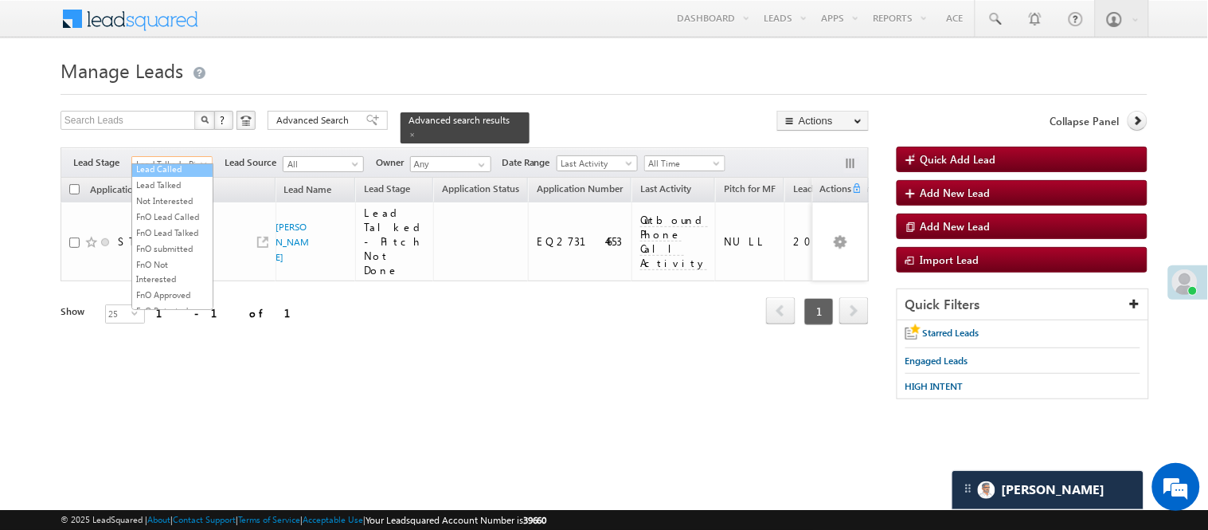
click at [170, 176] on link "Lead Called" at bounding box center [172, 169] width 80 height 14
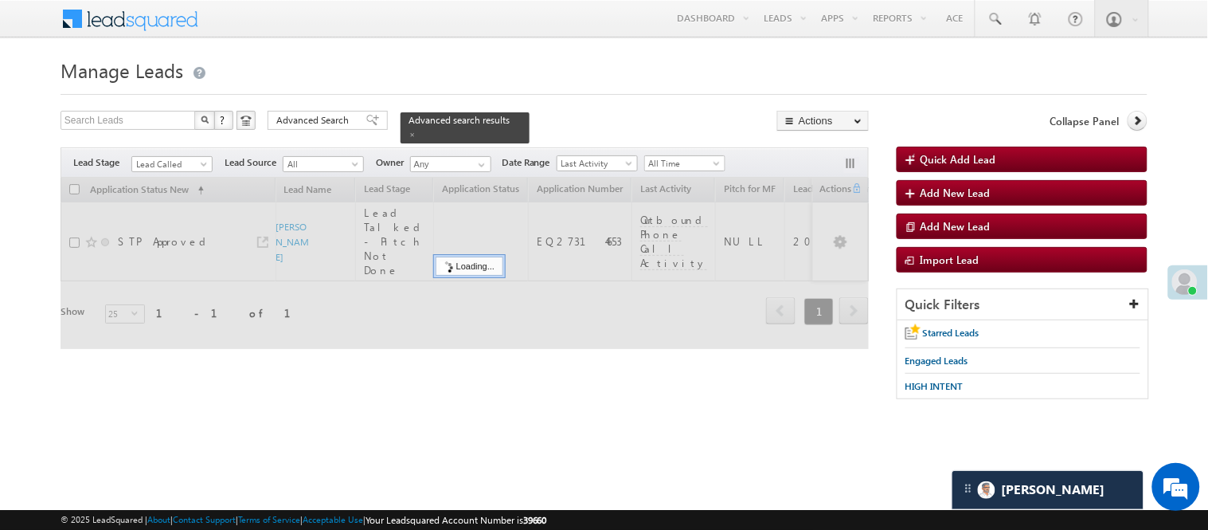
click at [463, 61] on h1 "Manage Leads" at bounding box center [604, 68] width 1087 height 31
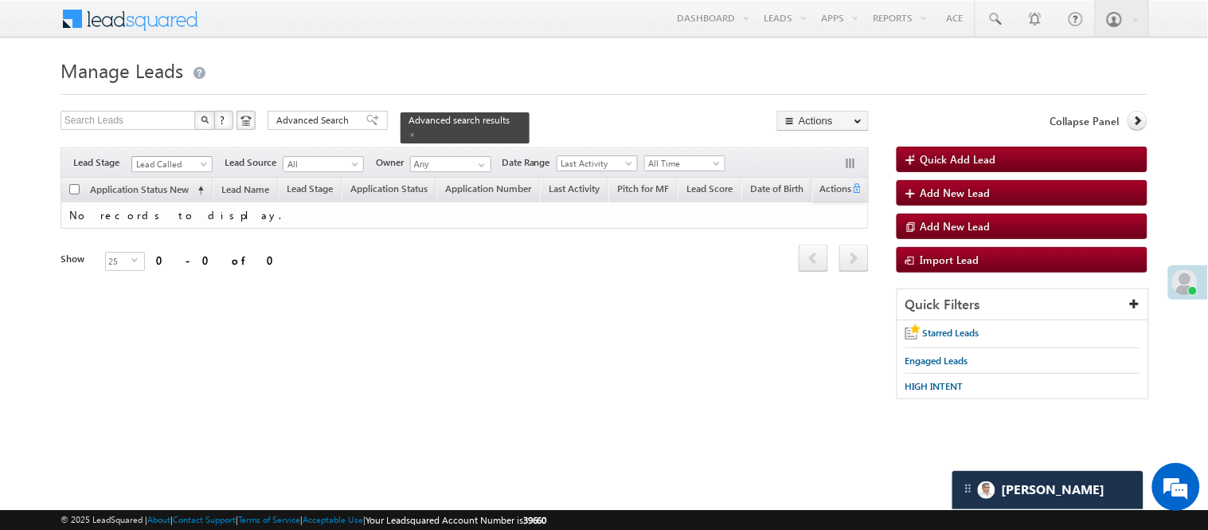
click at [181, 157] on span "Lead Called" at bounding box center [170, 164] width 76 height 14
click at [417, 131] on span at bounding box center [413, 135] width 8 height 8
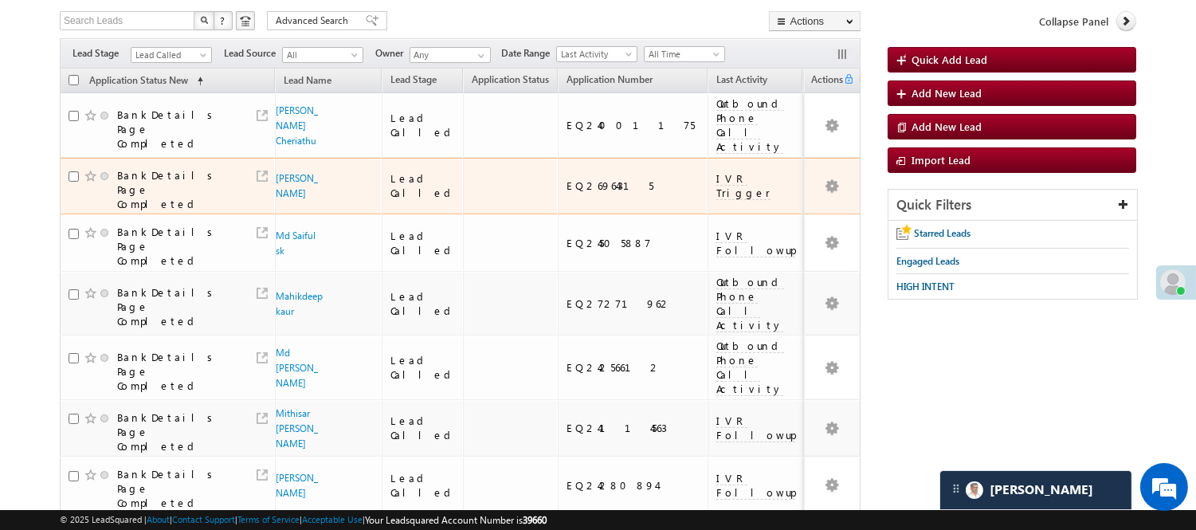
scroll to position [0, 0]
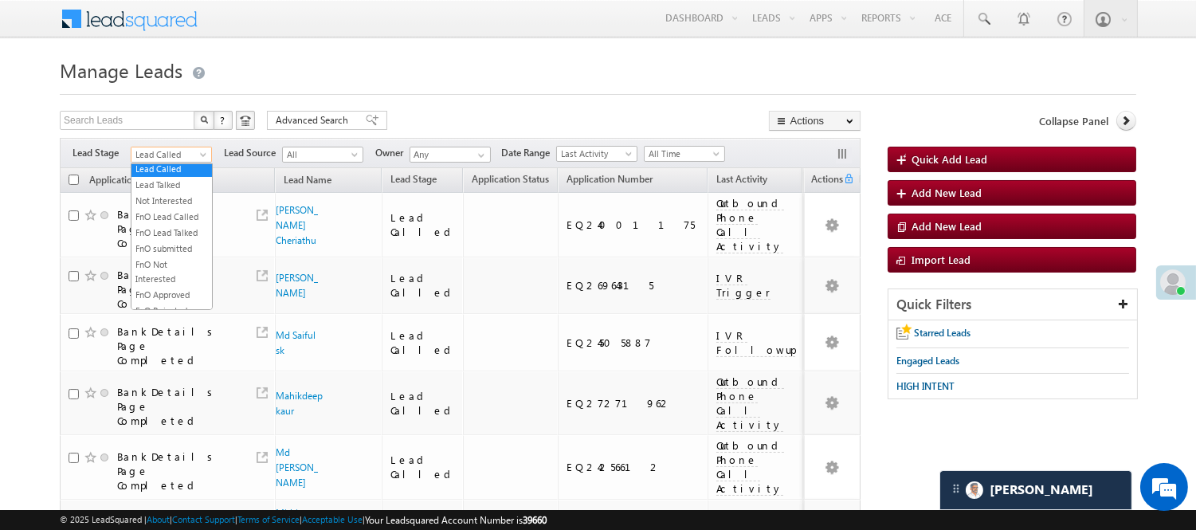
click at [182, 154] on span "Lead Called" at bounding box center [169, 154] width 76 height 14
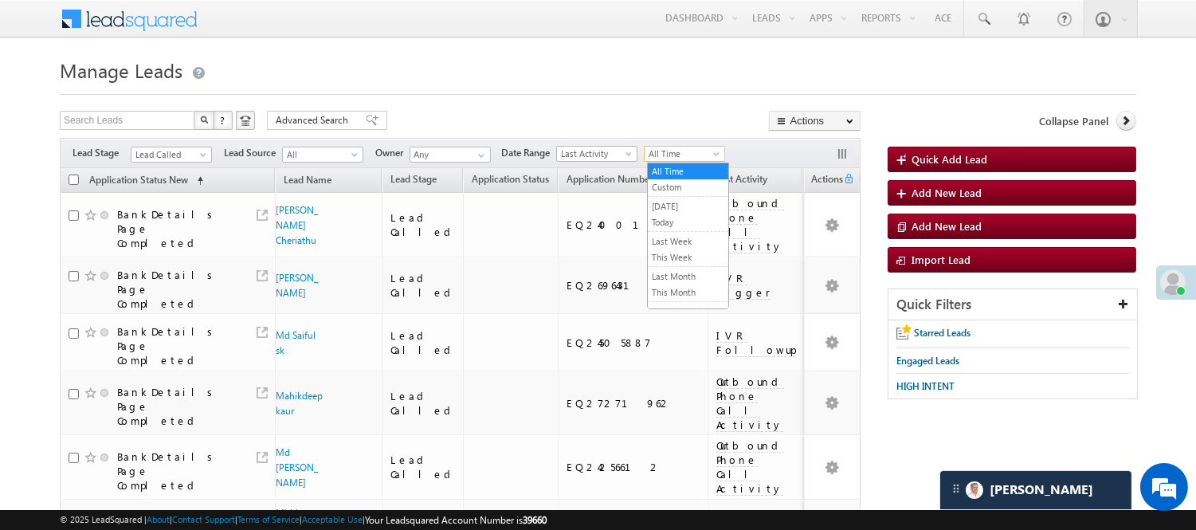
click at [677, 149] on span "All Time" at bounding box center [682, 154] width 76 height 14
click at [664, 224] on link "Today" at bounding box center [688, 222] width 80 height 14
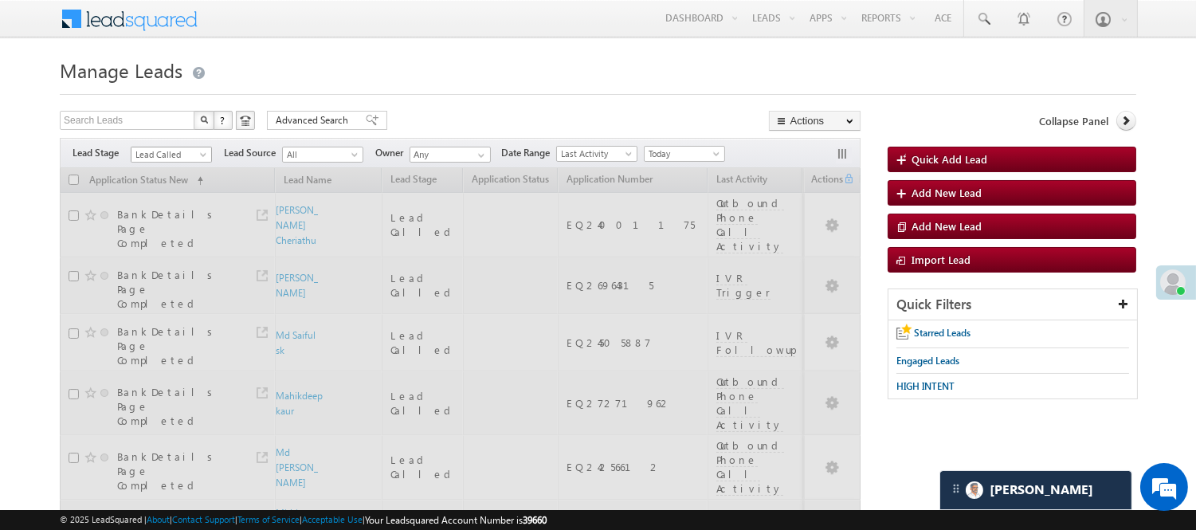
click at [195, 153] on span "Lead Called" at bounding box center [169, 154] width 76 height 14
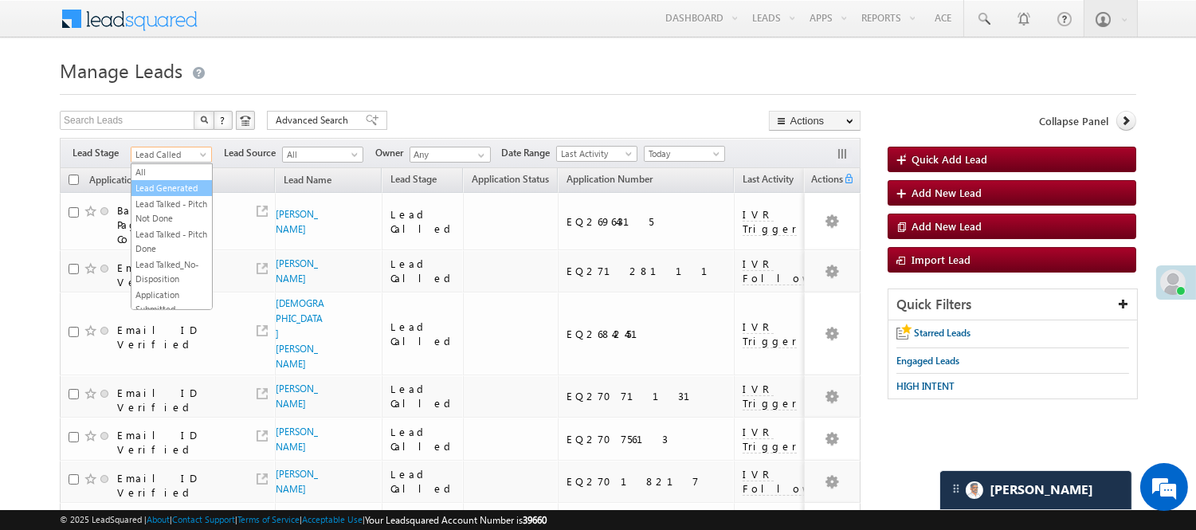
click at [172, 195] on link "Lead Generated" at bounding box center [171, 188] width 80 height 14
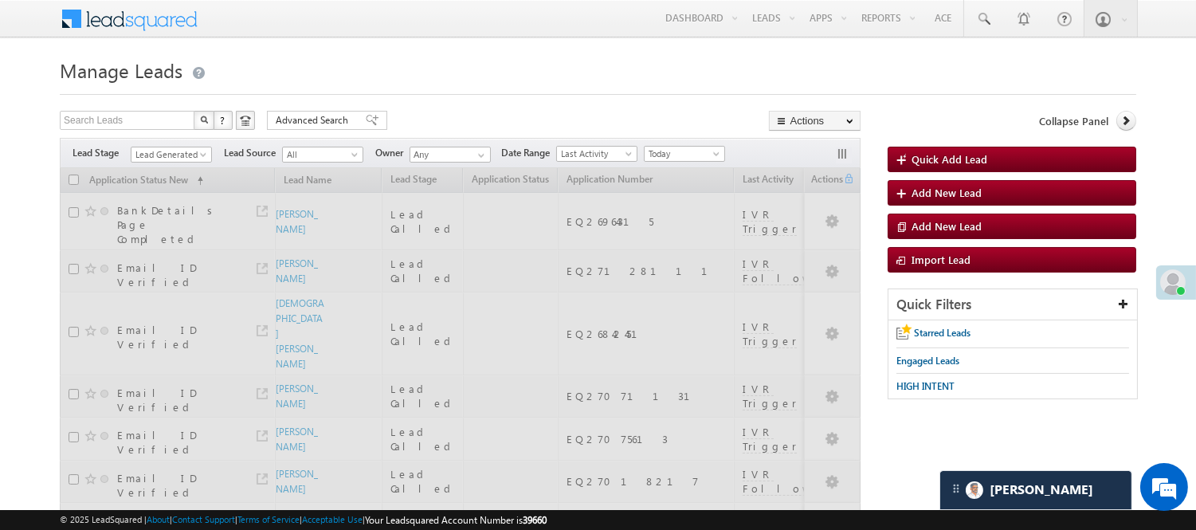
click at [464, 72] on h1 "Manage Leads" at bounding box center [598, 68] width 1076 height 31
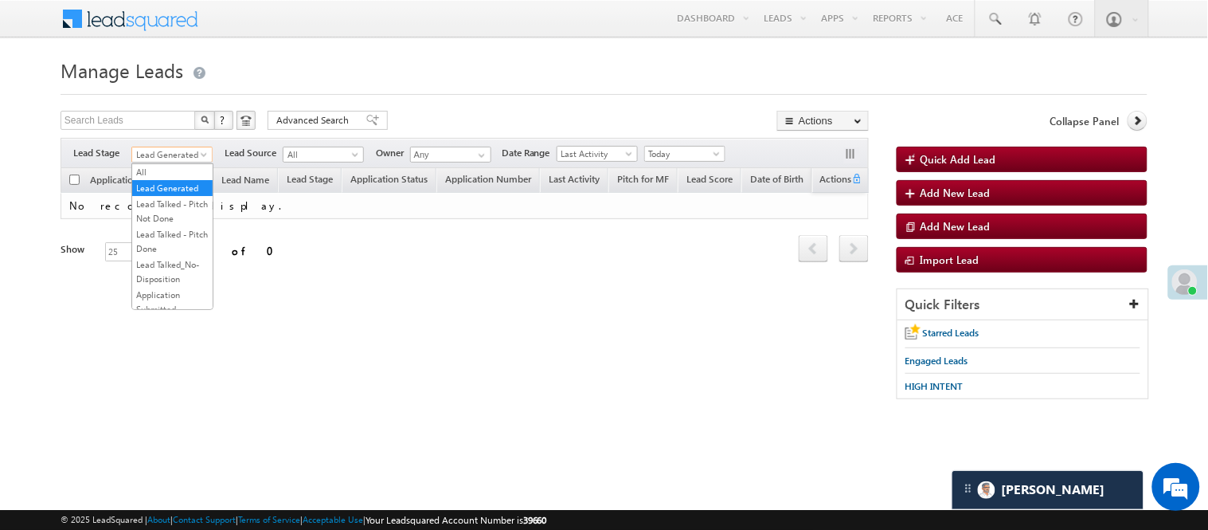
click at [183, 153] on span "Lead Generated" at bounding box center [170, 154] width 76 height 14
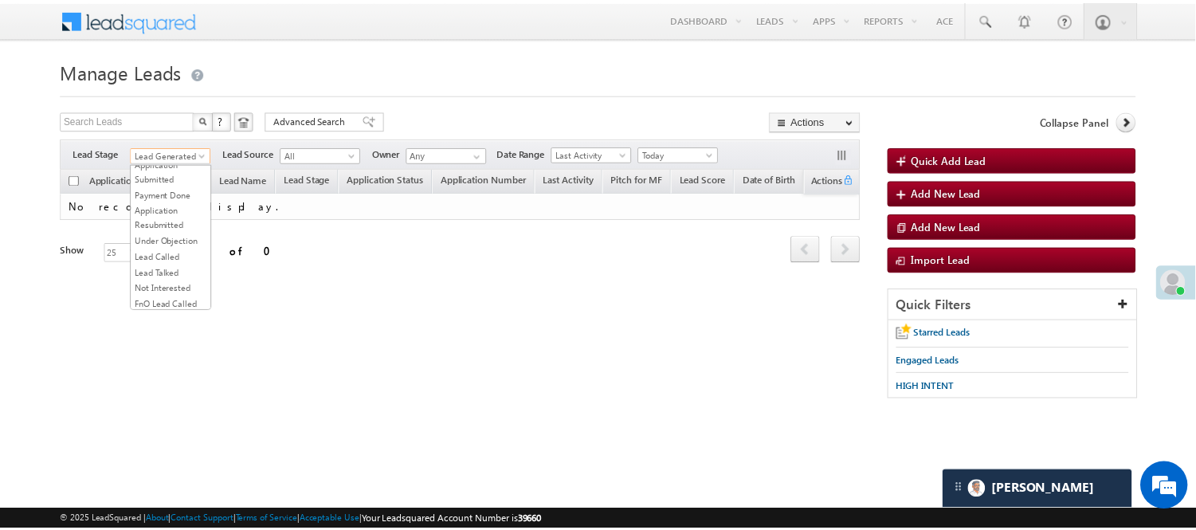
scroll to position [130, 0]
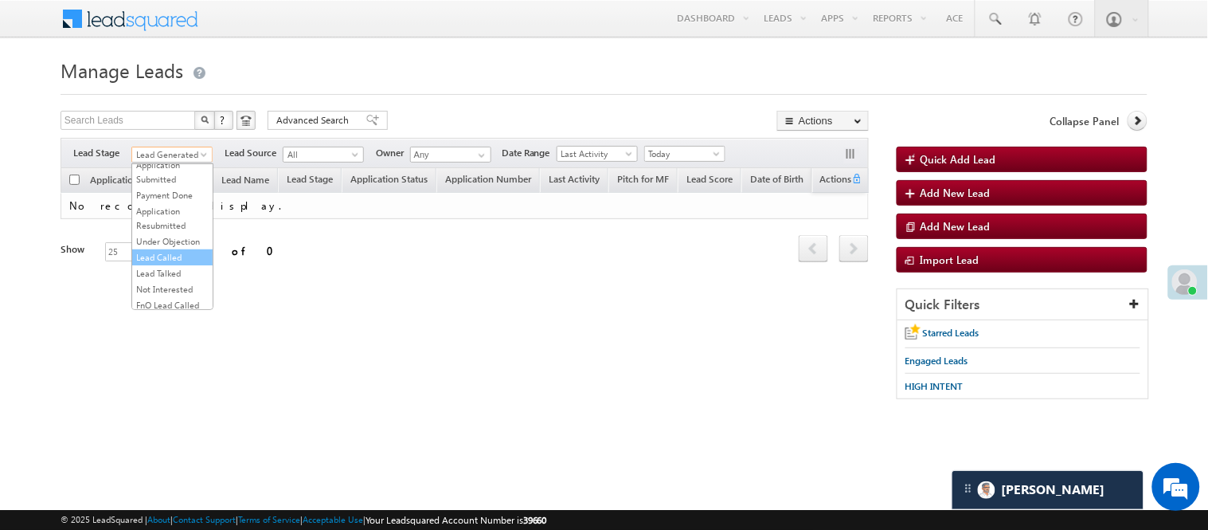
click at [174, 297] on ul "All Lead Generated Lead Talked - Pitch Not Done Lead Talked - Pitch Done Lead T…" at bounding box center [172, 236] width 82 height 147
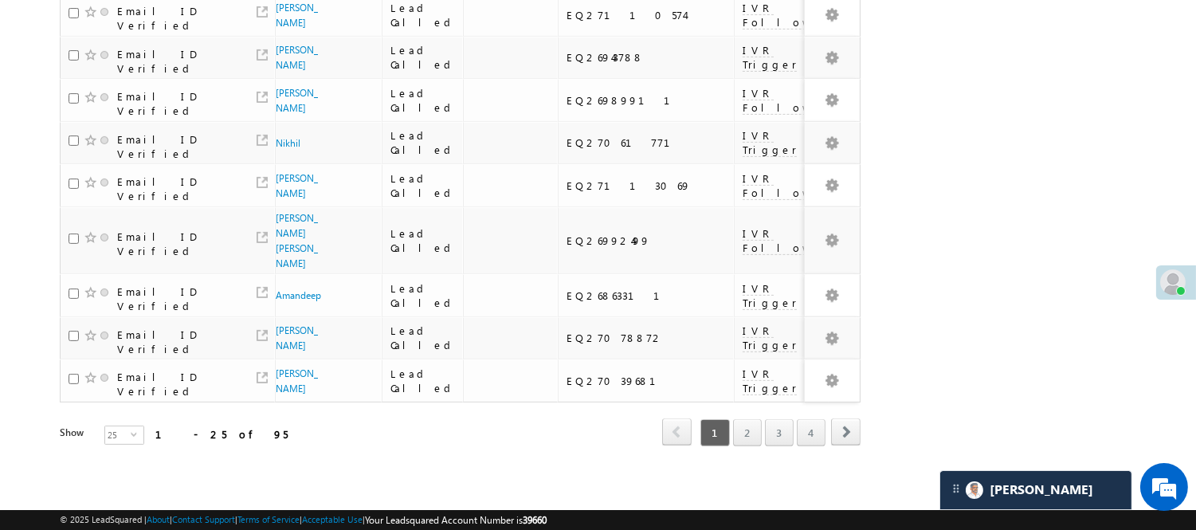
scroll to position [1088, 0]
click at [770, 424] on link "3" at bounding box center [779, 432] width 29 height 27
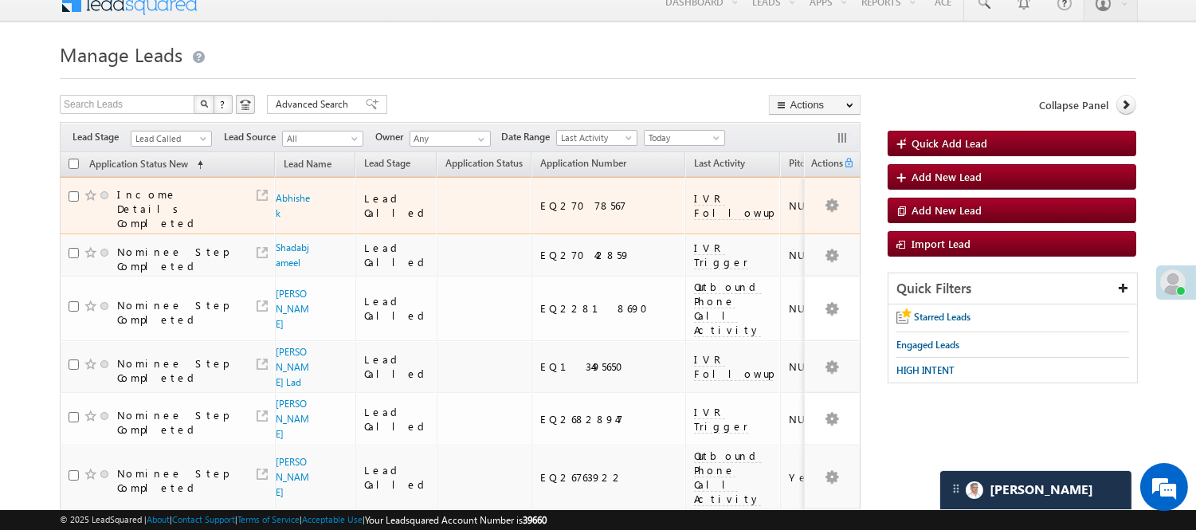
scroll to position [0, 0]
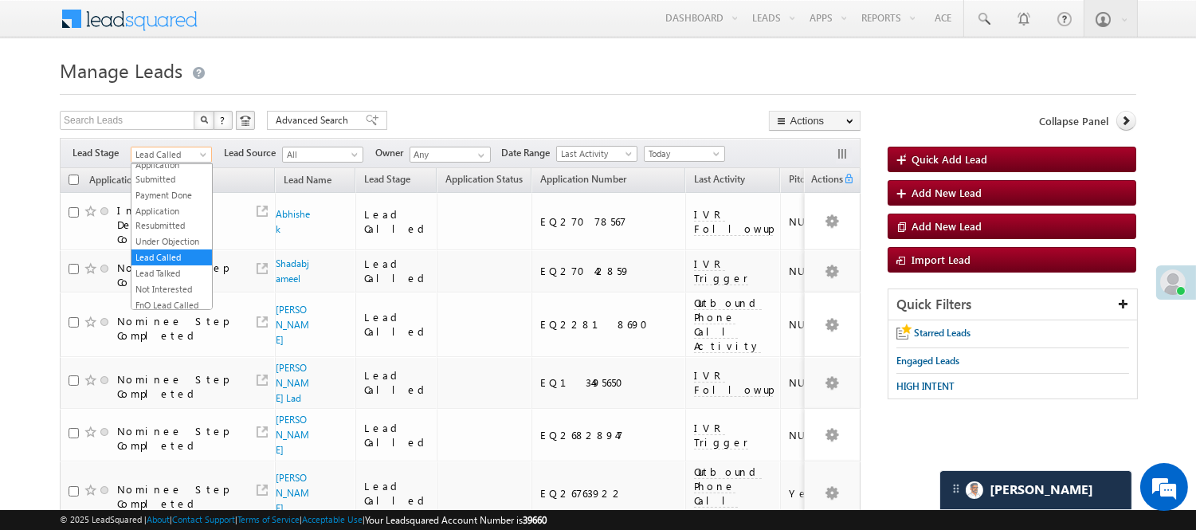
click at [163, 159] on span "Lead Called" at bounding box center [169, 154] width 76 height 14
click at [165, 195] on link "Lead Generated" at bounding box center [171, 188] width 80 height 14
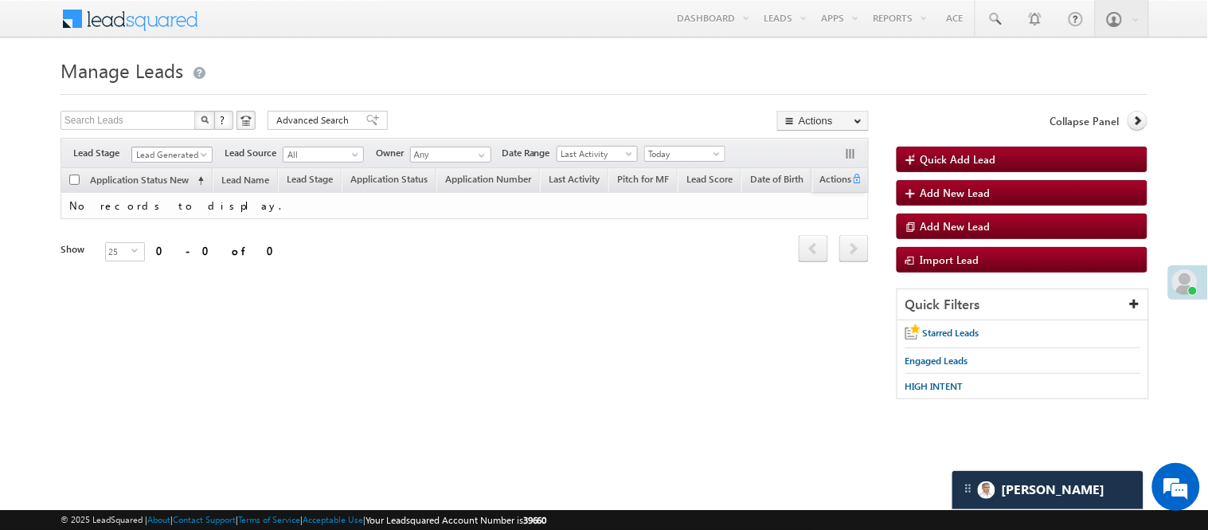
click at [168, 156] on span "Lead Generated" at bounding box center [170, 154] width 76 height 14
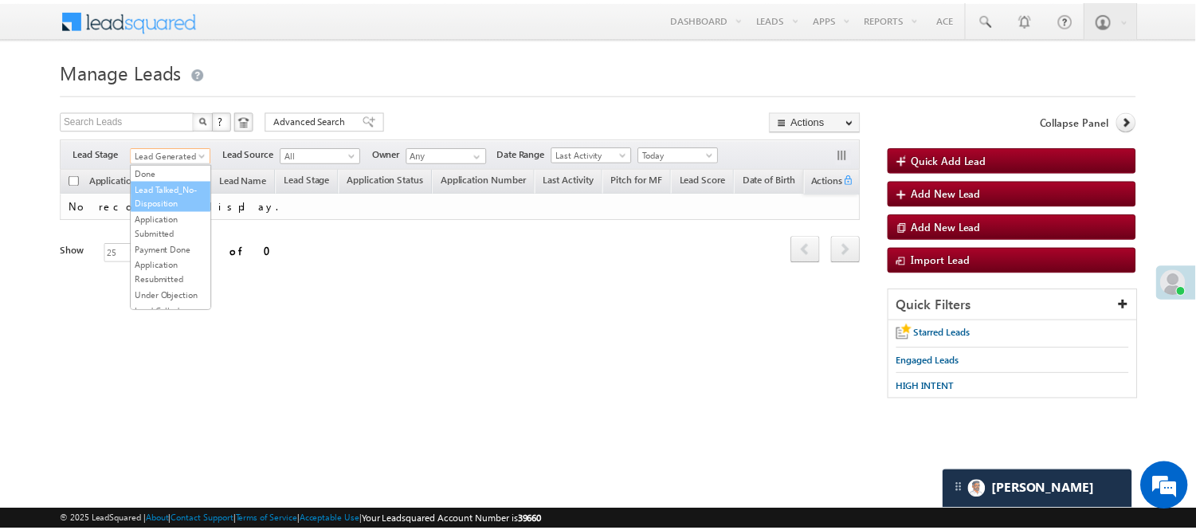
scroll to position [177, 0]
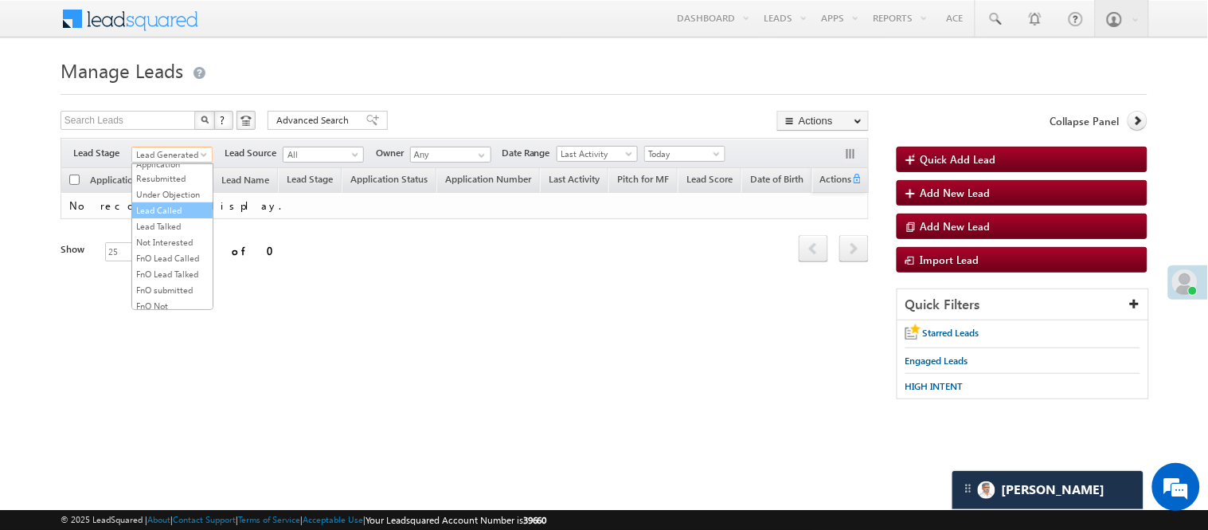
click at [164, 217] on link "Lead Called" at bounding box center [172, 210] width 80 height 14
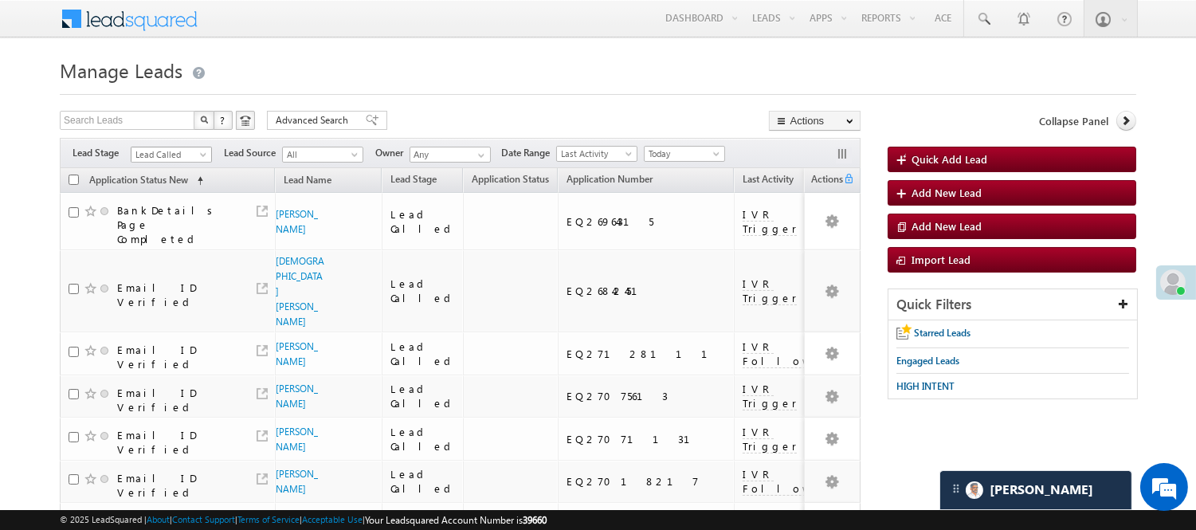
click at [178, 147] on link "Lead Called" at bounding box center [171, 155] width 81 height 16
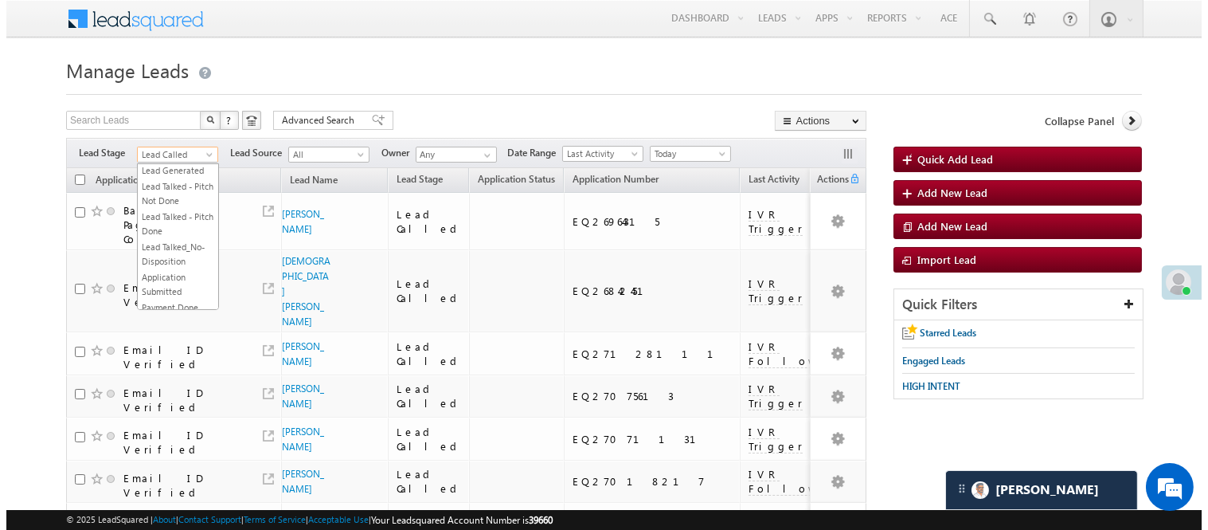
scroll to position [0, 0]
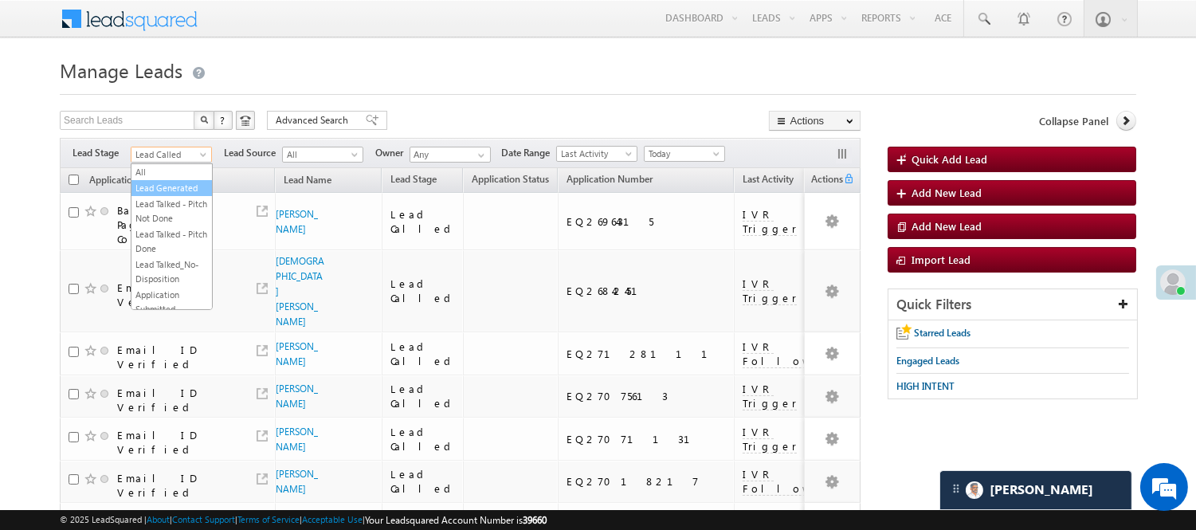
click at [179, 195] on link "Lead Generated" at bounding box center [171, 188] width 80 height 14
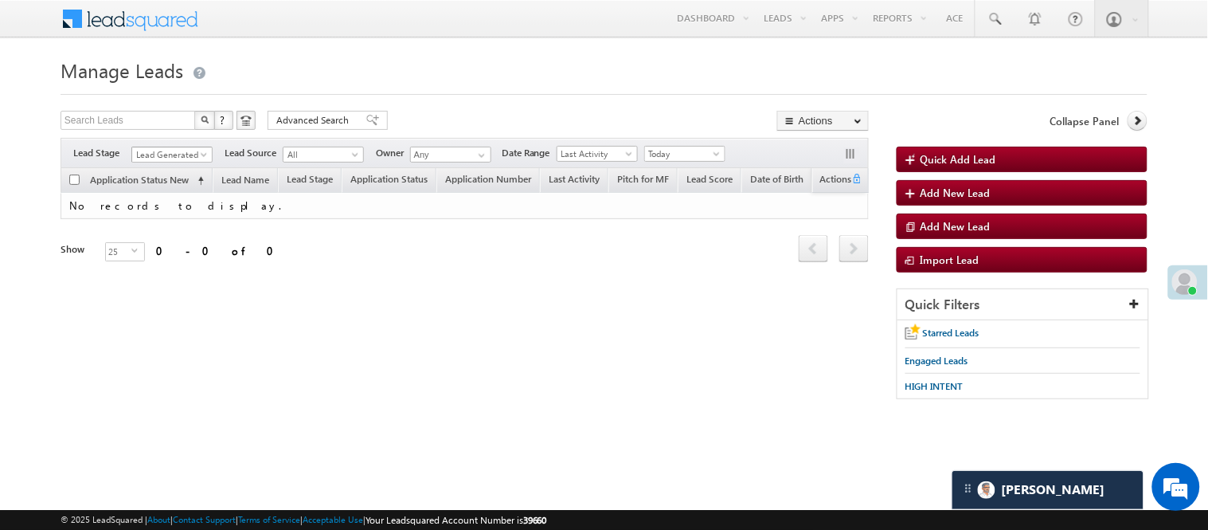
click at [194, 158] on span "Lead Generated" at bounding box center [170, 154] width 76 height 14
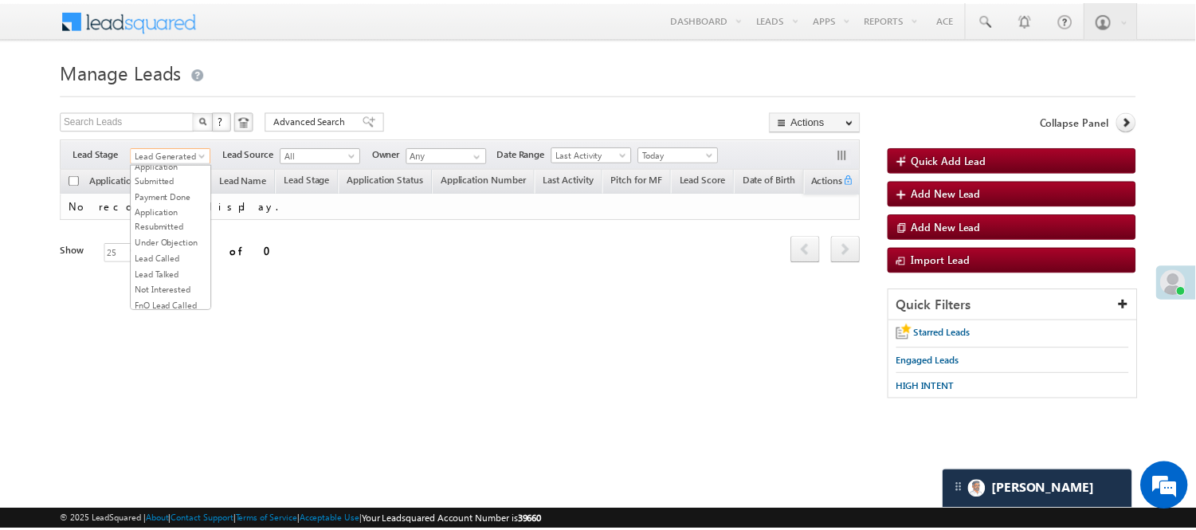
scroll to position [265, 0]
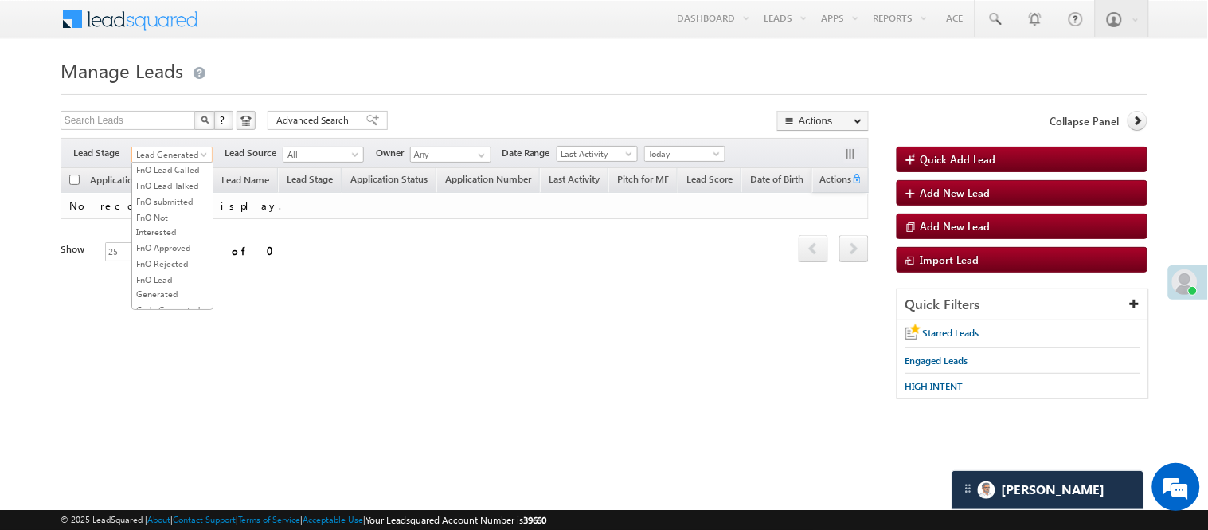
click at [182, 129] on link "Lead Called" at bounding box center [172, 122] width 80 height 14
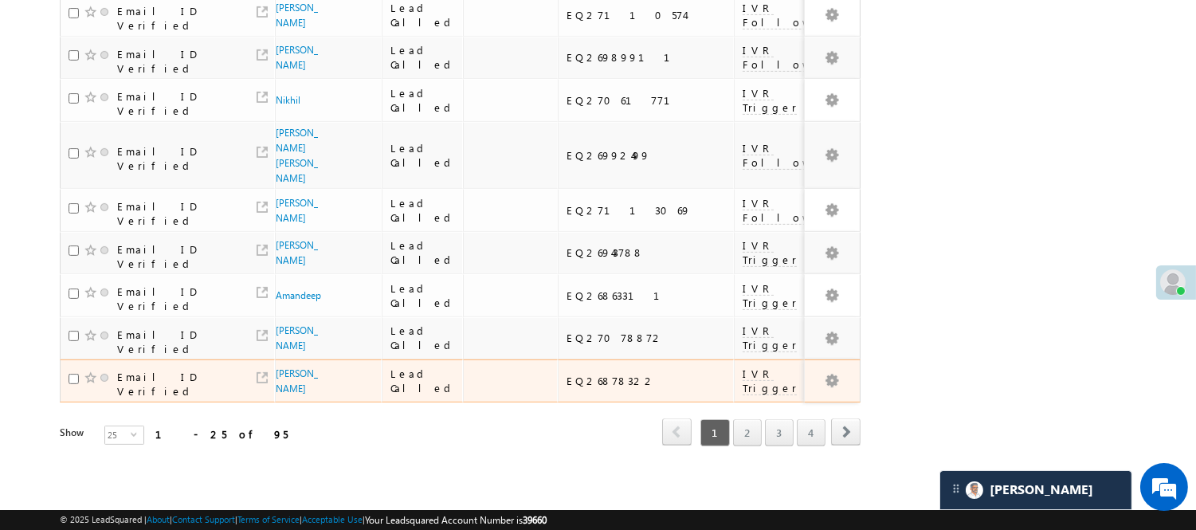
scroll to position [1088, 0]
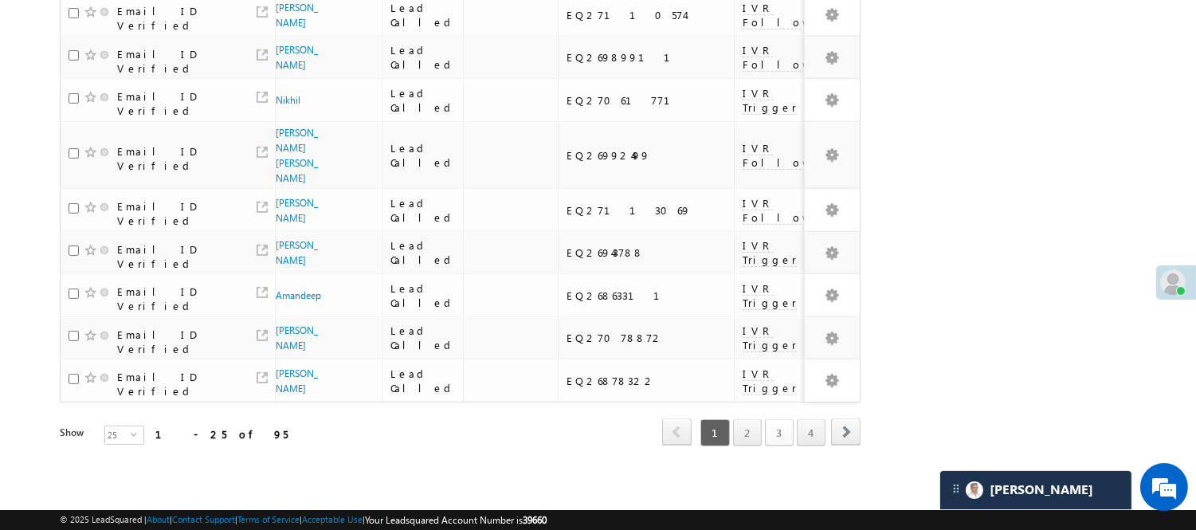
click at [773, 419] on link "3" at bounding box center [779, 432] width 29 height 27
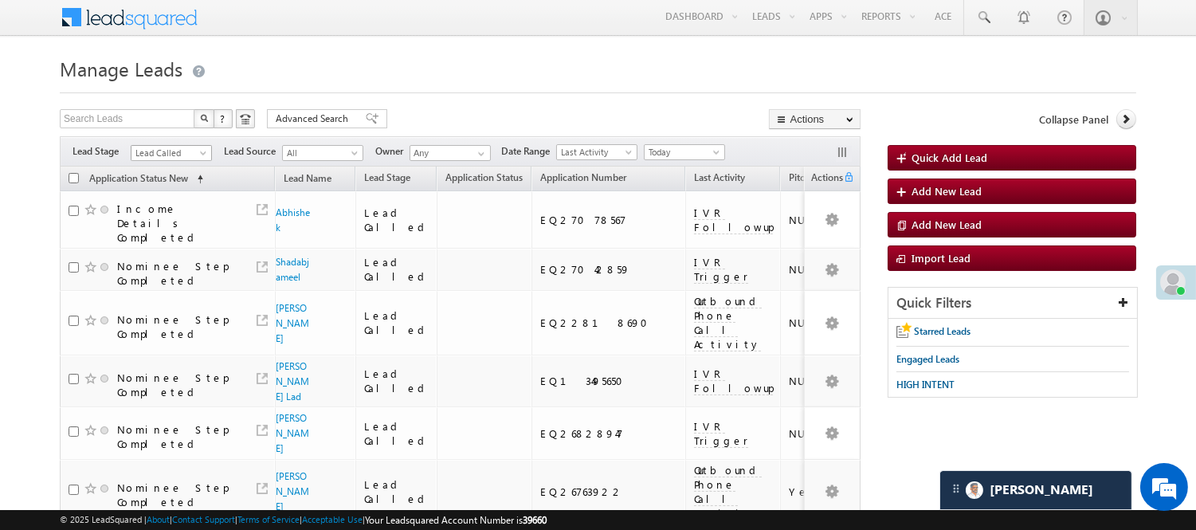
scroll to position [0, 0]
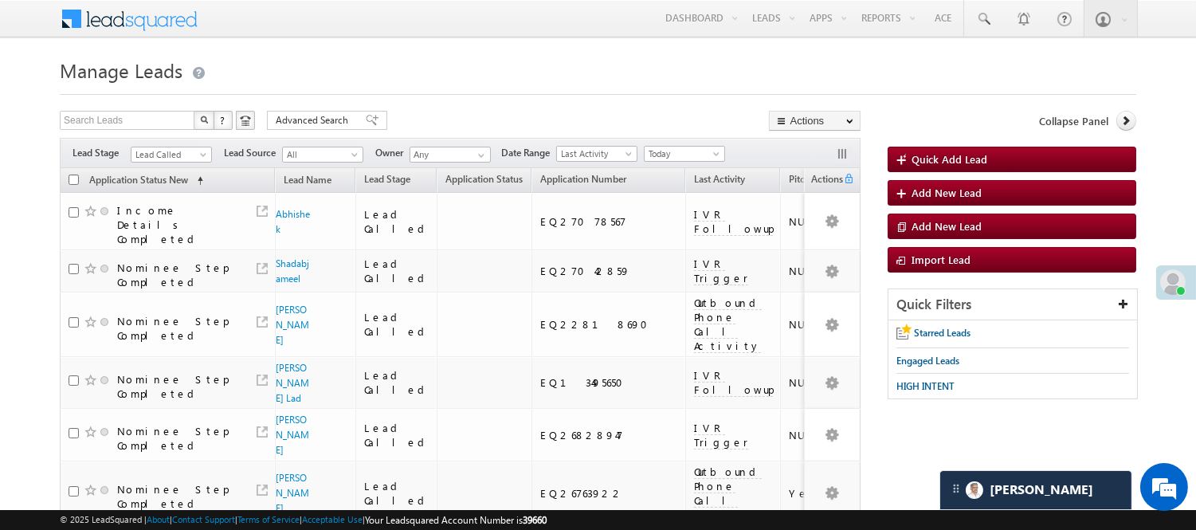
click at [188, 146] on span "Lead Called" at bounding box center [171, 153] width 81 height 14
click at [191, 153] on span "Lead Called" at bounding box center [169, 154] width 76 height 14
click at [190, 225] on link "Lead Talked - Pitch Not Done" at bounding box center [171, 211] width 80 height 29
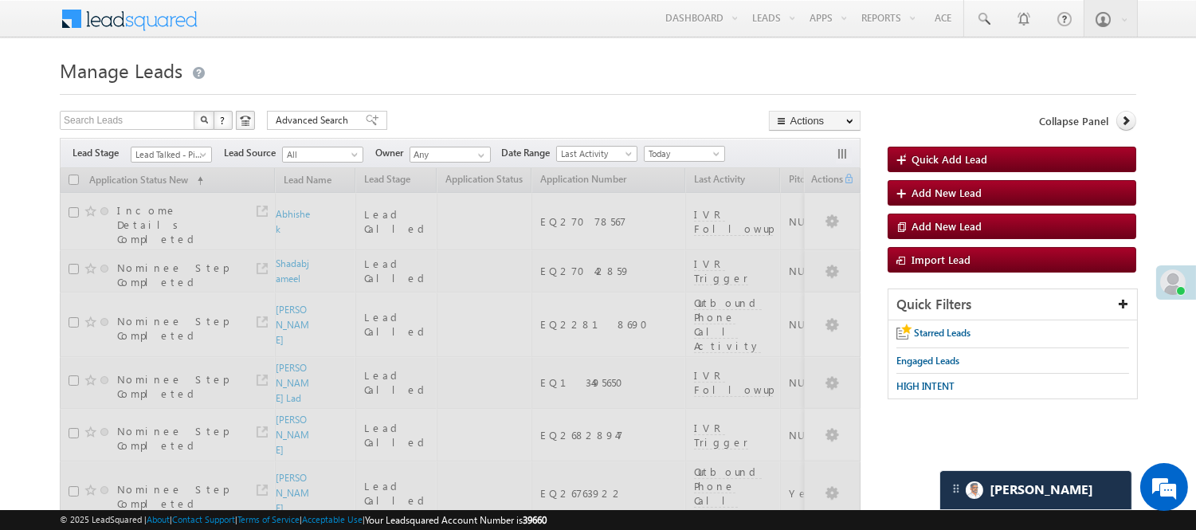
click at [480, 80] on h1 "Manage Leads" at bounding box center [598, 68] width 1076 height 31
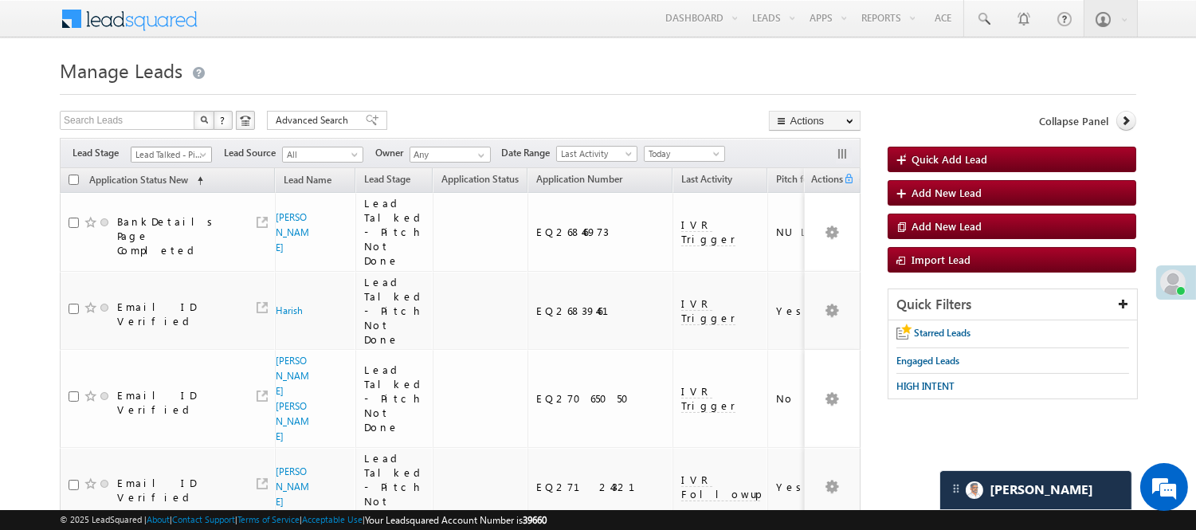
click at [169, 156] on span "Lead Talked - Pitch Not Done" at bounding box center [169, 154] width 76 height 14
click at [166, 263] on link "Code Generated" at bounding box center [171, 269] width 80 height 14
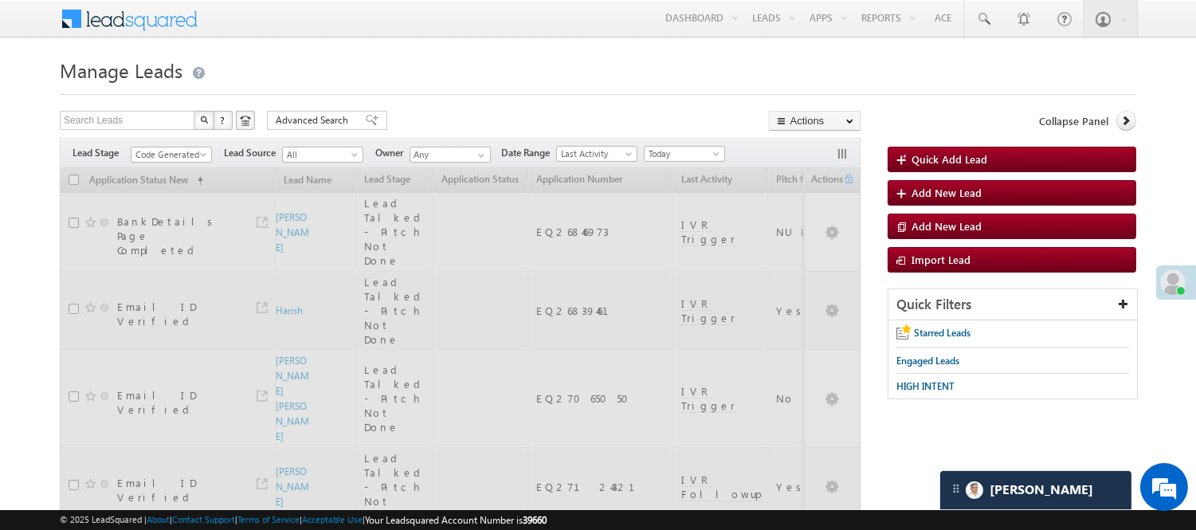
click at [459, 53] on h1 "Manage Leads" at bounding box center [598, 68] width 1076 height 31
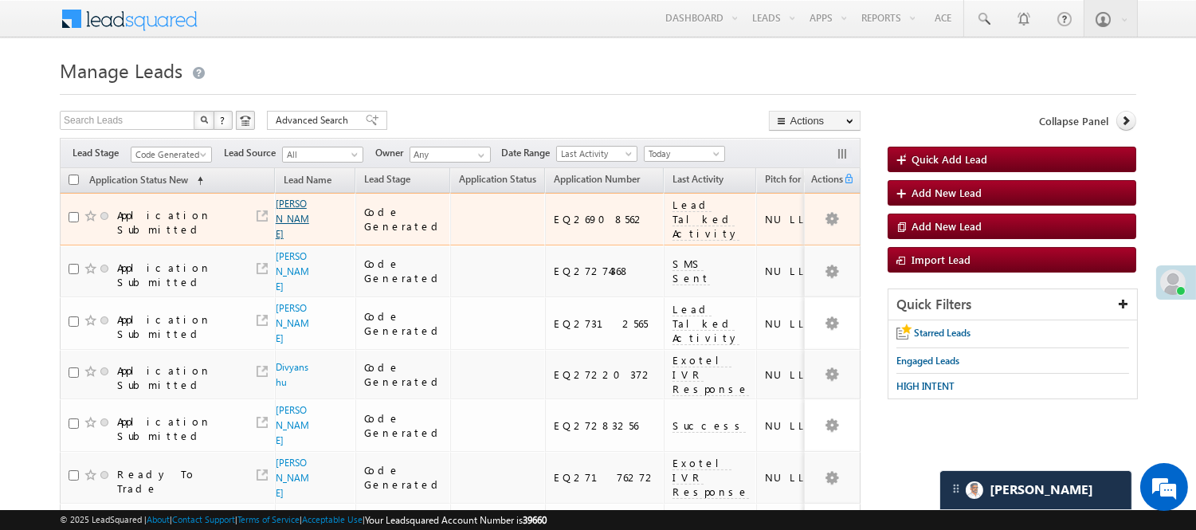
scroll to position [177, 0]
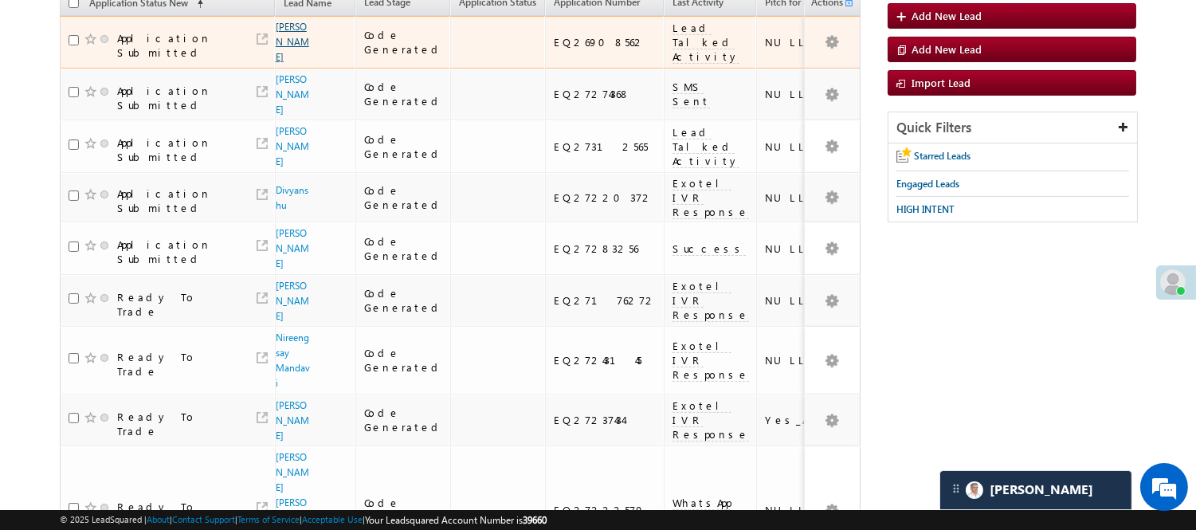
click at [290, 57] on link "Kishlay Singh" at bounding box center [292, 42] width 33 height 42
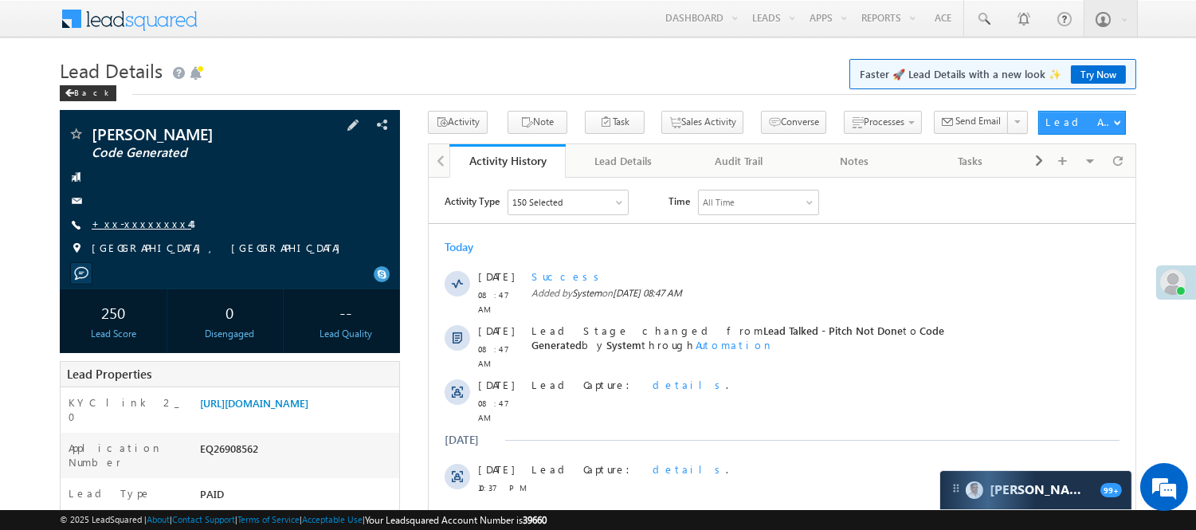
click at [131, 217] on link "+xx-xxxxxxxx44" at bounding box center [142, 224] width 100 height 14
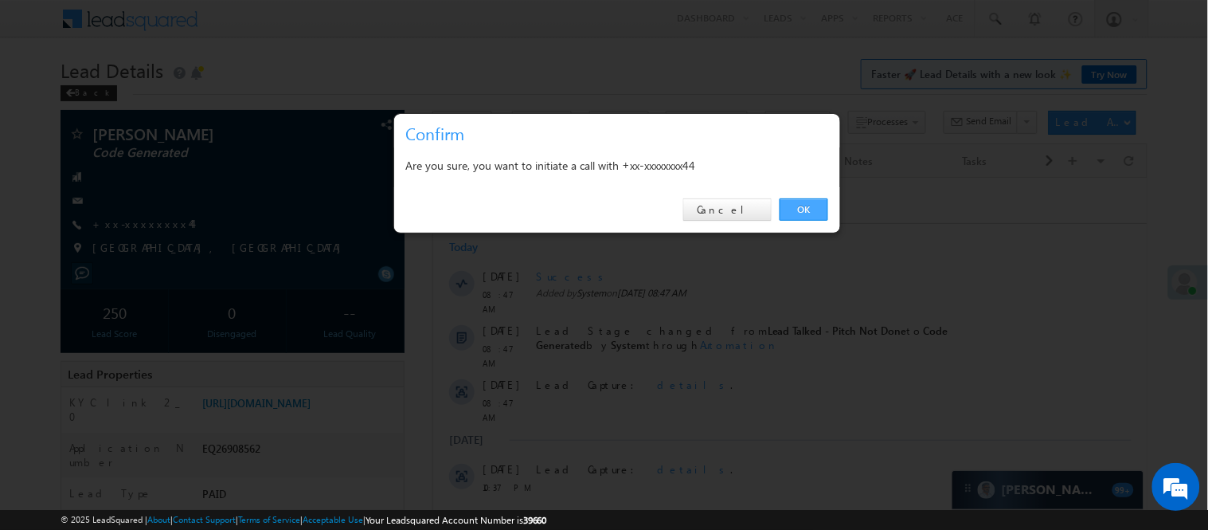
drag, startPoint x: 824, startPoint y: 204, endPoint x: 396, endPoint y: 26, distance: 463.2
click at [824, 204] on link "OK" at bounding box center [804, 209] width 49 height 22
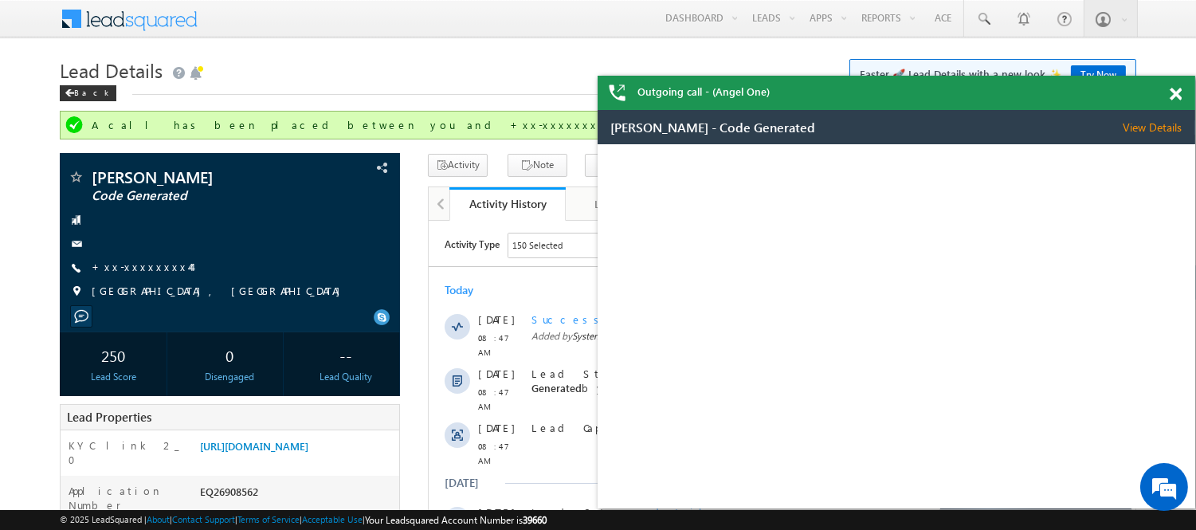
click at [1173, 94] on div "Outgoing call - (Angel One)" at bounding box center [895, 93] width 597 height 34
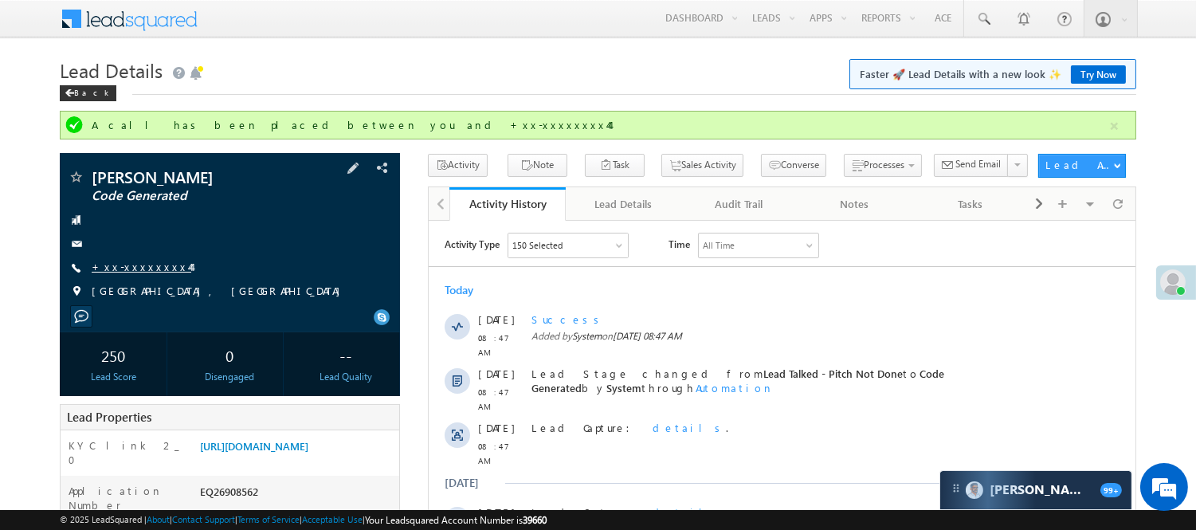
click at [158, 271] on link "+xx-xxxxxxxx44" at bounding box center [142, 267] width 100 height 14
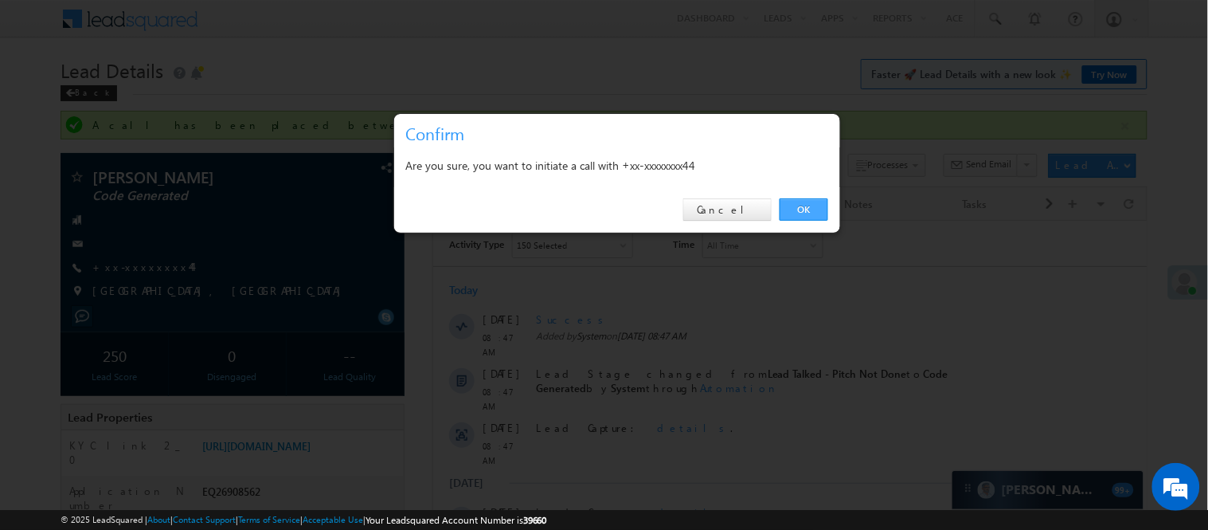
click at [797, 211] on link "OK" at bounding box center [804, 209] width 49 height 22
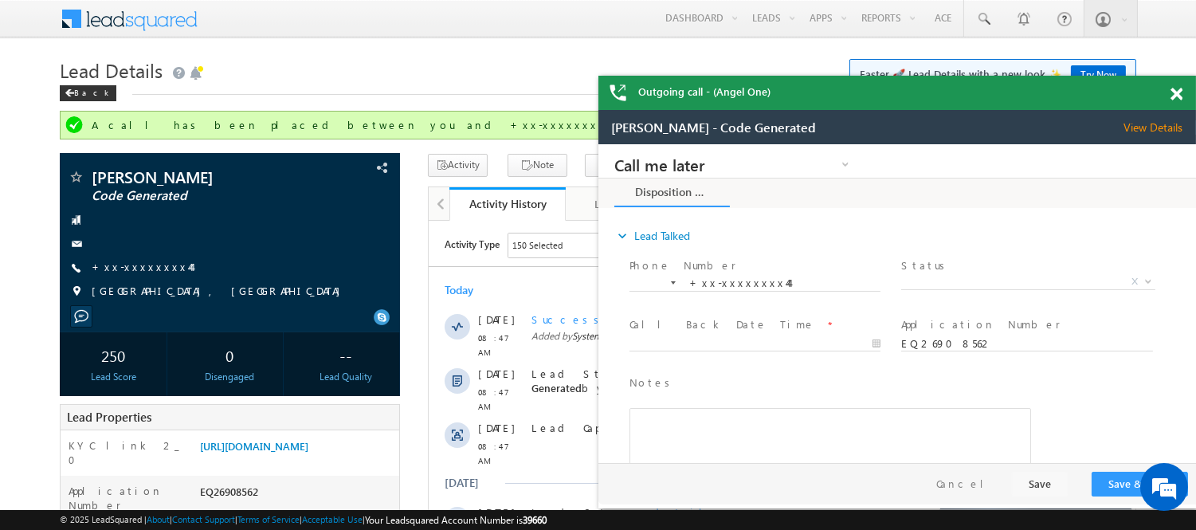
click at [1180, 100] on span at bounding box center [1176, 95] width 12 height 14
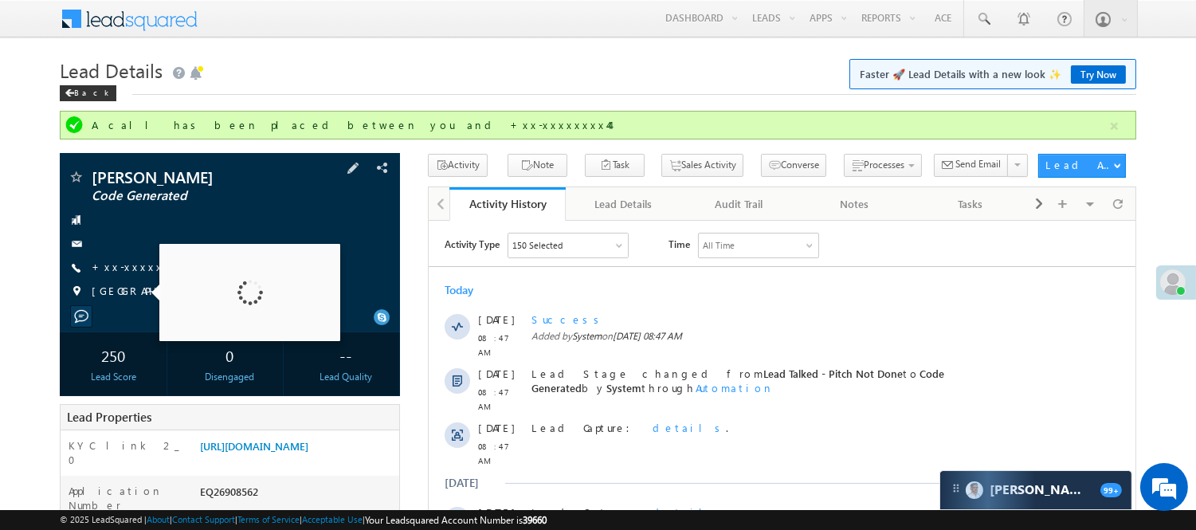
click at [131, 256] on div "[PERSON_NAME] Code Generated +xx-xxxxxxxx44" at bounding box center [230, 238] width 324 height 139
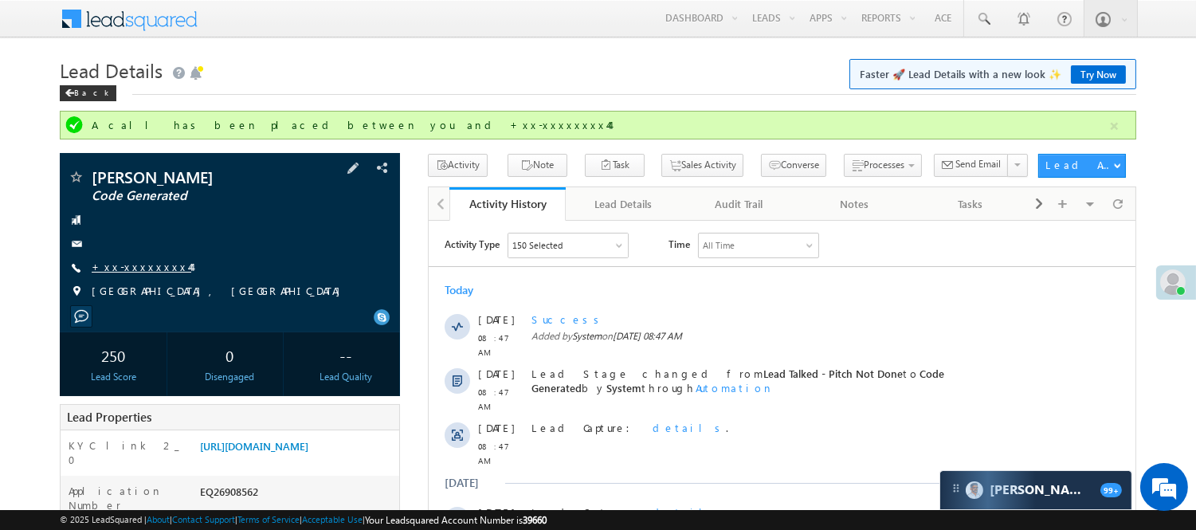
click at [141, 268] on link "+xx-xxxxxxxx44" at bounding box center [142, 267] width 100 height 14
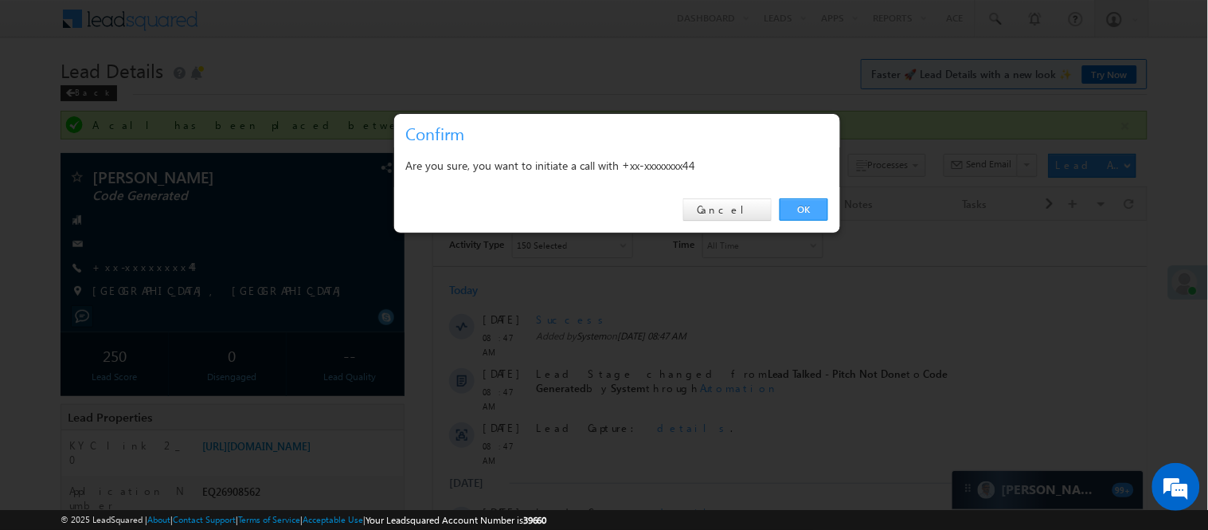
click at [799, 216] on link "OK" at bounding box center [804, 209] width 49 height 22
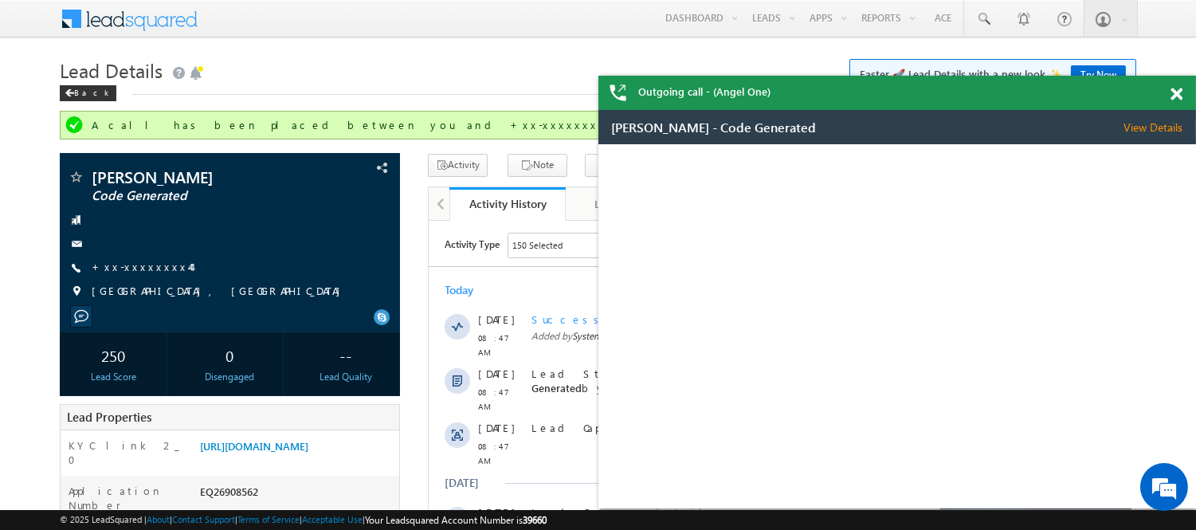
click at [1177, 96] on span at bounding box center [1176, 95] width 12 height 14
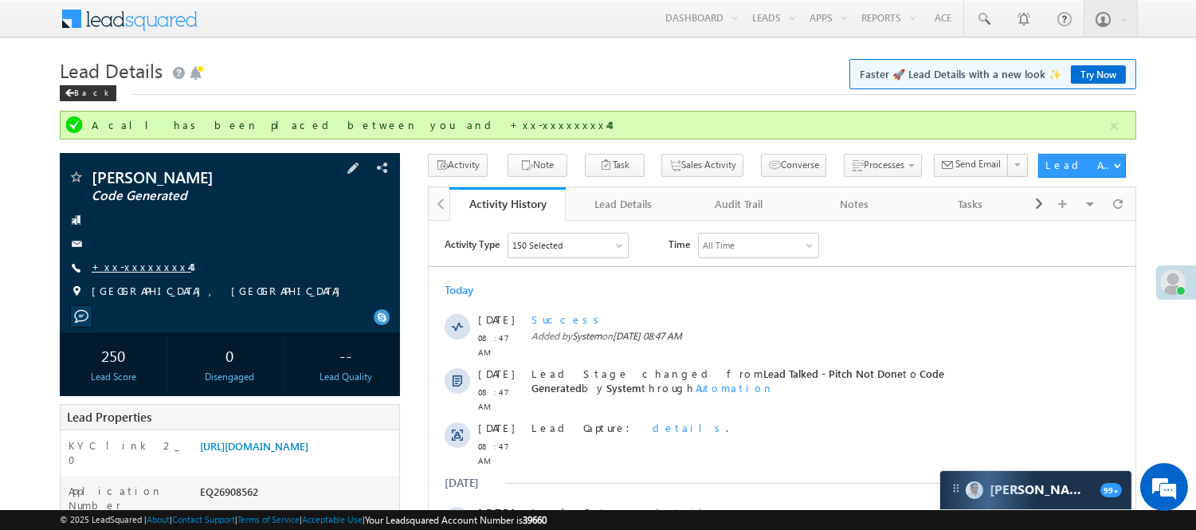
click at [137, 267] on link "+xx-xxxxxxxx44" at bounding box center [142, 267] width 100 height 14
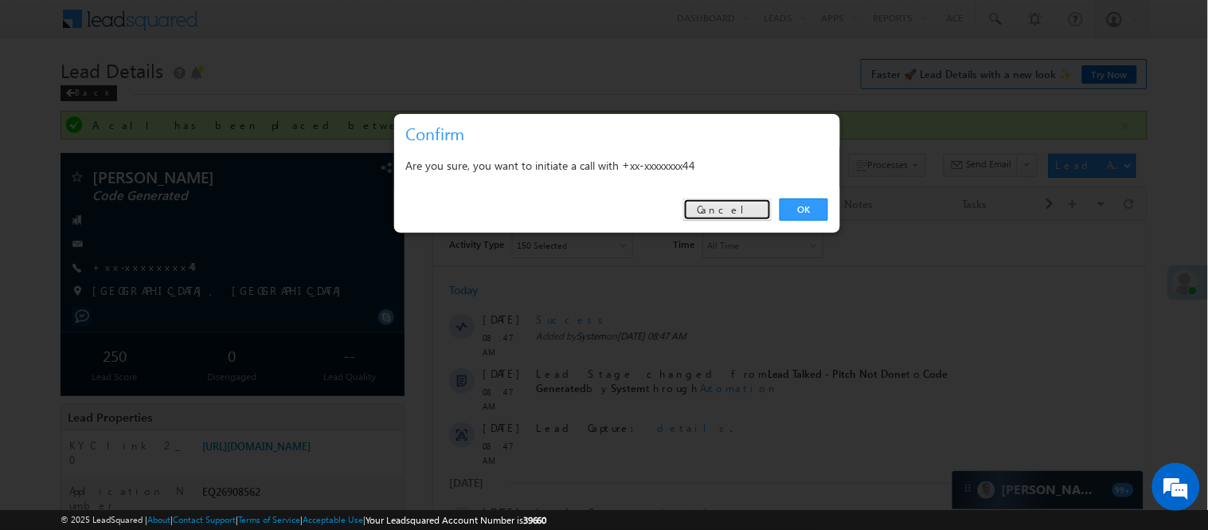
click at [736, 210] on link "Cancel" at bounding box center [727, 209] width 88 height 22
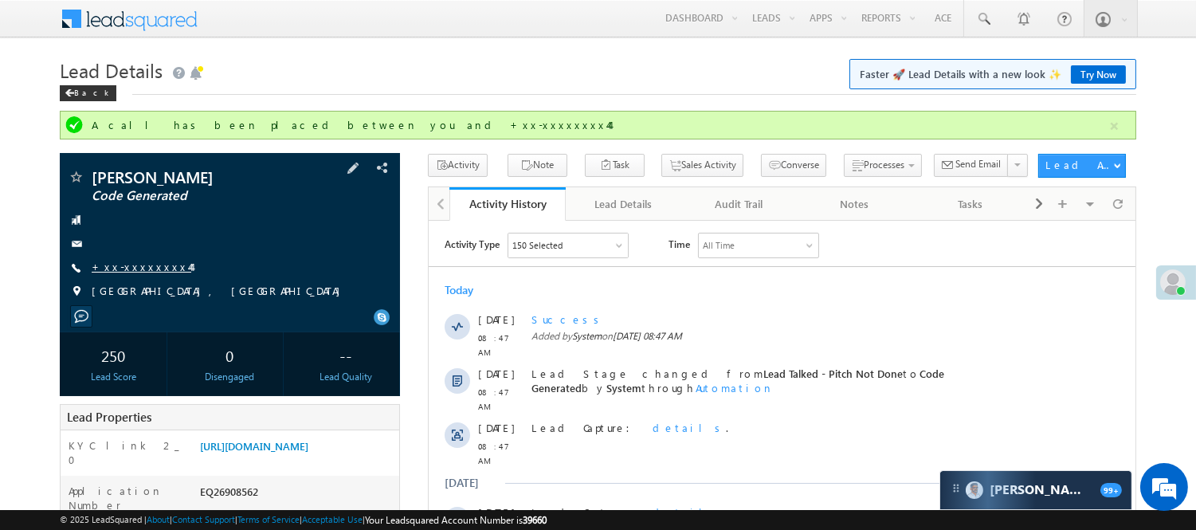
click at [144, 271] on link "+xx-xxxxxxxx44" at bounding box center [142, 267] width 100 height 14
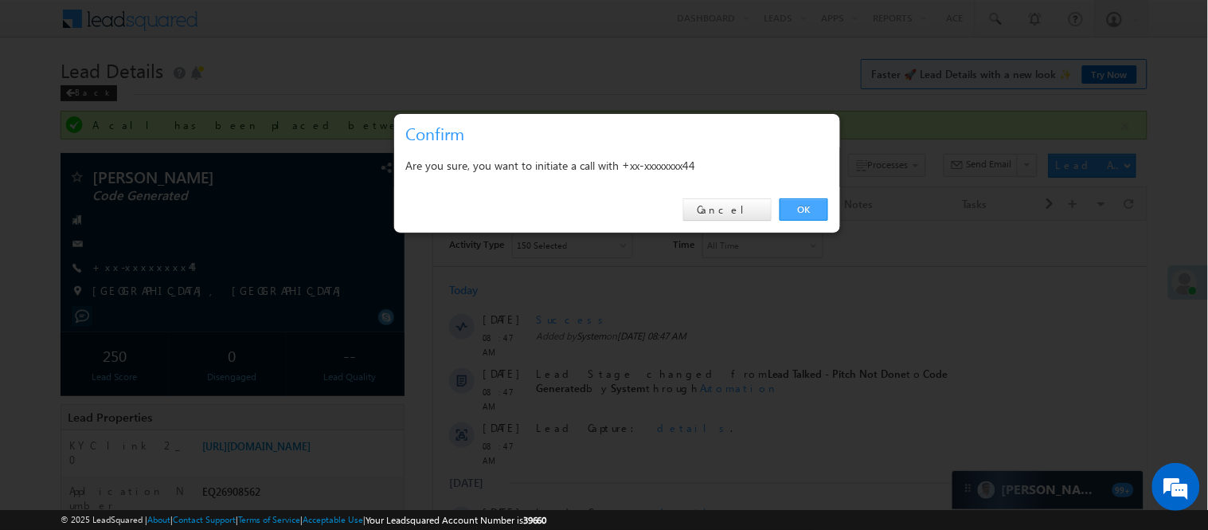
click at [805, 206] on link "OK" at bounding box center [804, 209] width 49 height 22
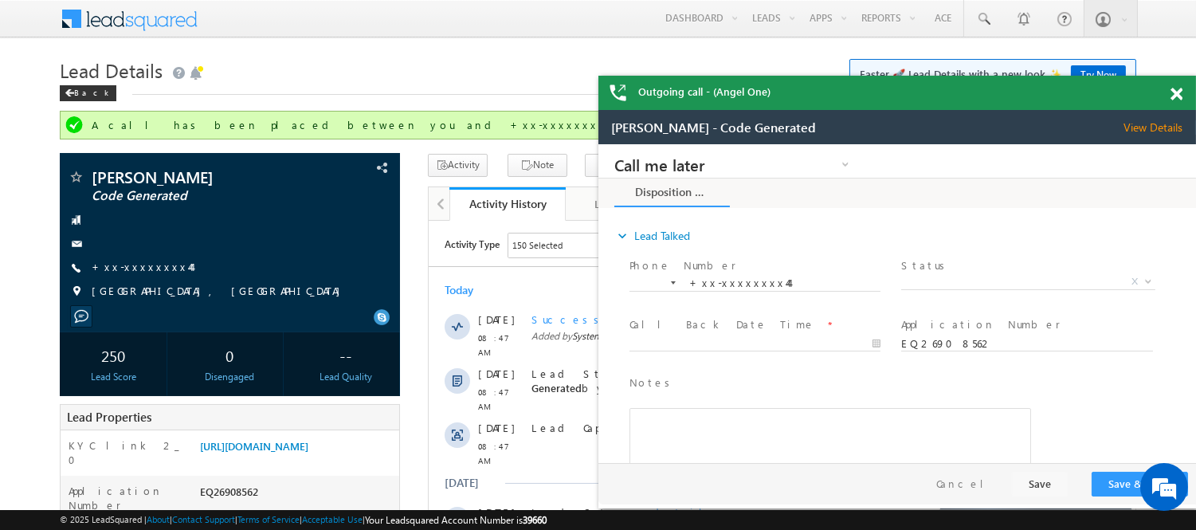
click at [1181, 98] on span at bounding box center [1176, 95] width 12 height 14
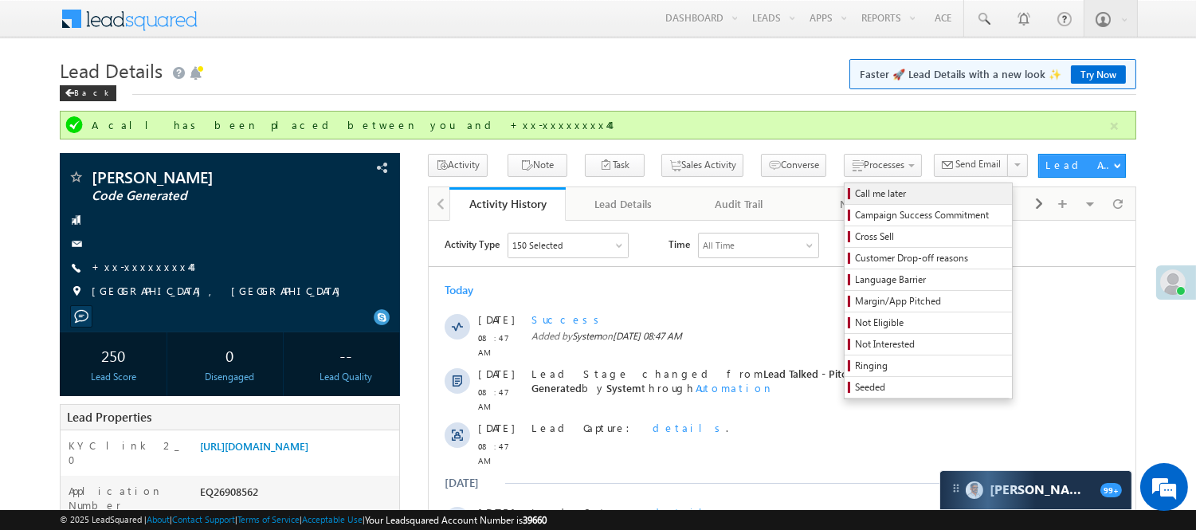
click at [855, 192] on span "Call me later" at bounding box center [930, 193] width 151 height 14
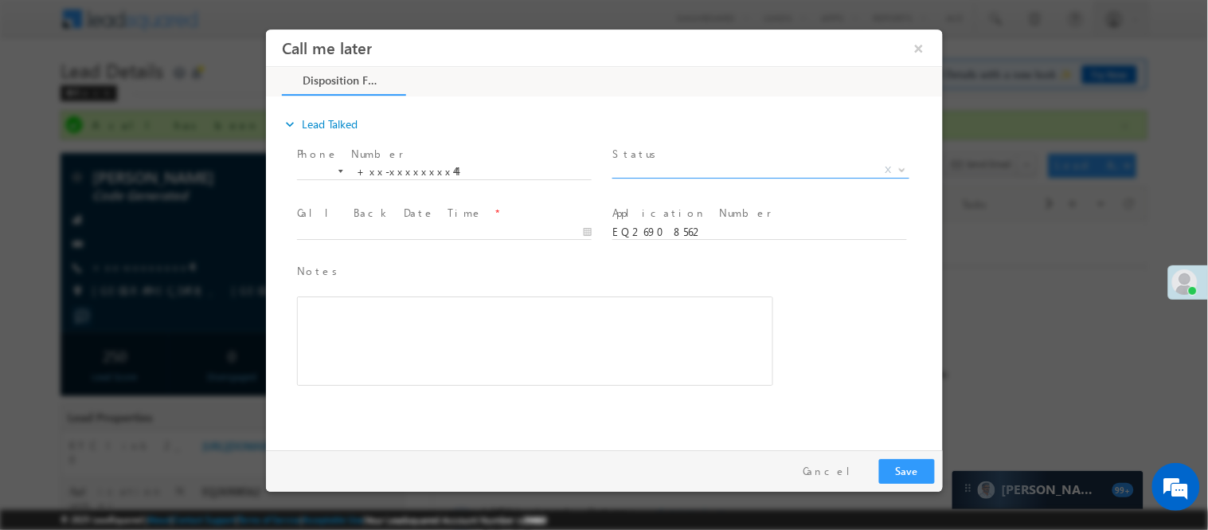
click at [772, 164] on span "X" at bounding box center [760, 170] width 297 height 16
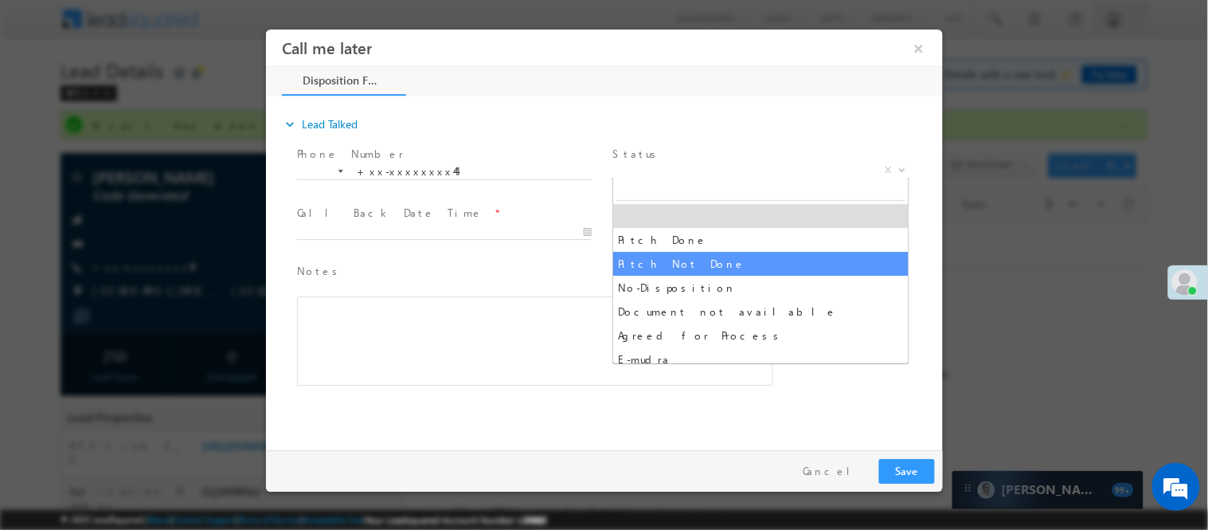
select select "Pitch Not Done"
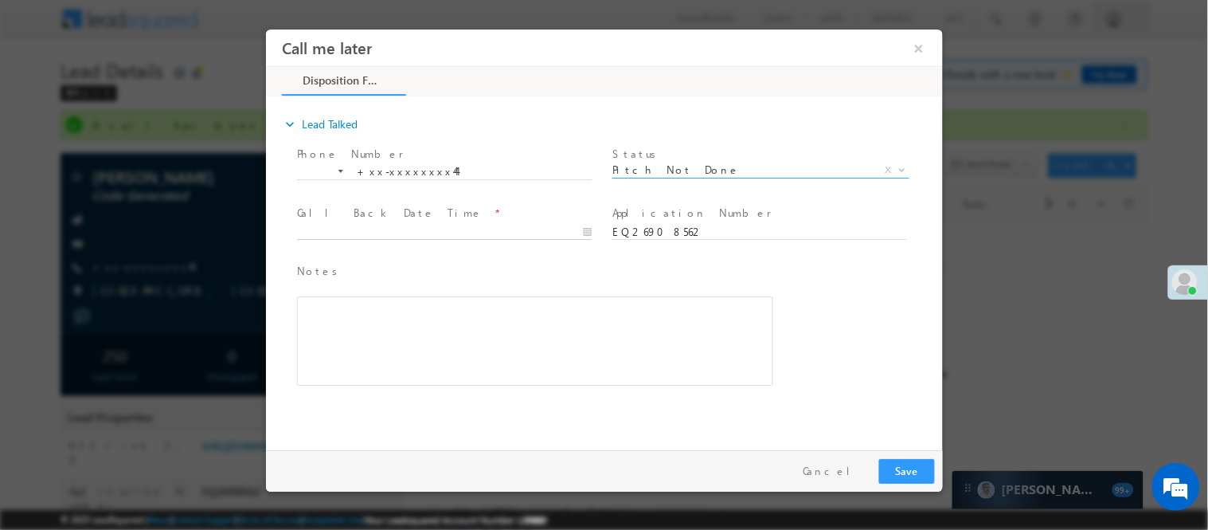
click at [550, 229] on input "text" at bounding box center [443, 232] width 295 height 16
type input "[DATE] 8:11 PM"
click at [911, 477] on button "Save" at bounding box center [907, 470] width 56 height 25
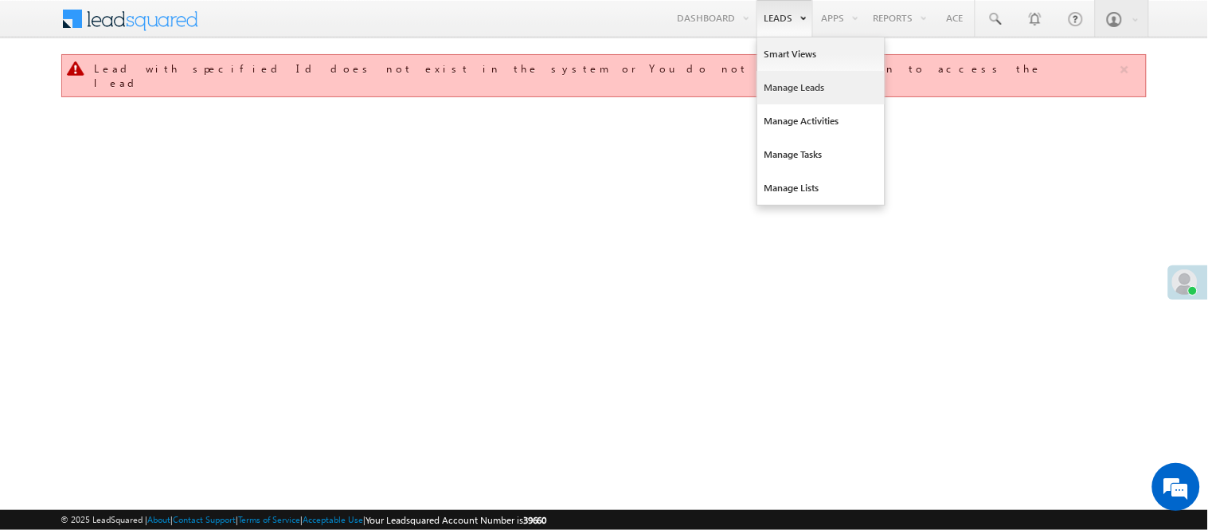
click at [789, 80] on link "Manage Leads" at bounding box center [821, 87] width 127 height 33
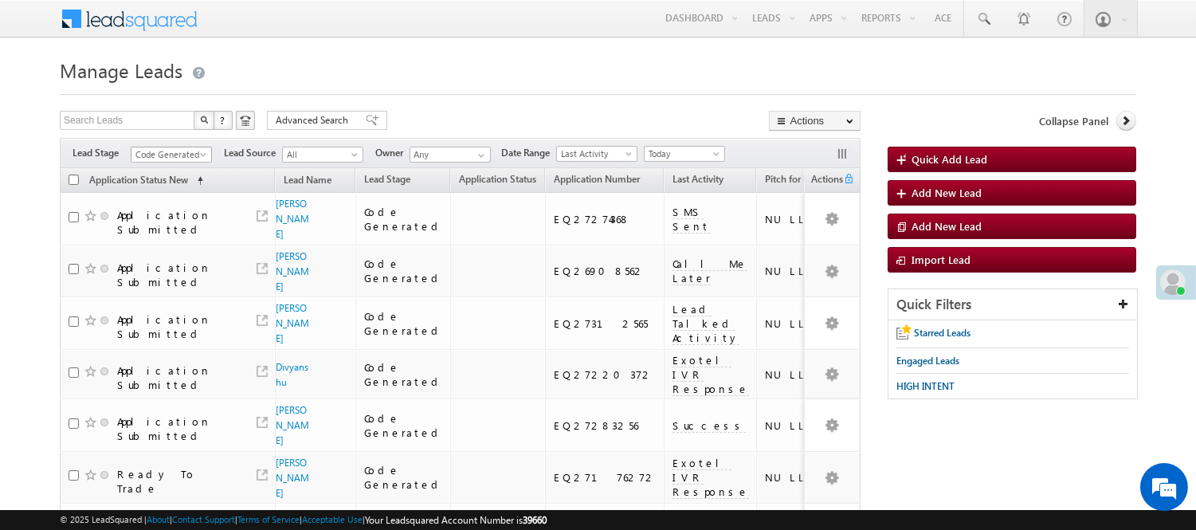
click at [162, 155] on span "Code Generated" at bounding box center [169, 154] width 76 height 14
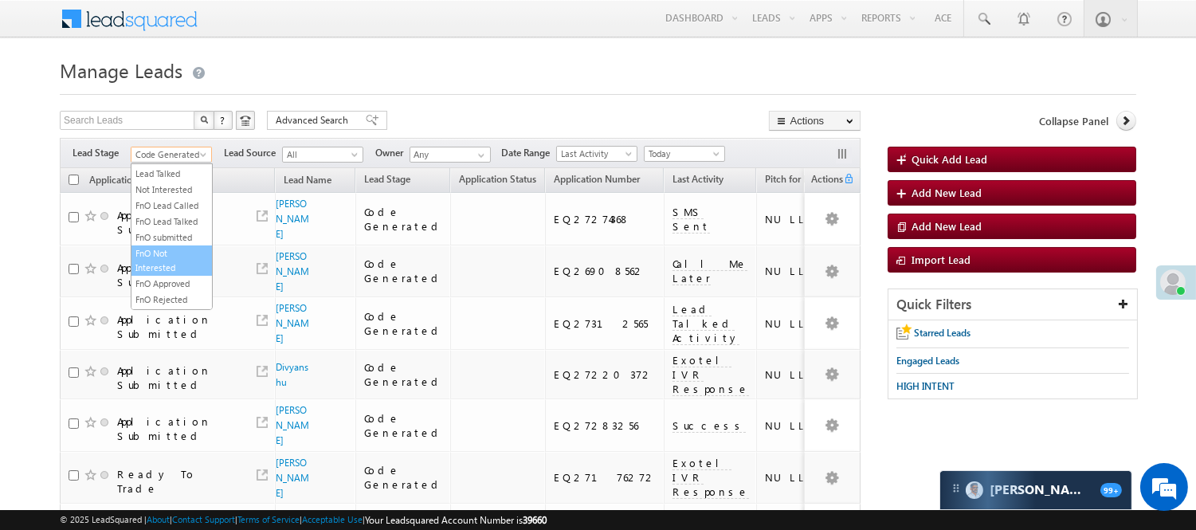
scroll to position [218, 0]
click at [161, 192] on link "Lead Talked" at bounding box center [171, 185] width 80 height 14
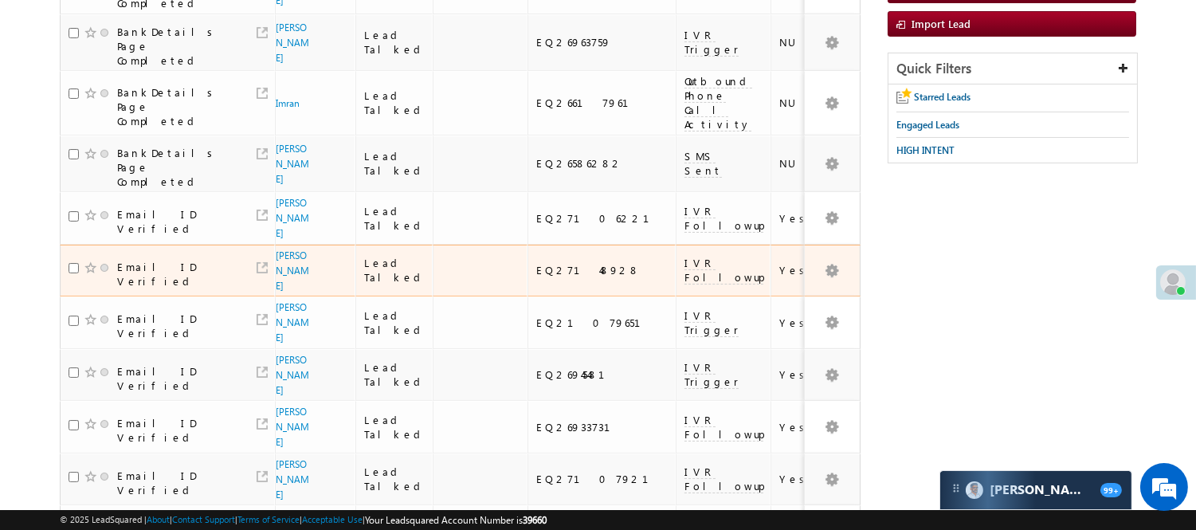
scroll to position [0, 0]
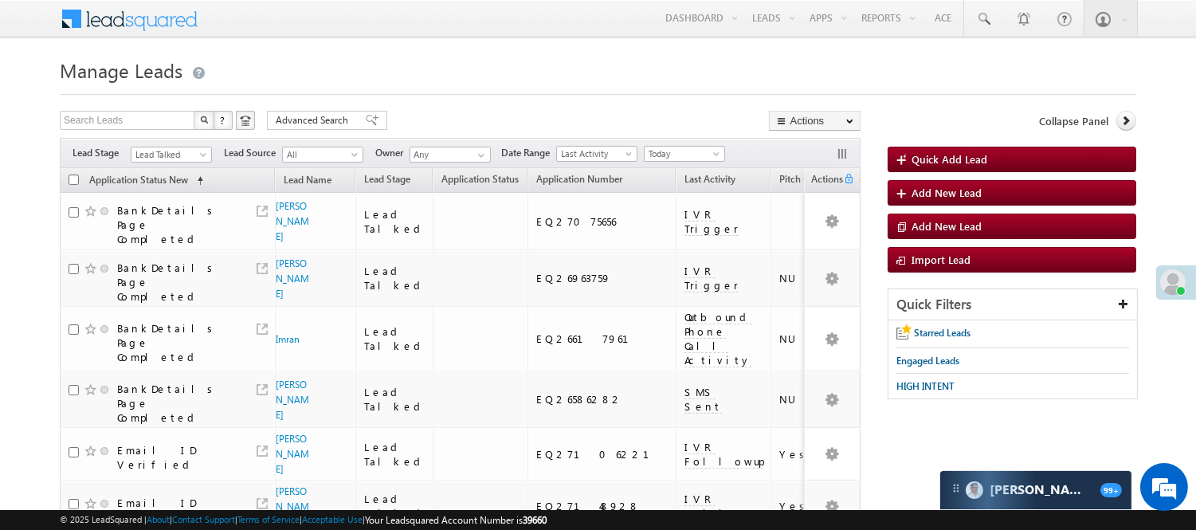
click at [158, 163] on div "Filters Lead Stage All Lead Generated Lead Talked - Pitch Not Done Lead Talked …" at bounding box center [460, 153] width 801 height 30
click at [161, 155] on span "Lead Talked" at bounding box center [169, 154] width 76 height 14
click at [170, 262] on link "Code Generated" at bounding box center [171, 269] width 80 height 14
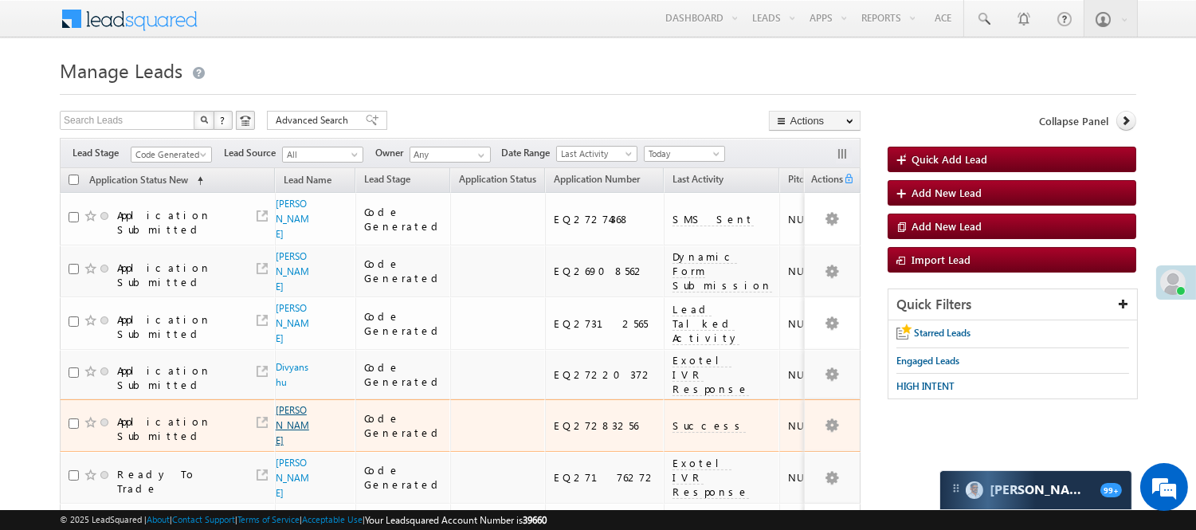
click at [284, 404] on link "[PERSON_NAME]" at bounding box center [292, 425] width 33 height 42
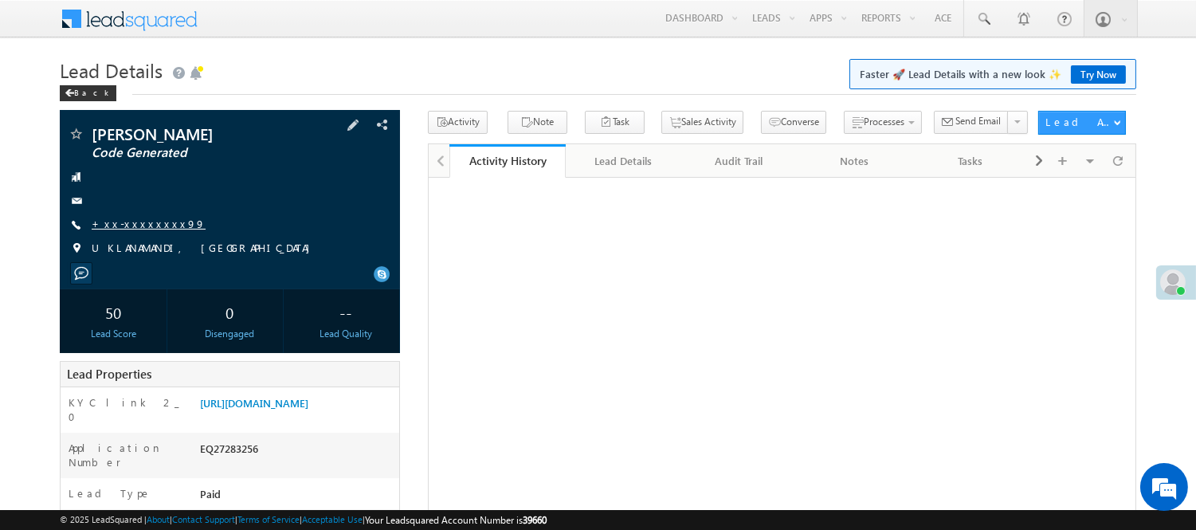
click at [139, 225] on link "+xx-xxxxxxxx99" at bounding box center [149, 224] width 114 height 14
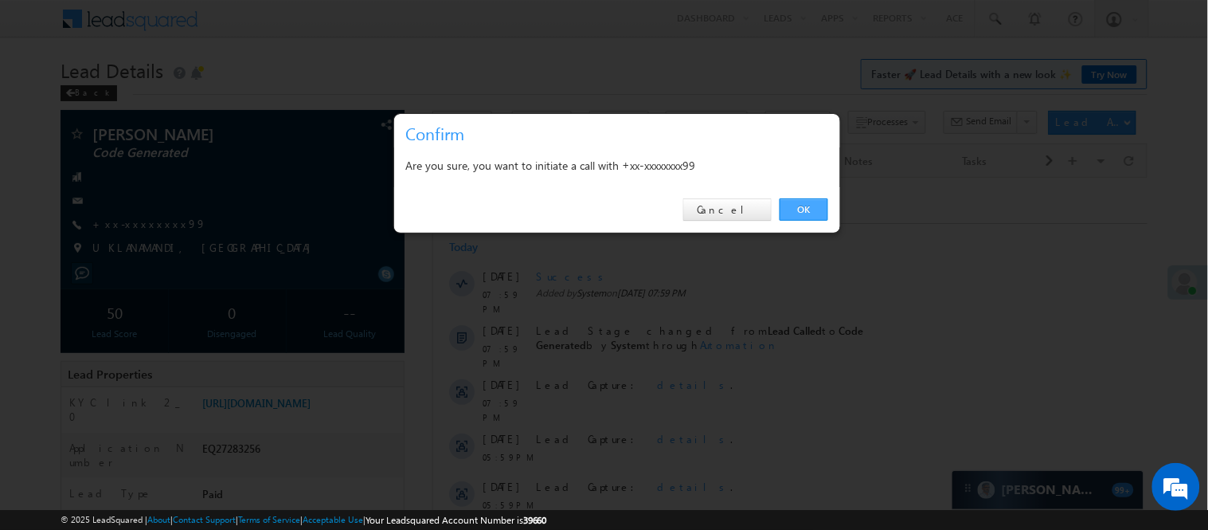
click at [808, 200] on link "OK" at bounding box center [804, 209] width 49 height 22
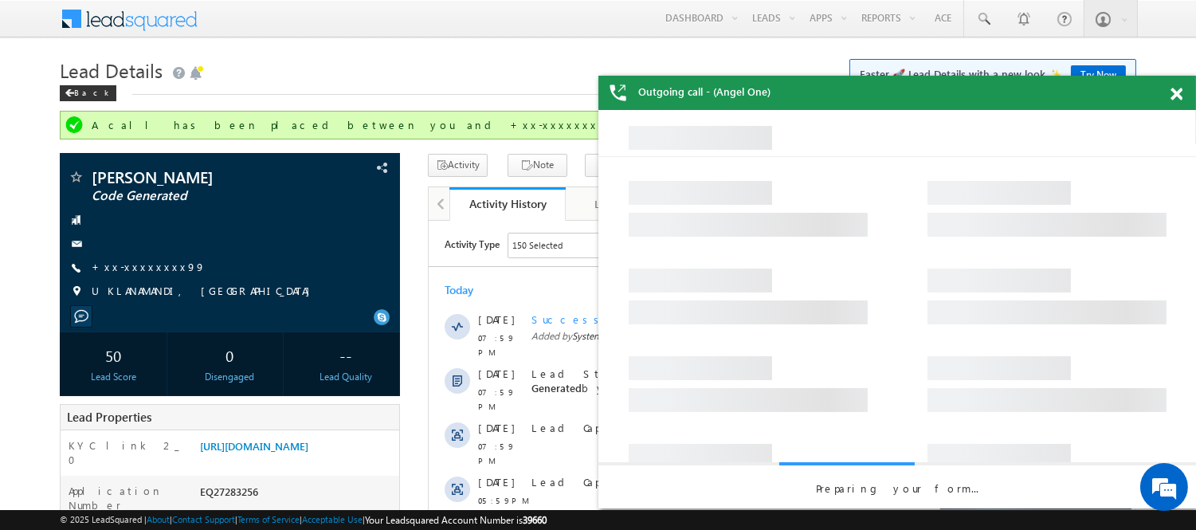
drag, startPoint x: 1176, startPoint y: 96, endPoint x: 1184, endPoint y: 292, distance: 195.3
click at [1176, 96] on span at bounding box center [1176, 95] width 12 height 14
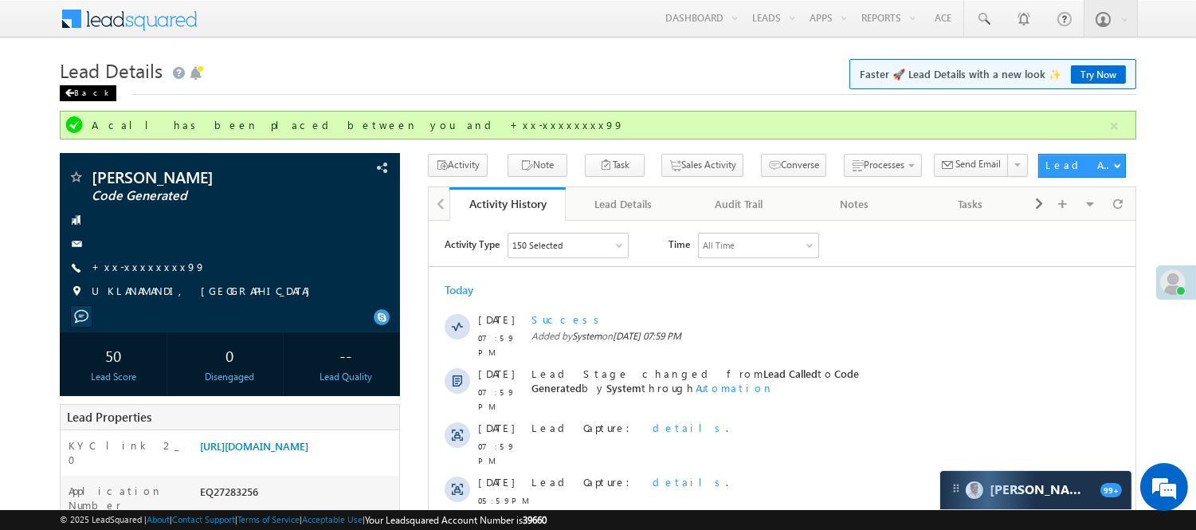
click at [86, 93] on div "Back" at bounding box center [88, 93] width 57 height 16
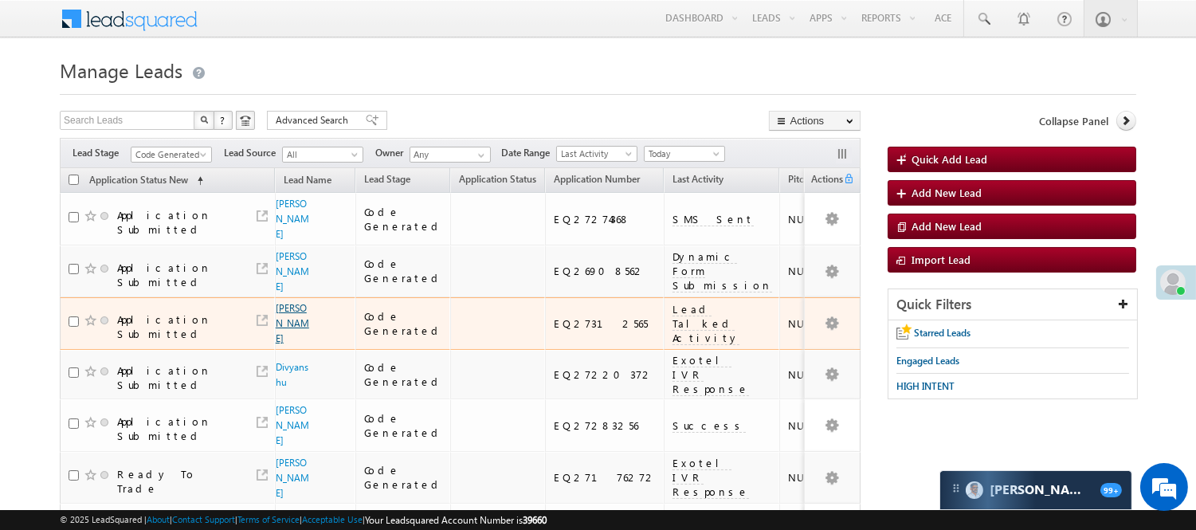
click at [282, 309] on link "[PERSON_NAME]" at bounding box center [292, 323] width 33 height 42
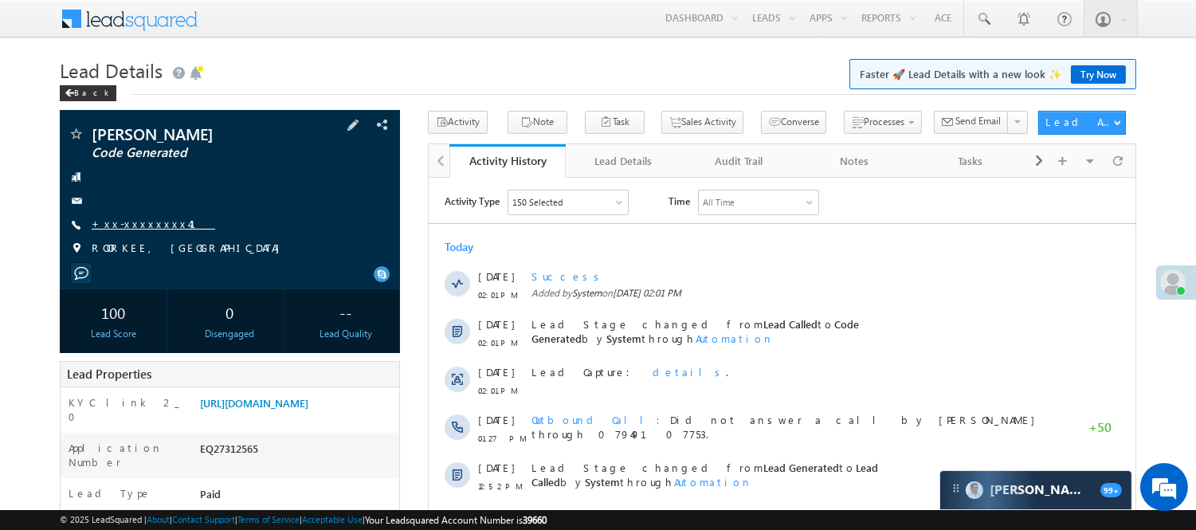
drag, startPoint x: 0, startPoint y: 0, endPoint x: 147, endPoint y: 221, distance: 265.3
click at [147, 221] on link "+xx-xxxxxxxx41" at bounding box center [153, 224] width 123 height 14
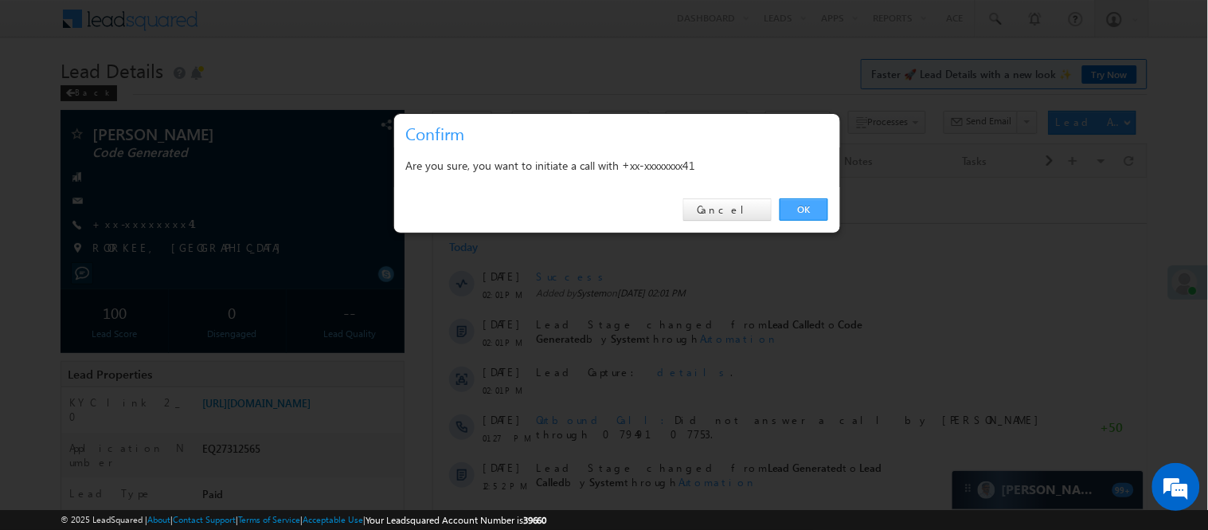
click at [790, 206] on link "OK" at bounding box center [804, 209] width 49 height 22
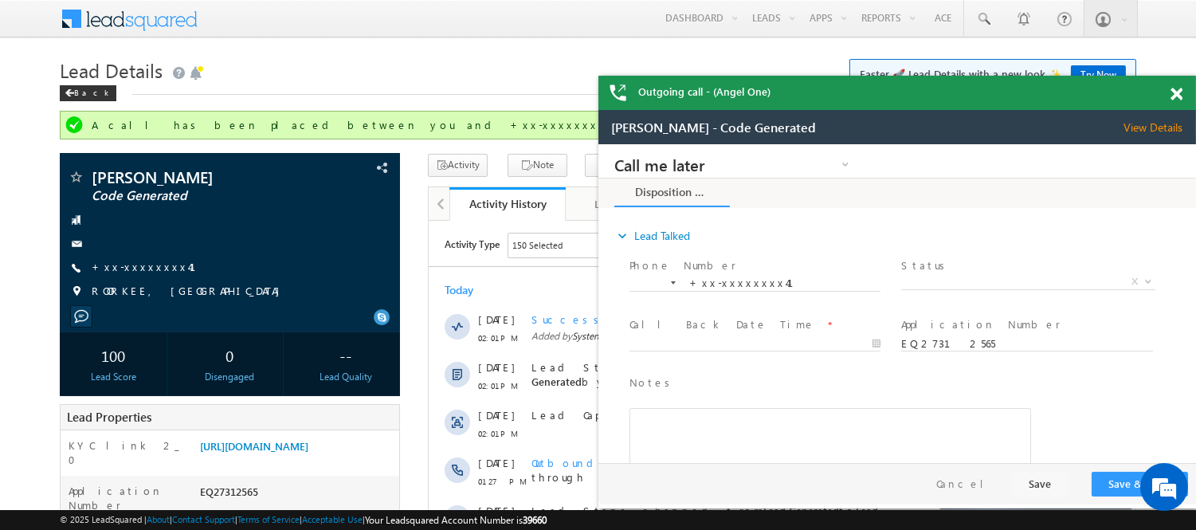
click at [1176, 92] on span at bounding box center [1176, 95] width 12 height 14
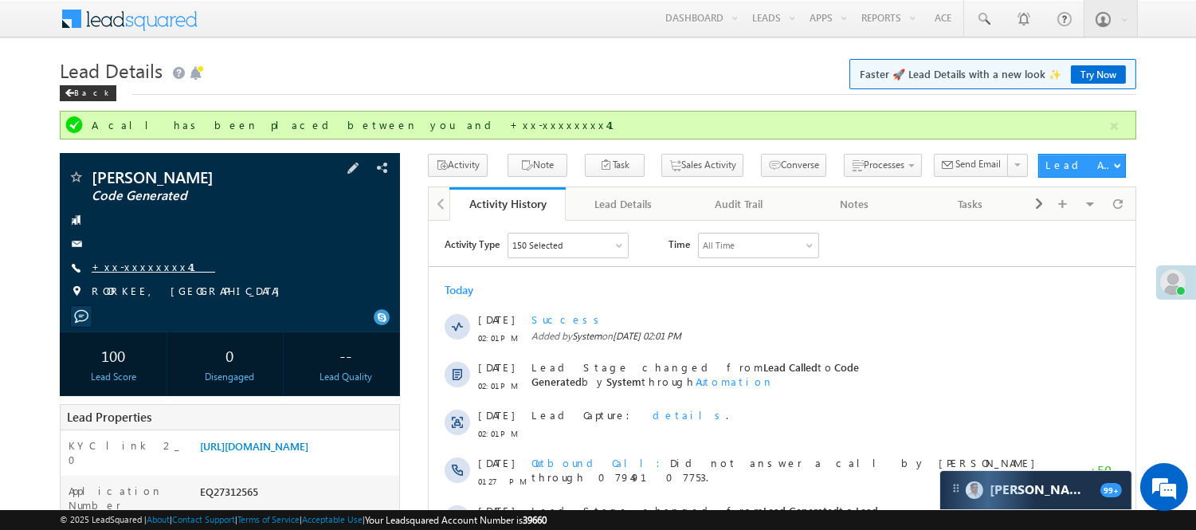
click at [148, 261] on link "+xx-xxxxxxxx41" at bounding box center [153, 267] width 123 height 14
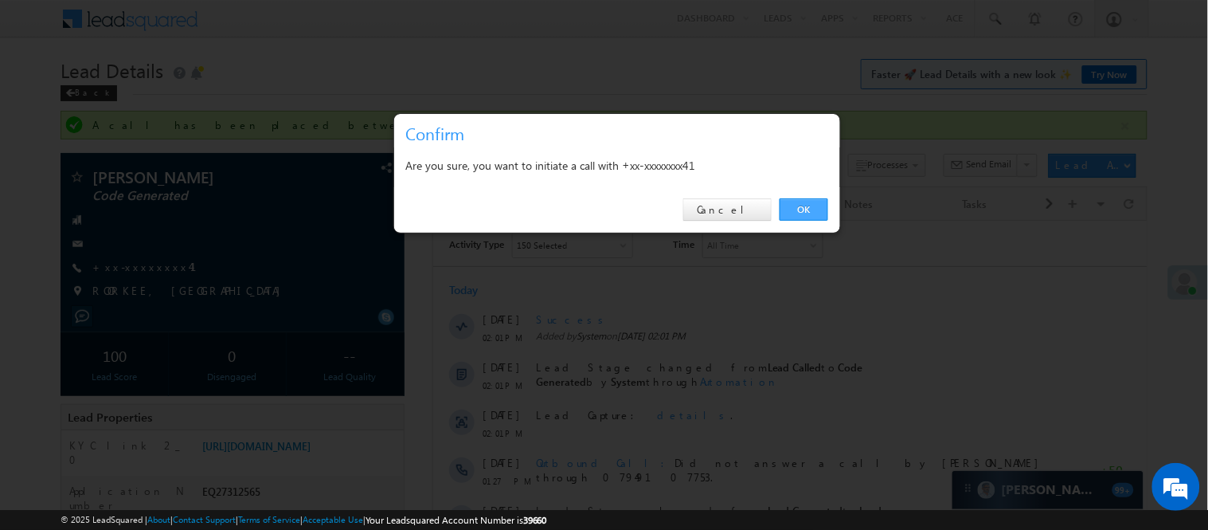
click at [797, 211] on link "OK" at bounding box center [804, 209] width 49 height 22
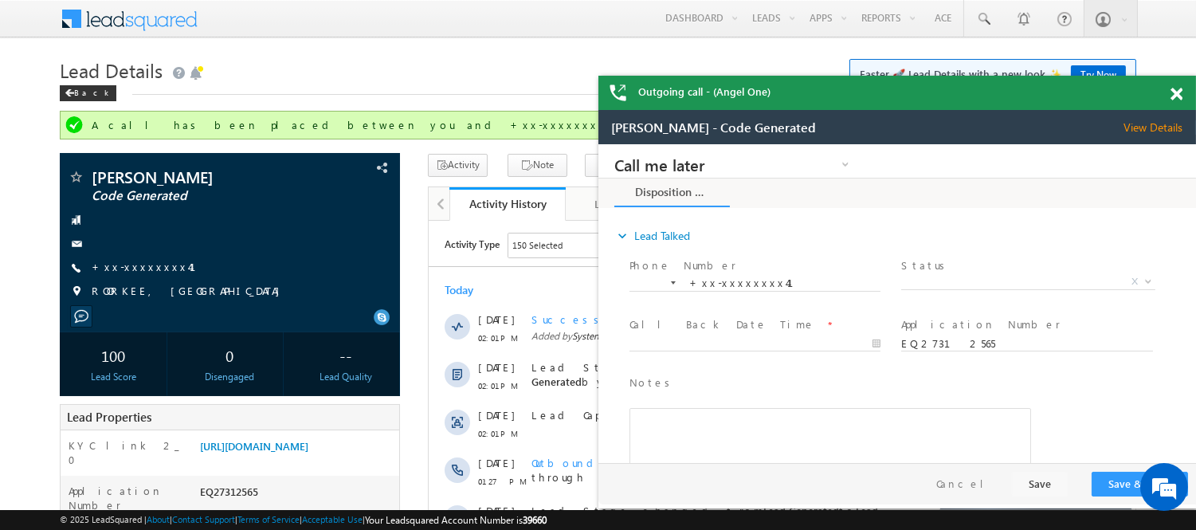
click at [1173, 94] on span at bounding box center [1176, 95] width 12 height 14
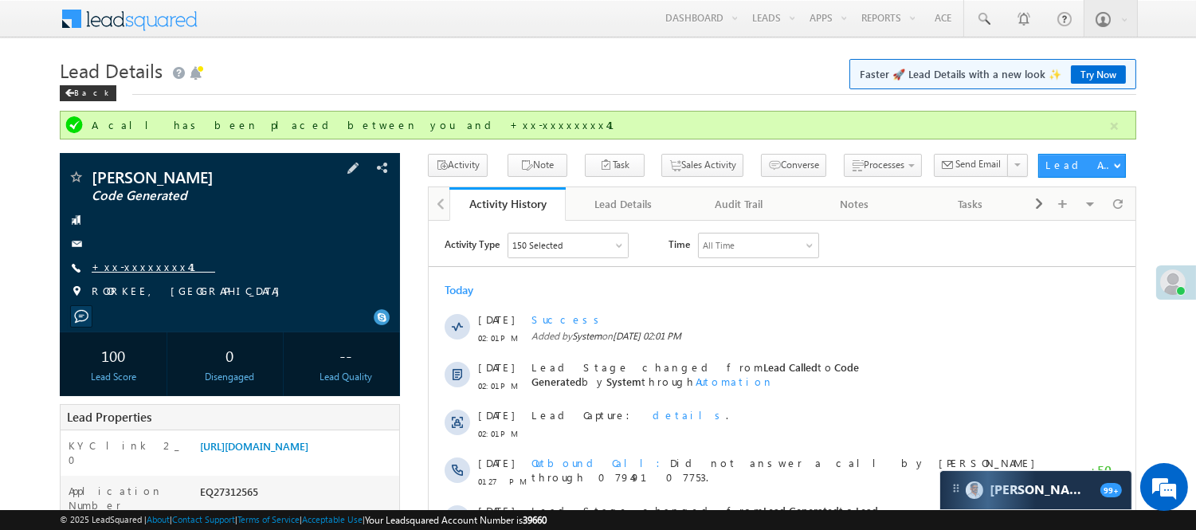
click at [140, 264] on link "+xx-xxxxxxxx41" at bounding box center [153, 267] width 123 height 14
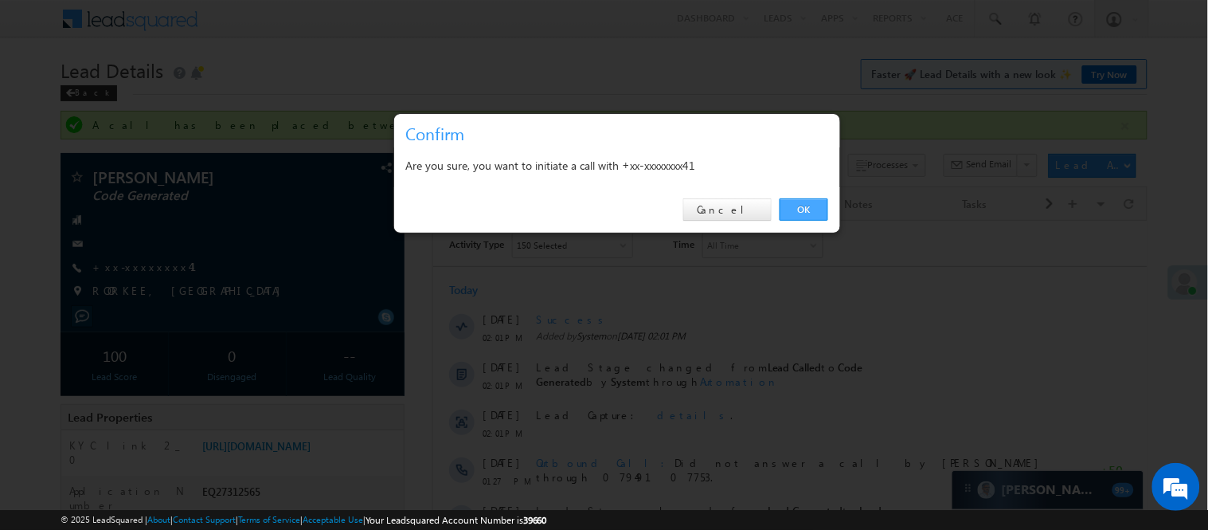
click at [795, 200] on link "OK" at bounding box center [804, 209] width 49 height 22
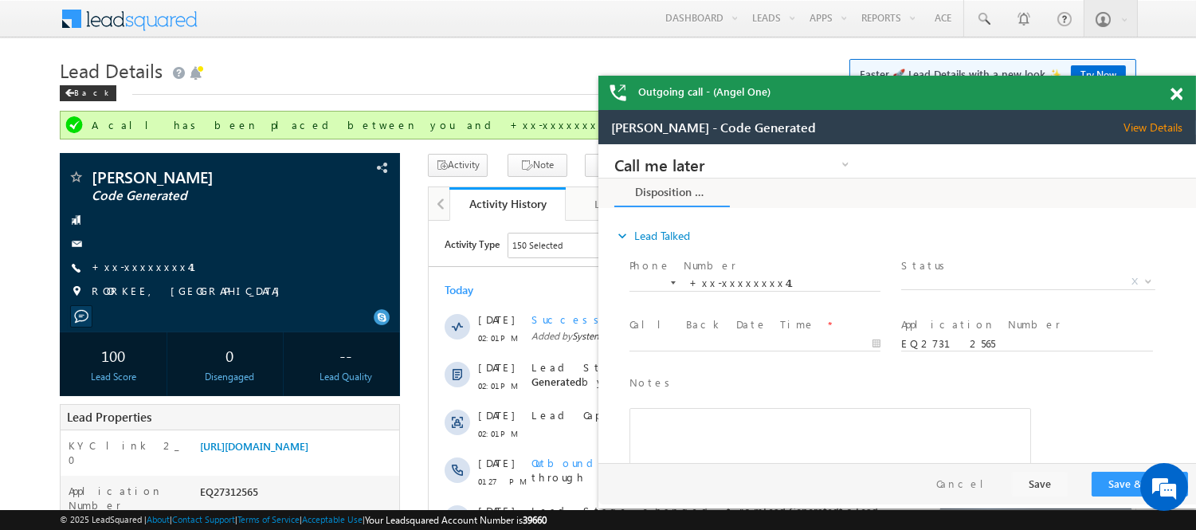
click at [1176, 88] on span at bounding box center [1176, 95] width 12 height 14
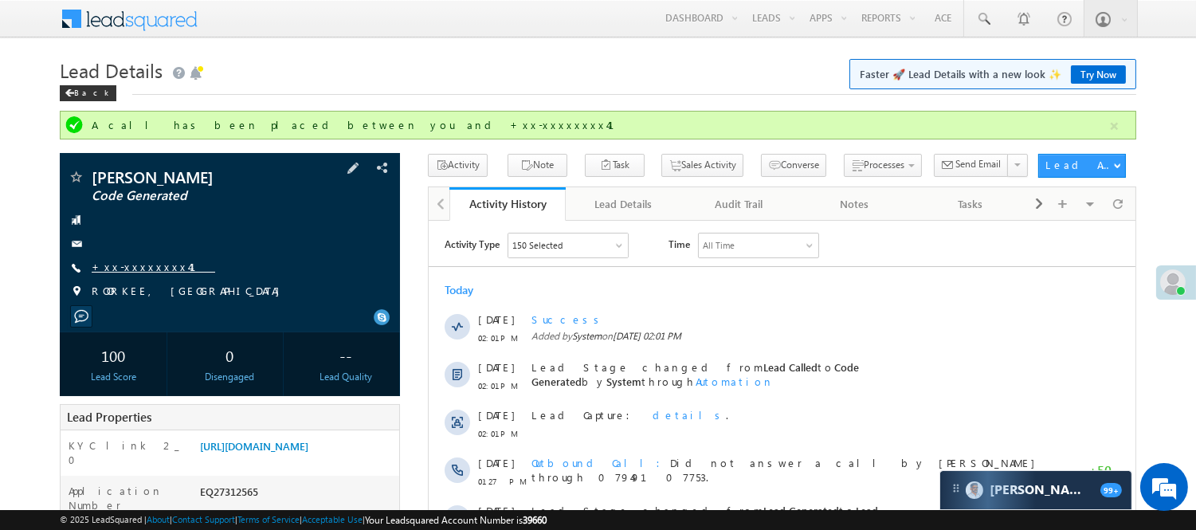
click at [134, 272] on link "+xx-xxxxxxxx41" at bounding box center [153, 267] width 123 height 14
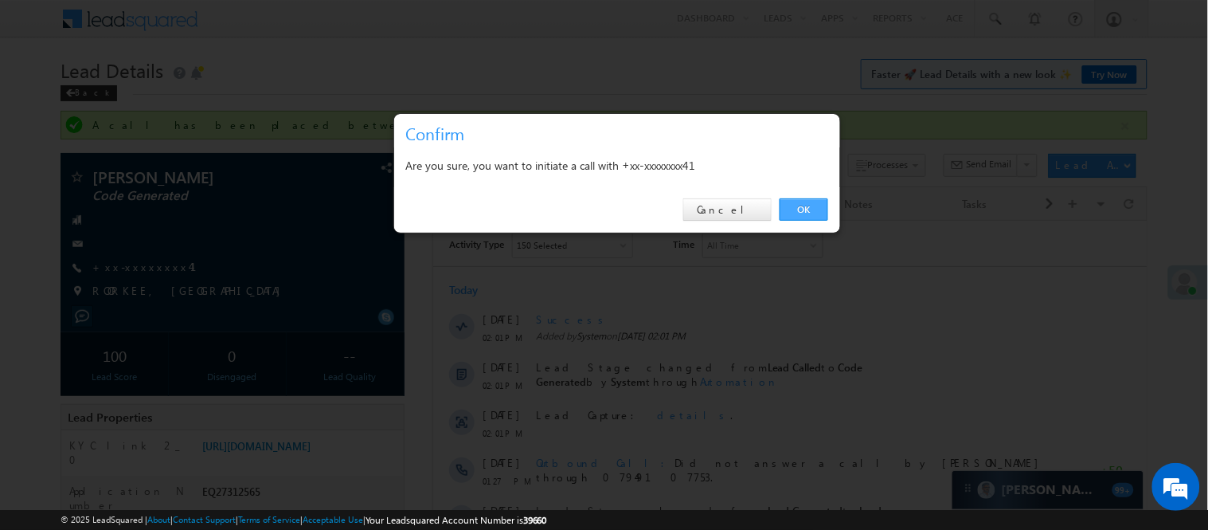
click at [794, 210] on link "OK" at bounding box center [804, 209] width 49 height 22
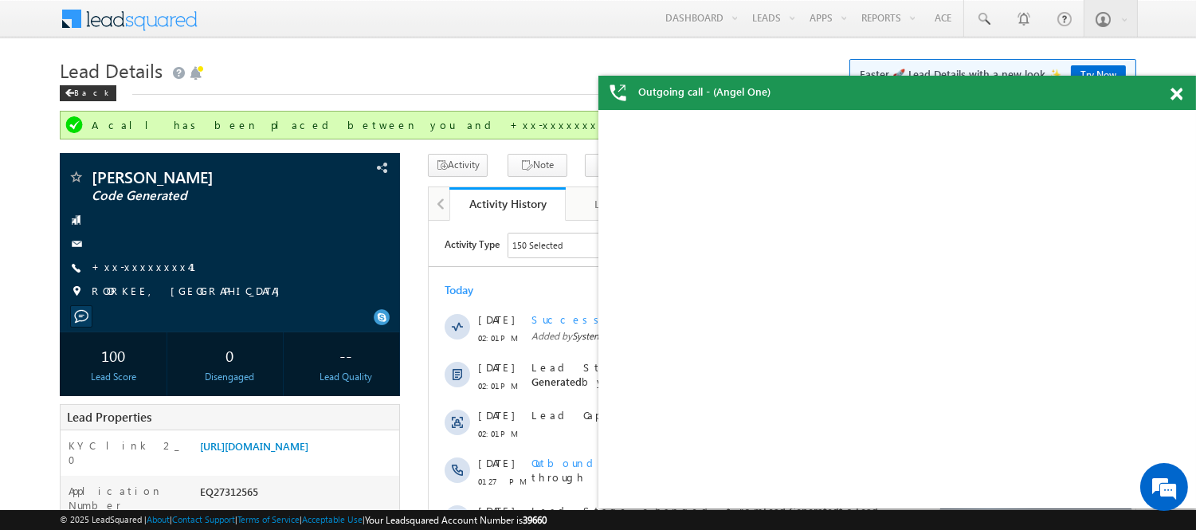
click at [1171, 91] on span at bounding box center [1176, 95] width 12 height 14
